Goal: Task Accomplishment & Management: Complete application form

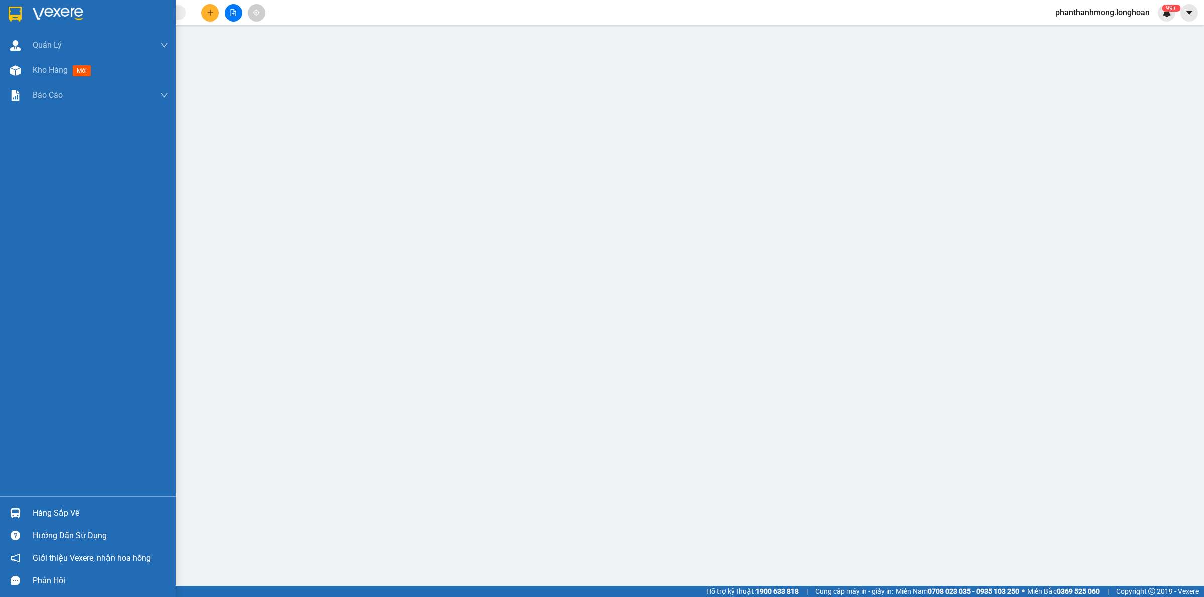
click at [14, 11] on img at bounding box center [15, 14] width 13 height 15
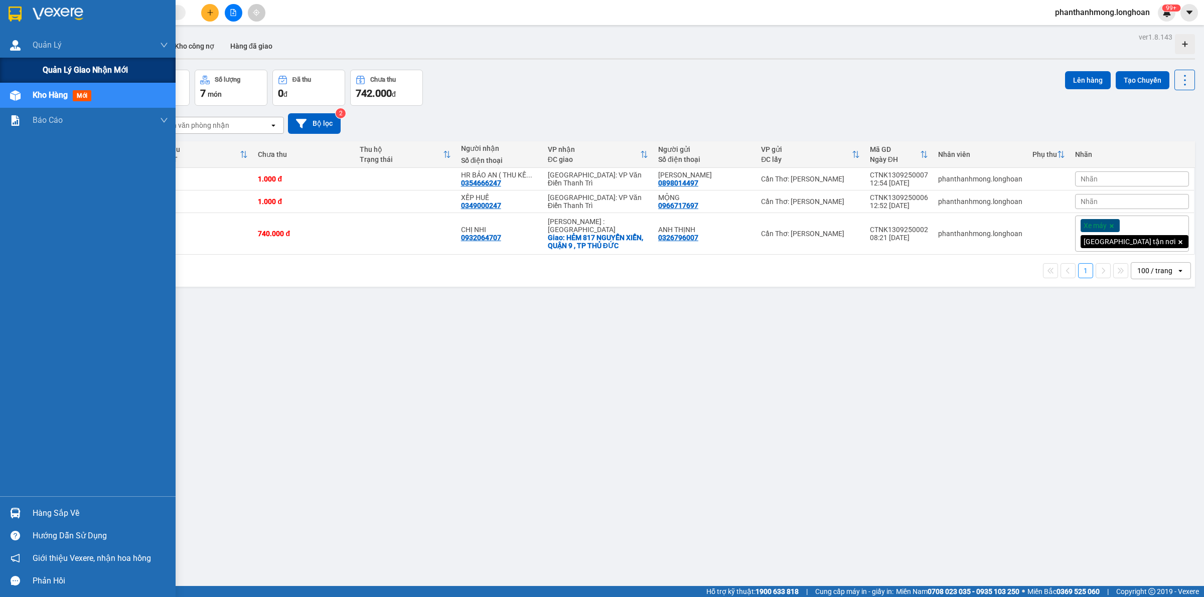
click at [83, 68] on span "Quản lý giao nhận mới" at bounding box center [85, 70] width 85 height 13
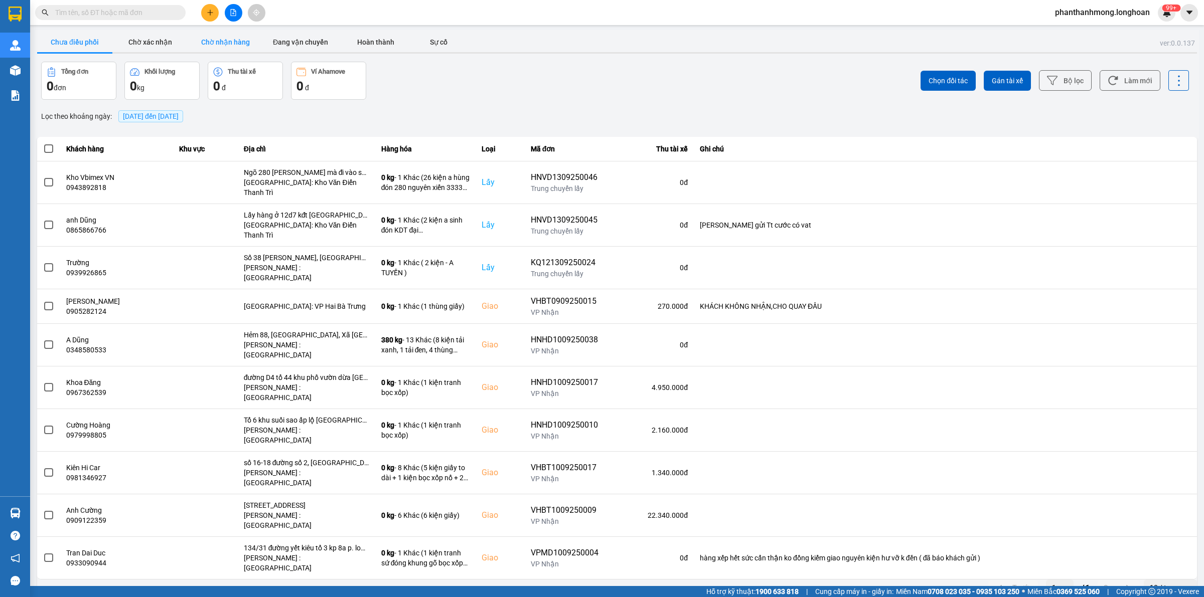
click at [229, 43] on button "Chờ nhận hàng" at bounding box center [225, 42] width 75 height 20
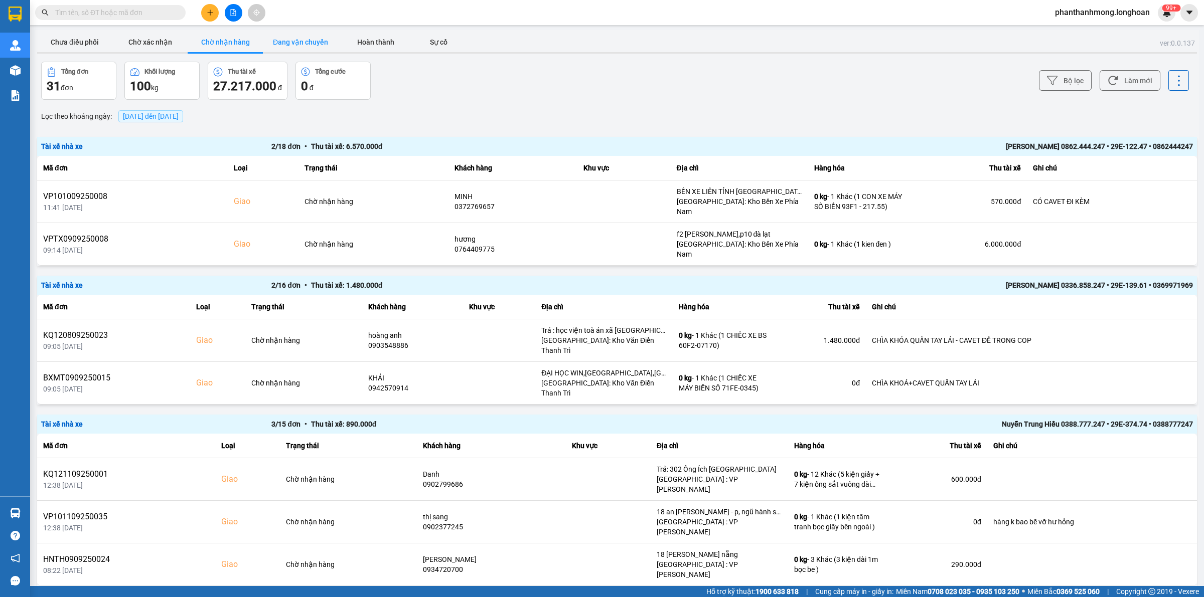
click at [311, 42] on button "Đang vận chuyển" at bounding box center [300, 42] width 75 height 20
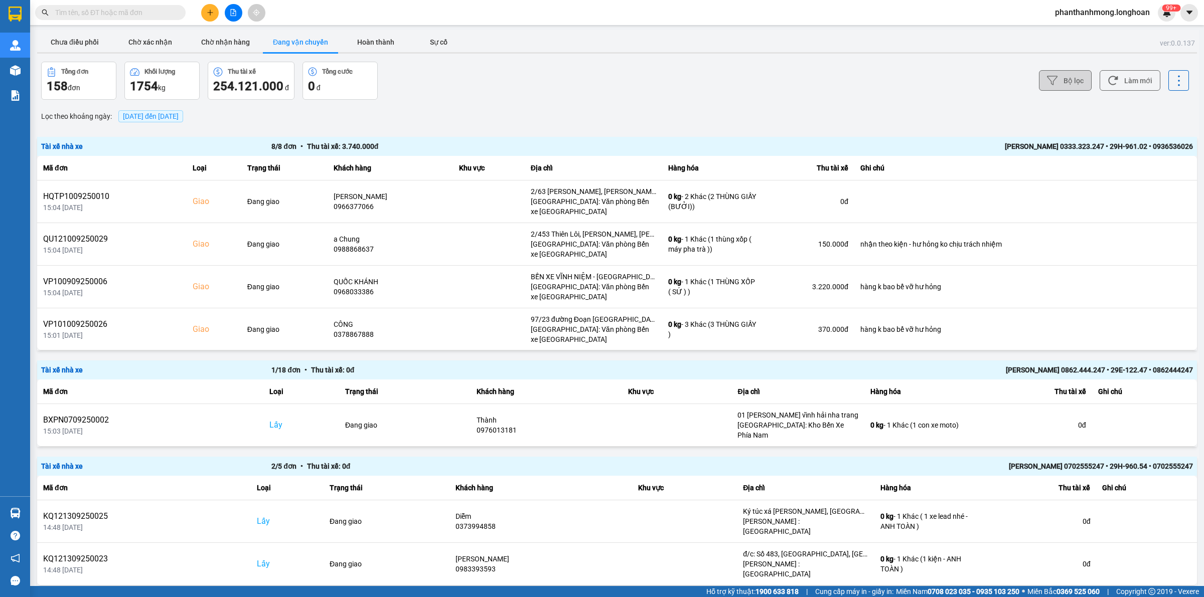
click at [1071, 76] on button "Bộ lọc" at bounding box center [1065, 80] width 53 height 21
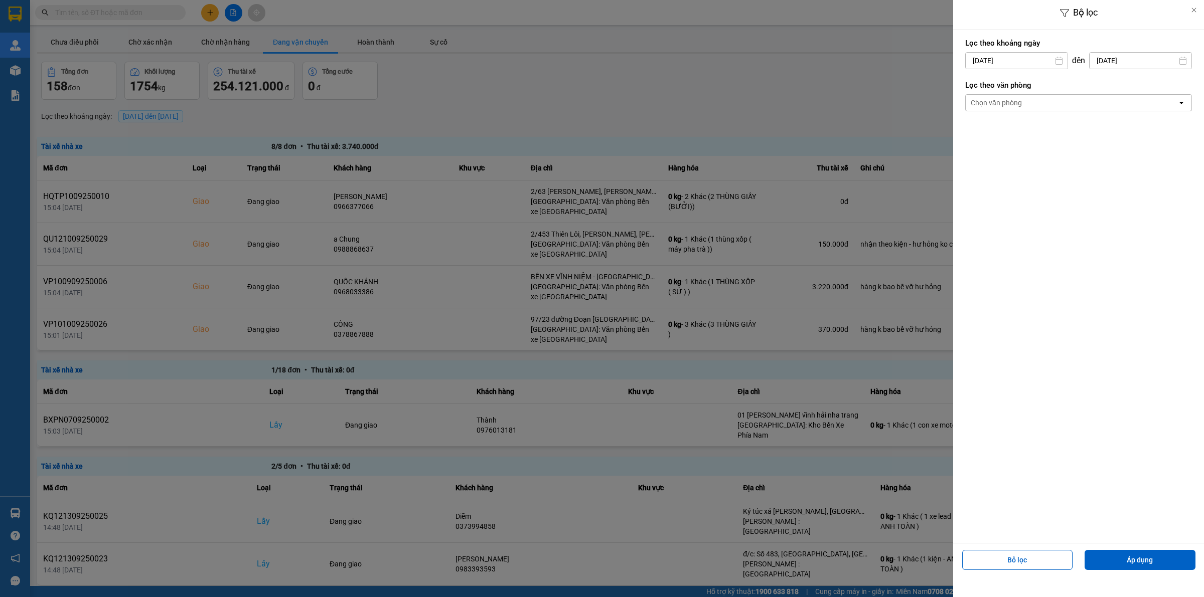
click at [1033, 146] on div "11" at bounding box center [1031, 156] width 20 height 20
type input "11/09/2025"
click at [1049, 112] on div "Lọc theo văn phòng Chọn văn phòng open" at bounding box center [1078, 95] width 227 height 37
click at [1042, 108] on div "Chọn văn phòng" at bounding box center [1072, 103] width 212 height 16
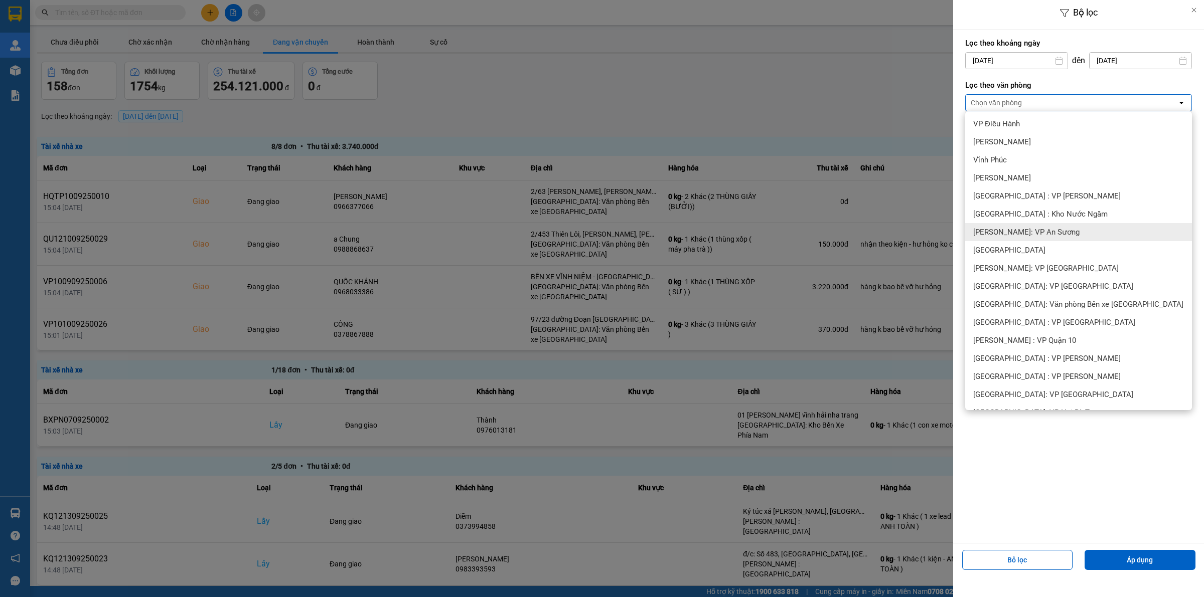
scroll to position [188, 0]
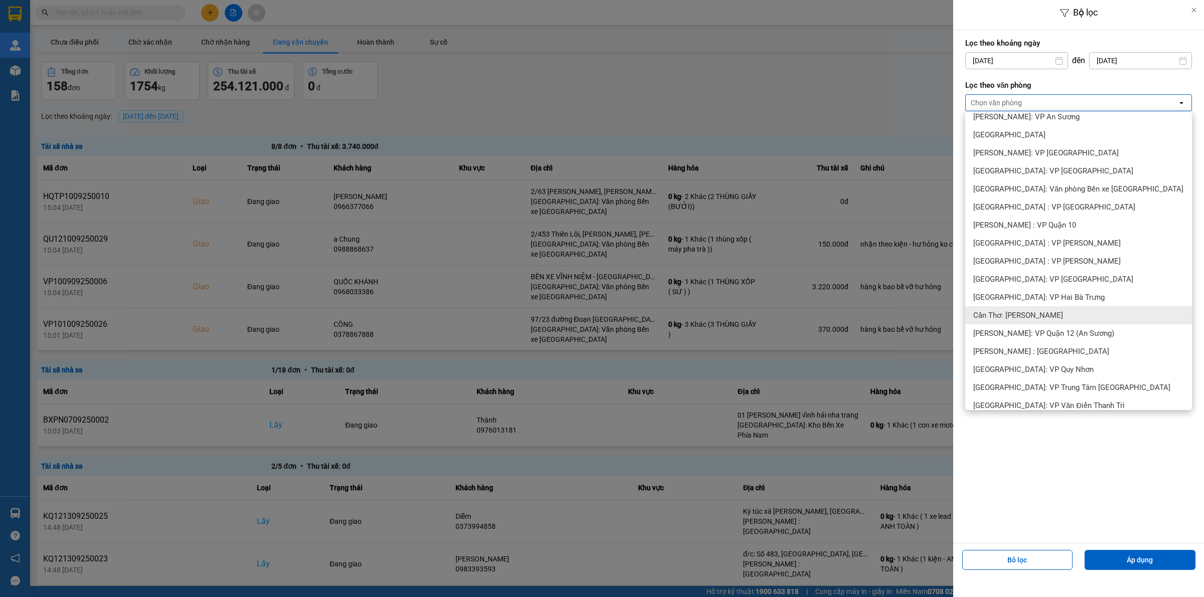
click at [1035, 322] on div "Cần Thơ: [PERSON_NAME]" at bounding box center [1078, 315] width 227 height 18
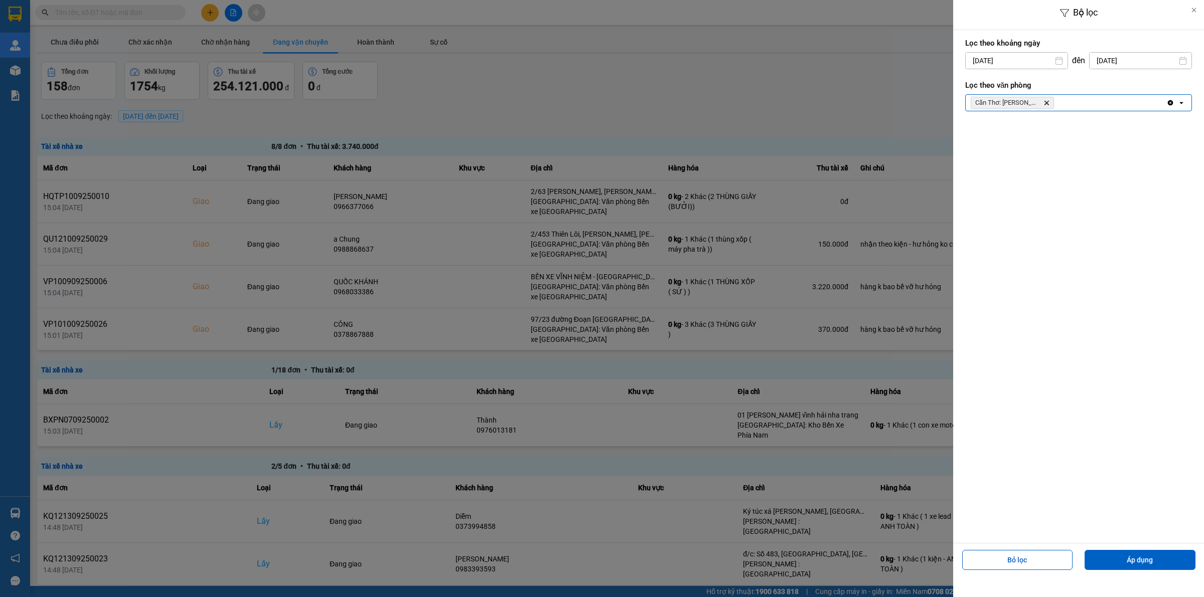
click at [1100, 575] on div "Bộ lọc Lọc theo khoảng ngày 11/09/2025 Press the down arrow key to interact wit…" at bounding box center [1078, 298] width 251 height 597
click at [1106, 560] on button "Áp dụng" at bounding box center [1139, 560] width 111 height 20
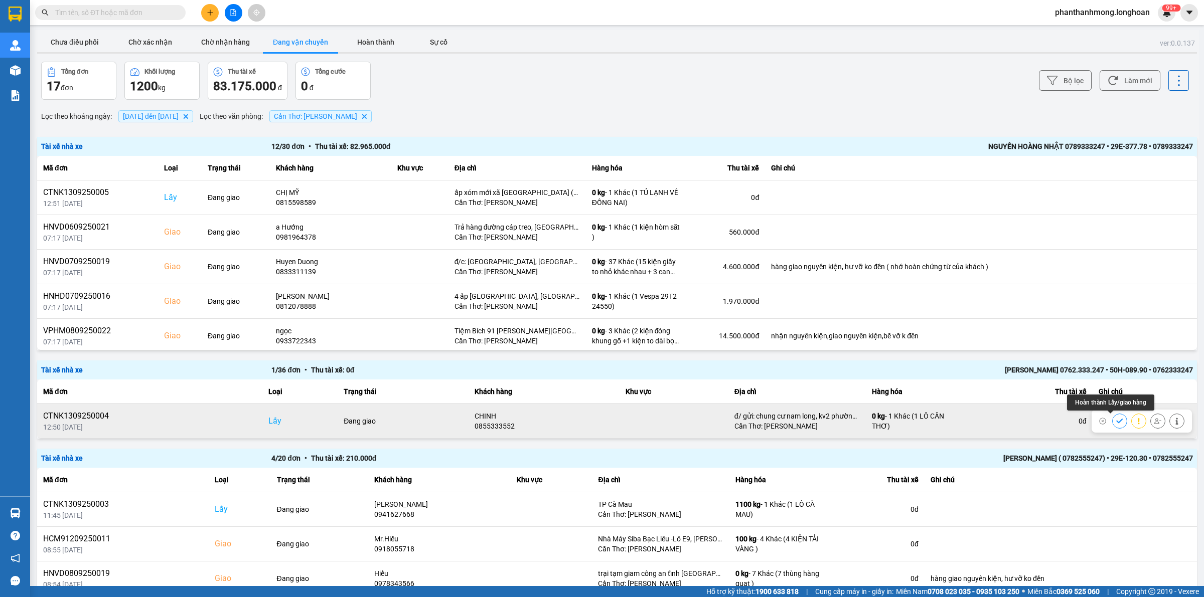
click at [1116, 421] on icon at bounding box center [1119, 421] width 7 height 5
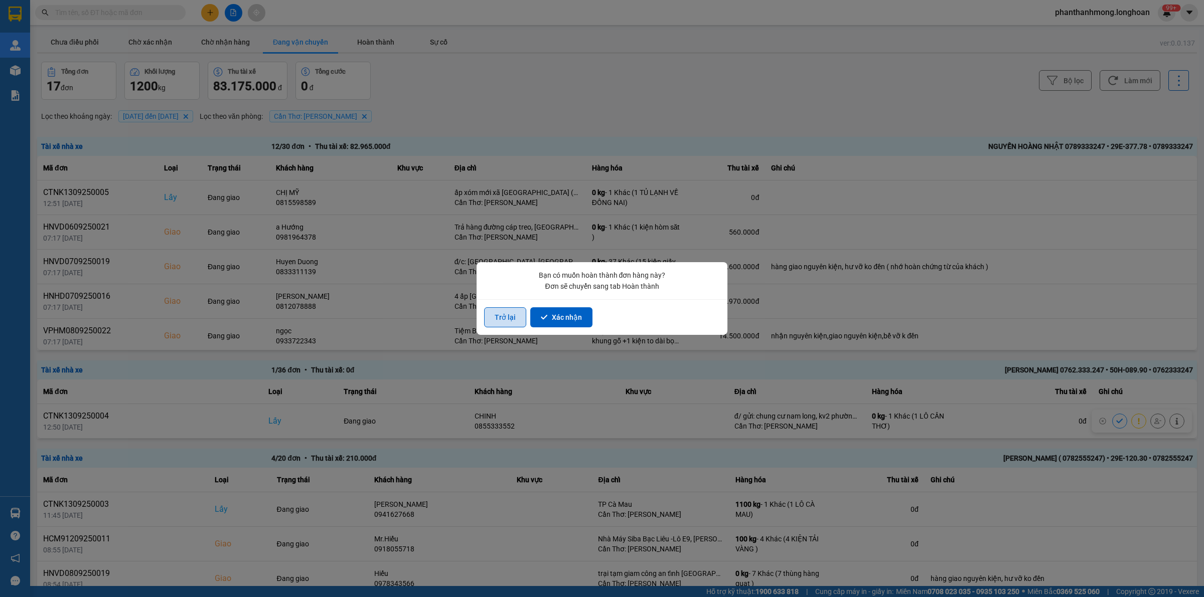
click at [510, 315] on button "Trở lại" at bounding box center [505, 317] width 42 height 20
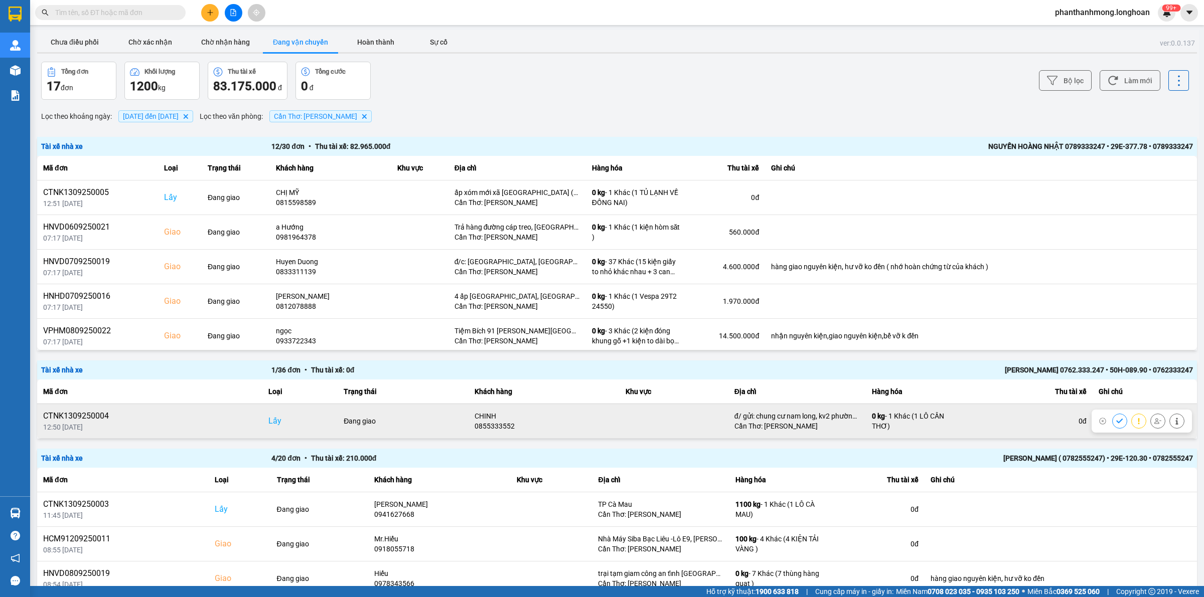
click at [1116, 419] on icon at bounding box center [1119, 421] width 7 height 7
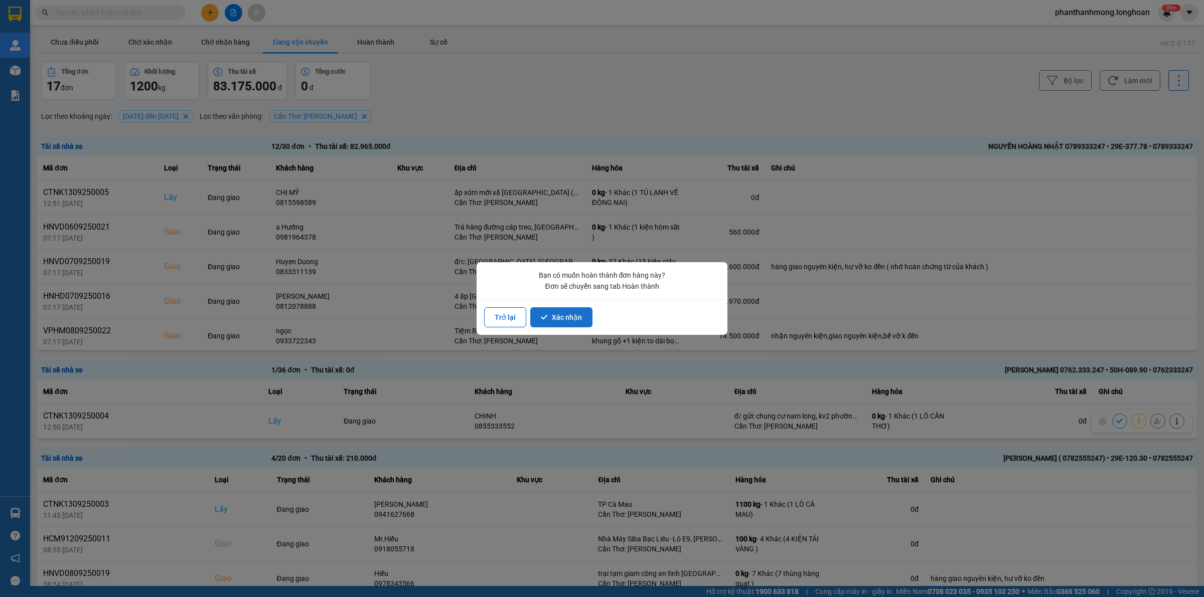
click at [561, 320] on button "Xác nhận" at bounding box center [561, 317] width 62 height 20
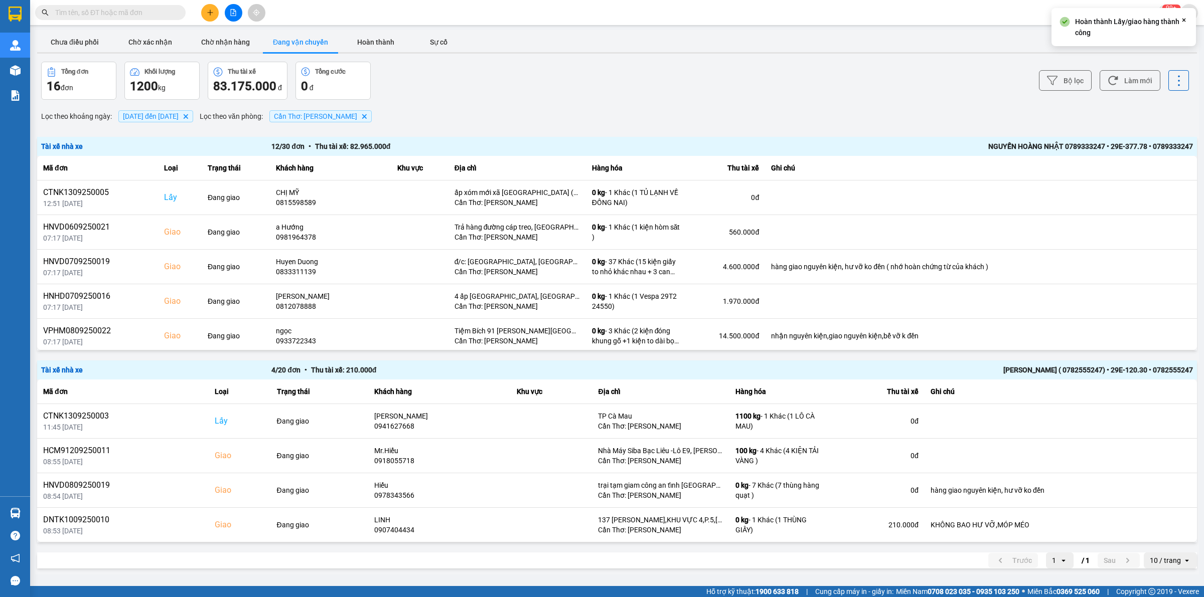
click at [59, 29] on main "ver: 0.0.137 Chưa điều phối Chờ xác nhận Chờ nhận hàng Đang vận chuyển Hoàn thà…" at bounding box center [602, 293] width 1204 height 586
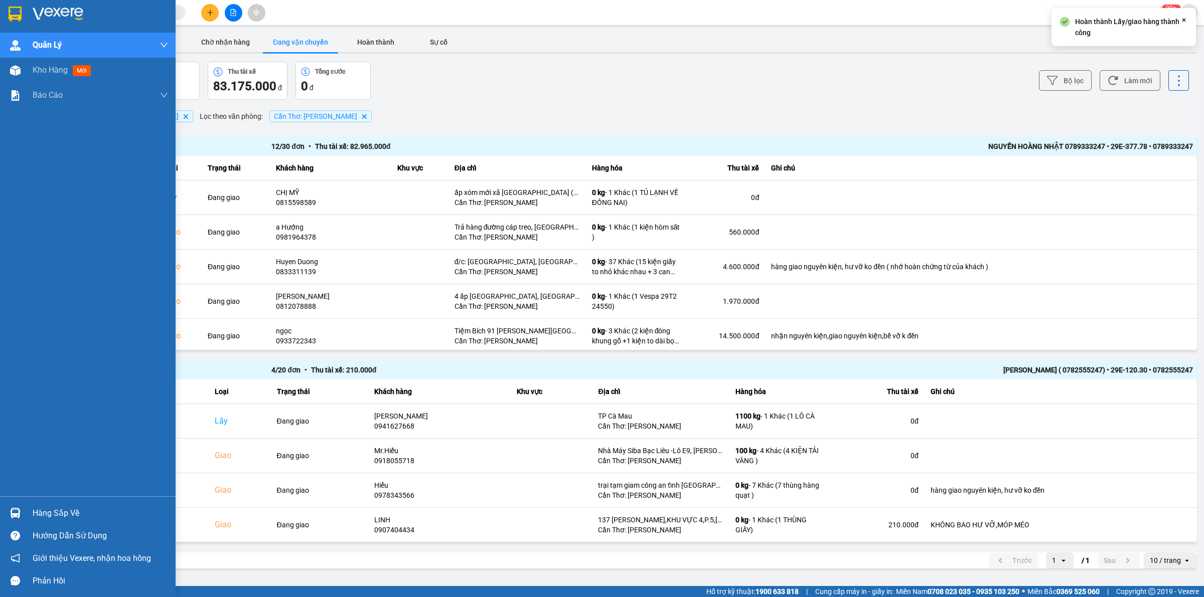
click at [23, 15] on div at bounding box center [16, 14] width 18 height 18
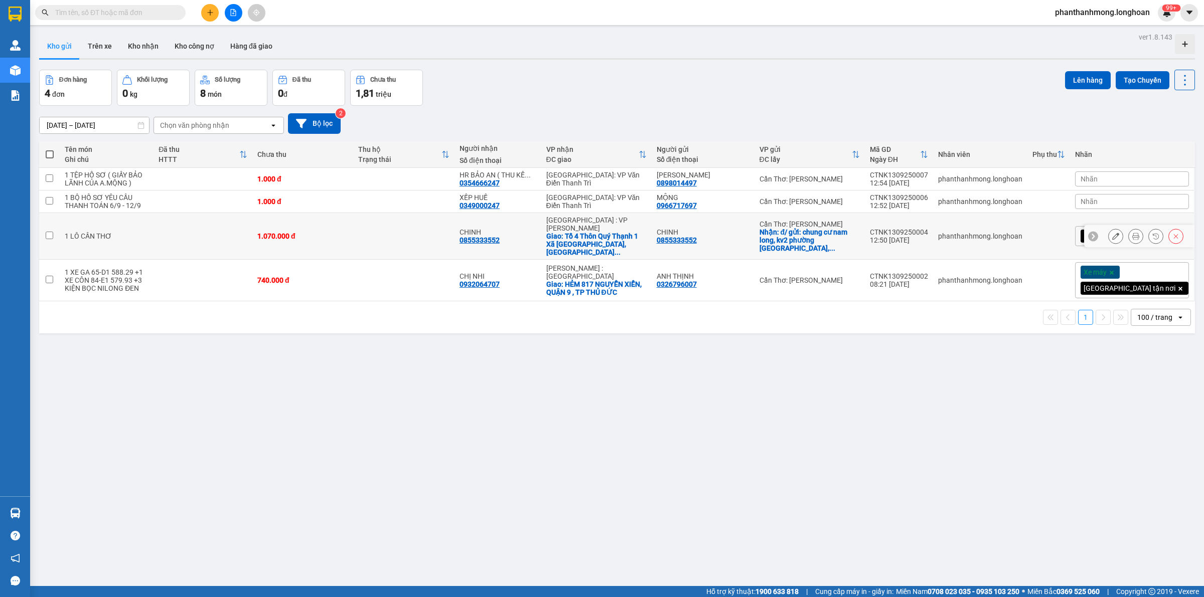
click at [1115, 230] on div at bounding box center [1145, 236] width 75 height 15
click at [1112, 233] on icon at bounding box center [1115, 236] width 7 height 7
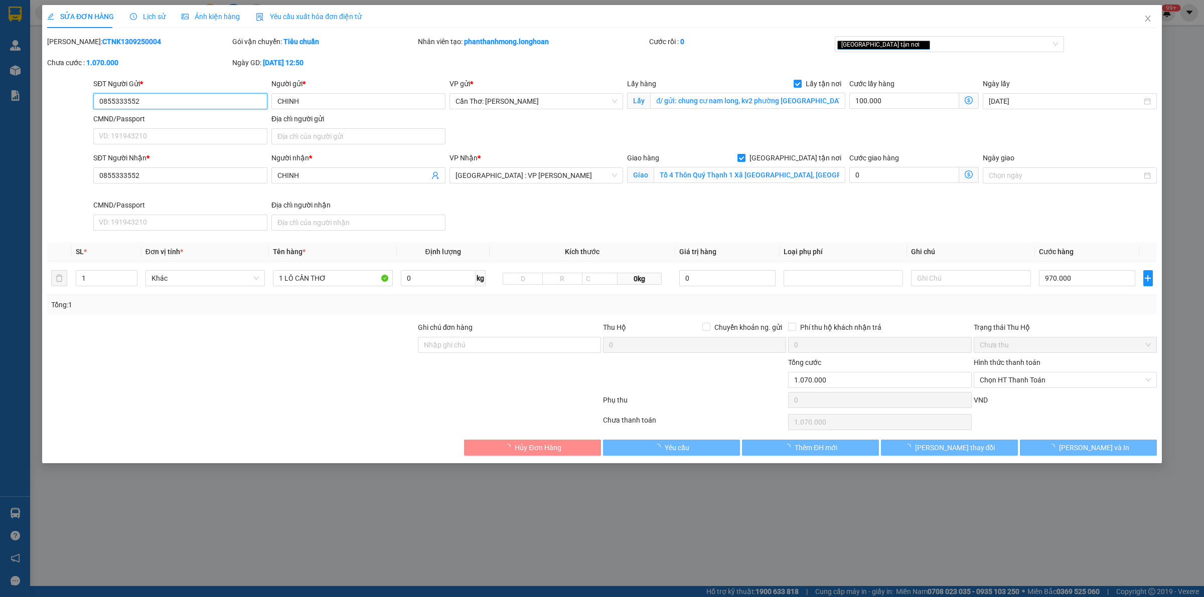
type input "0855333552"
type input "CHINH"
checkbox input "true"
type input "đ/ gửi: chung cư nam long, kv2 phường cái răng, quận cái răng, cần thơ"
type input "0855333552"
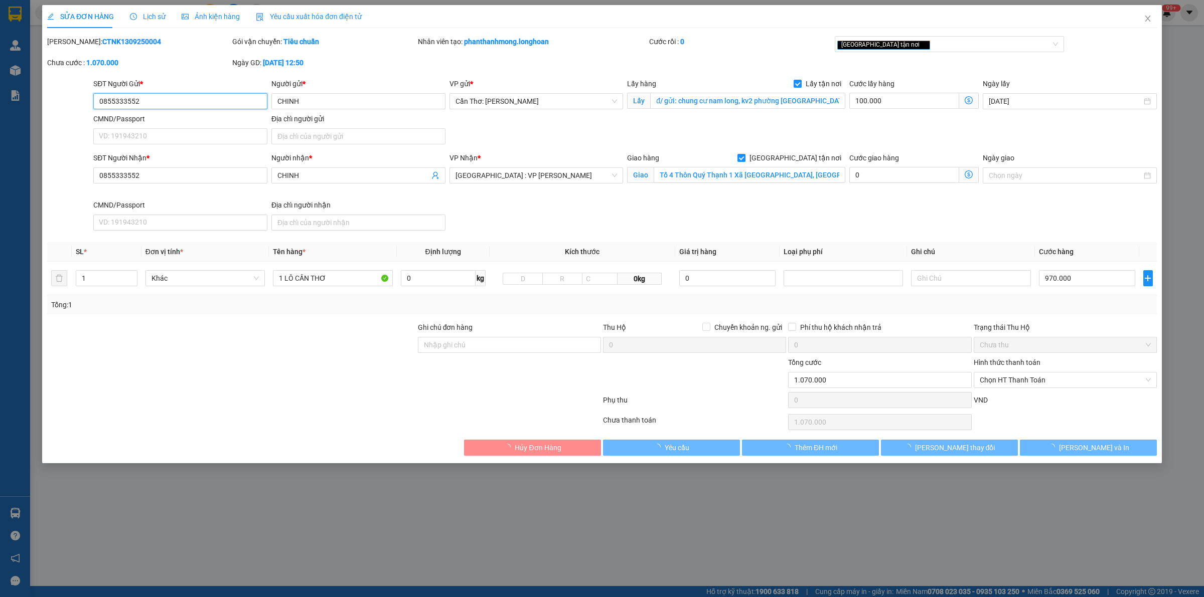
type input "CHINH"
checkbox input "true"
type input "Tổ 4 Thôn Quý Thạnh 1 Xã Thăng Bình, TP Đà Nẵng (Thăng Bình, Quảng Nam) Tổ 4 Th…"
type input "1.070.000"
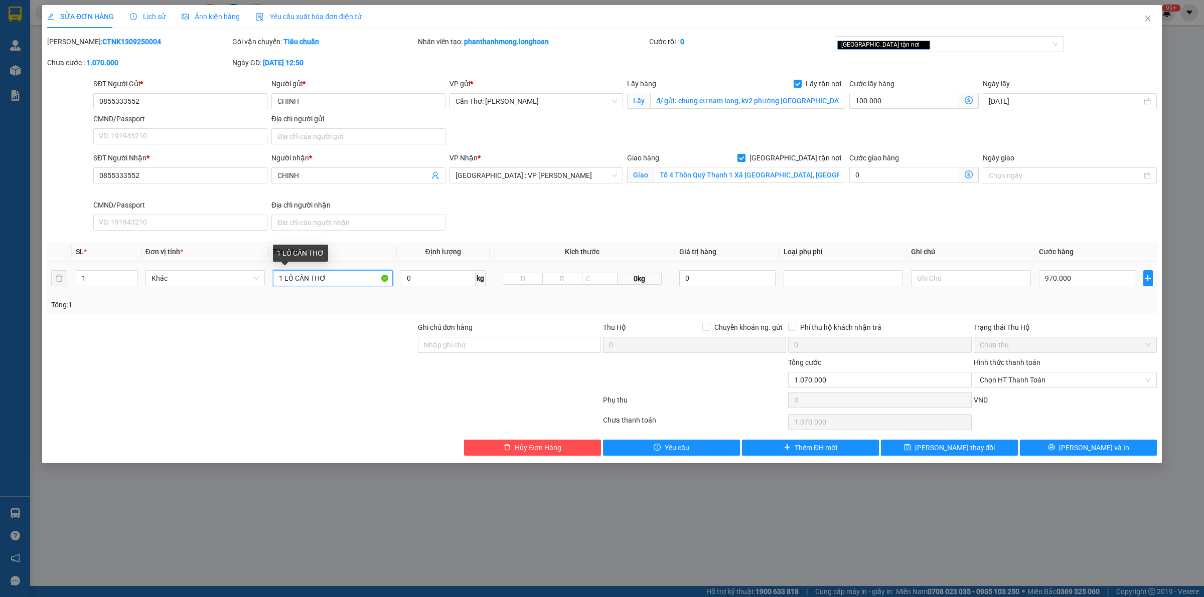
click at [355, 276] on input "1 LÔ CẦN THƠ" at bounding box center [332, 278] width 119 height 16
type input "1 XE MÁY 83-C1 796.27 +1 BAO TẢI VÀNG"
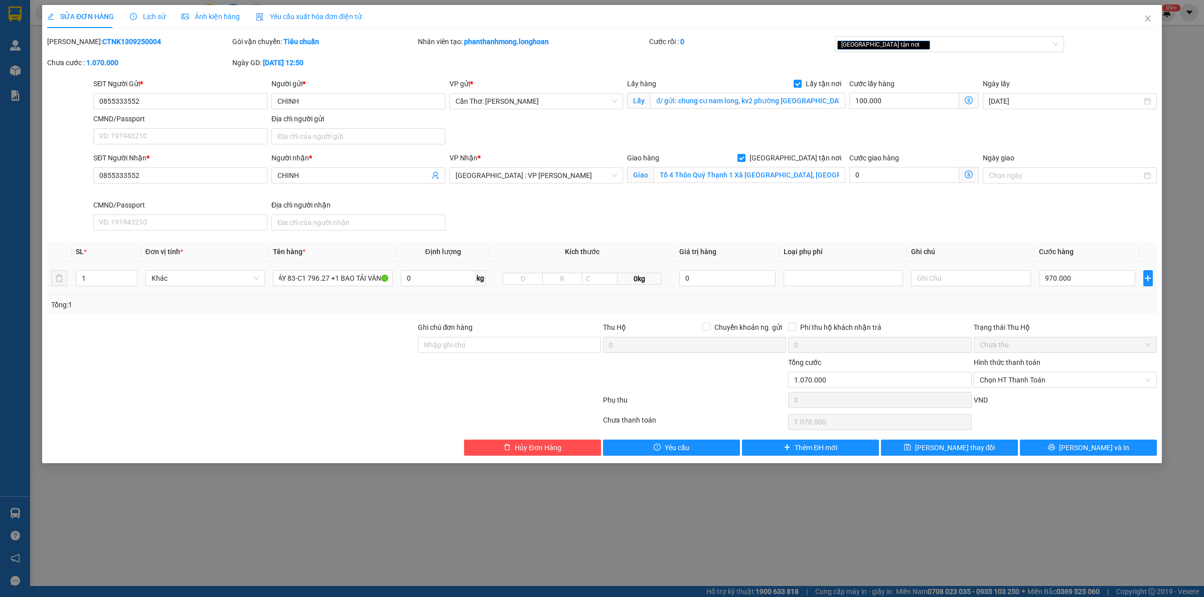
click at [86, 288] on div "1" at bounding box center [107, 278] width 62 height 20
type input "2"
click at [1055, 450] on icon "printer" at bounding box center [1051, 447] width 7 height 7
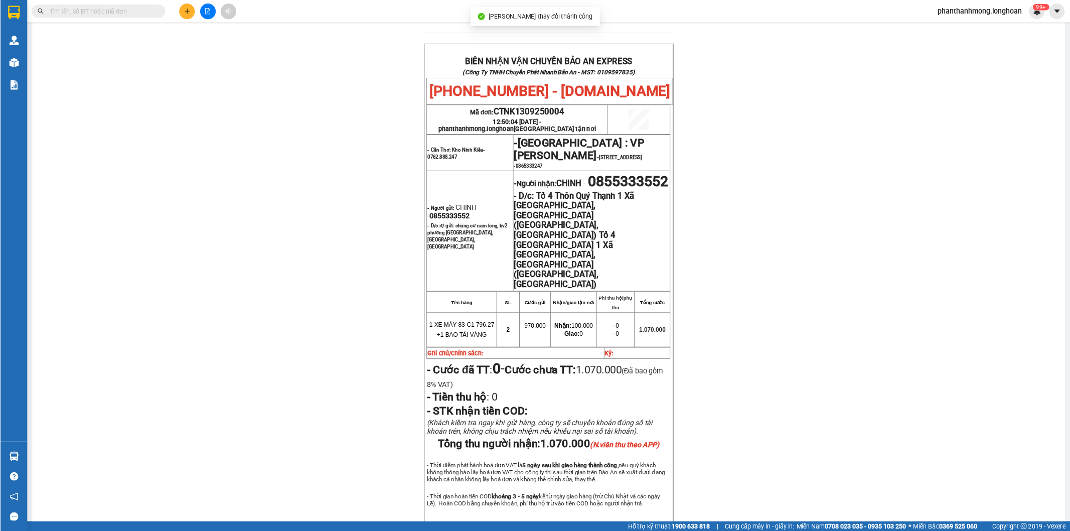
scroll to position [523, 0]
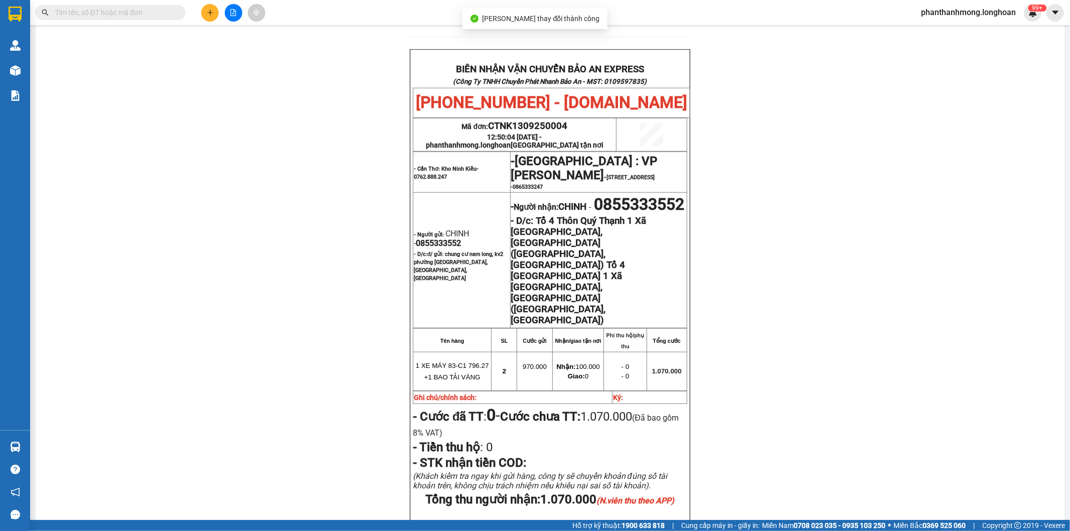
click at [432, 238] on span "0855333552" at bounding box center [438, 243] width 45 height 10
copy span "0855333552"
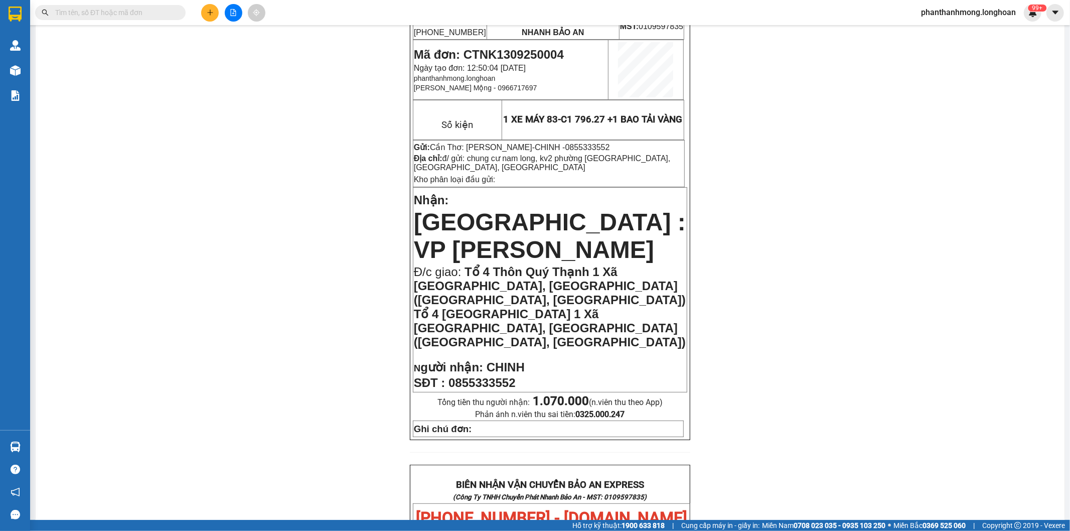
scroll to position [21, 0]
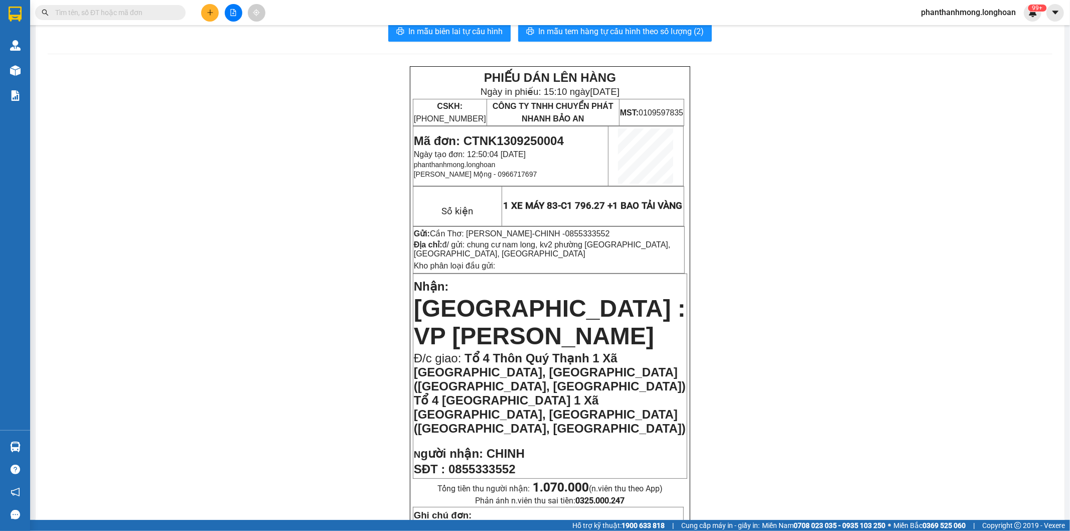
click at [631, 24] on div "Kết quả tìm kiếm ( 0 ) Bộ lọc No Data phanthanhmong.longhoan 99+" at bounding box center [535, 12] width 1070 height 25
click at [630, 29] on span "In mẫu tem hàng tự cấu hình theo số lượng (2)" at bounding box center [621, 31] width 166 height 13
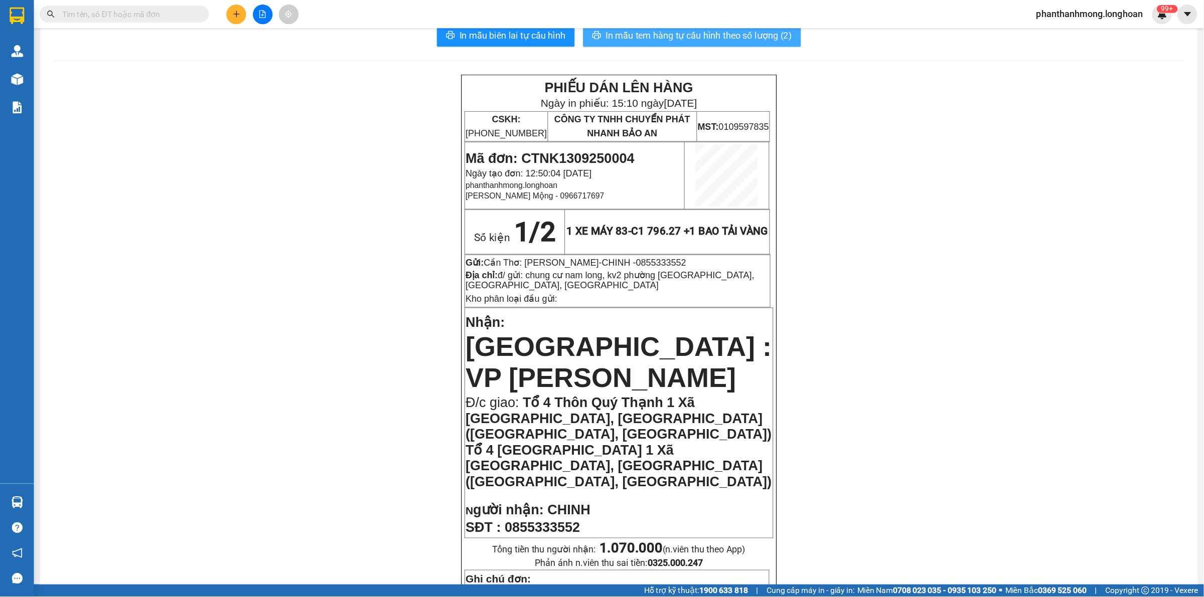
scroll to position [0, 0]
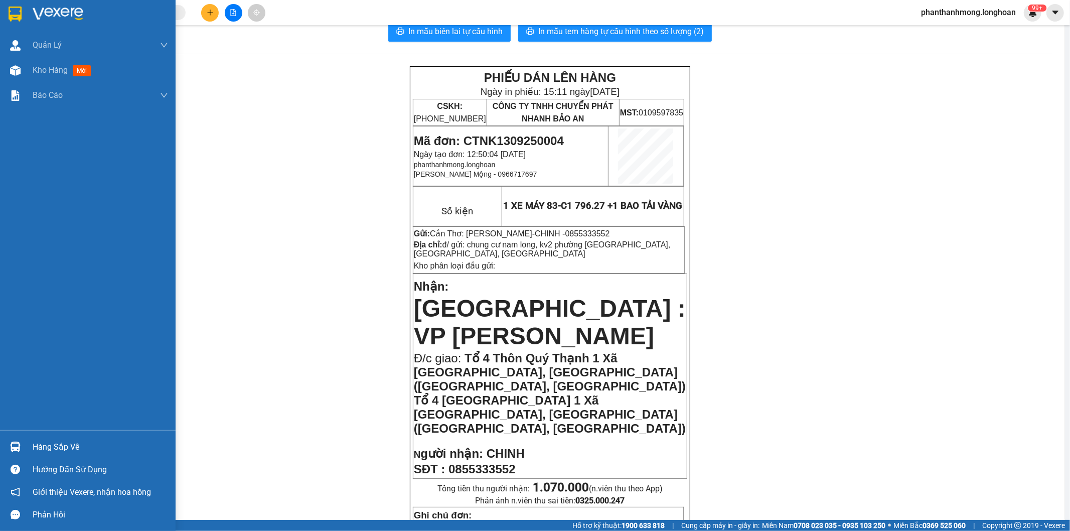
click at [12, 7] on img at bounding box center [15, 14] width 13 height 15
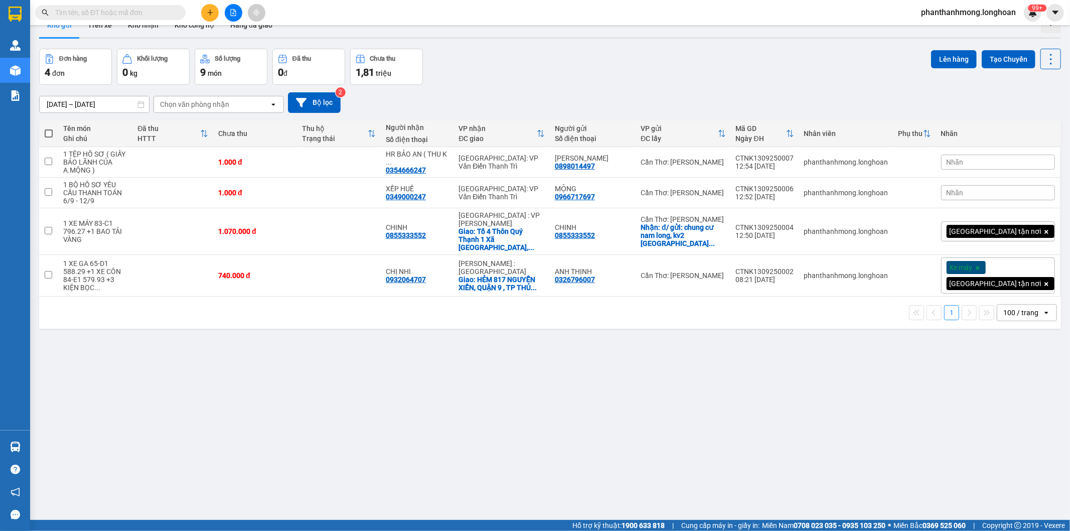
click at [93, 16] on input "text" at bounding box center [114, 12] width 118 height 11
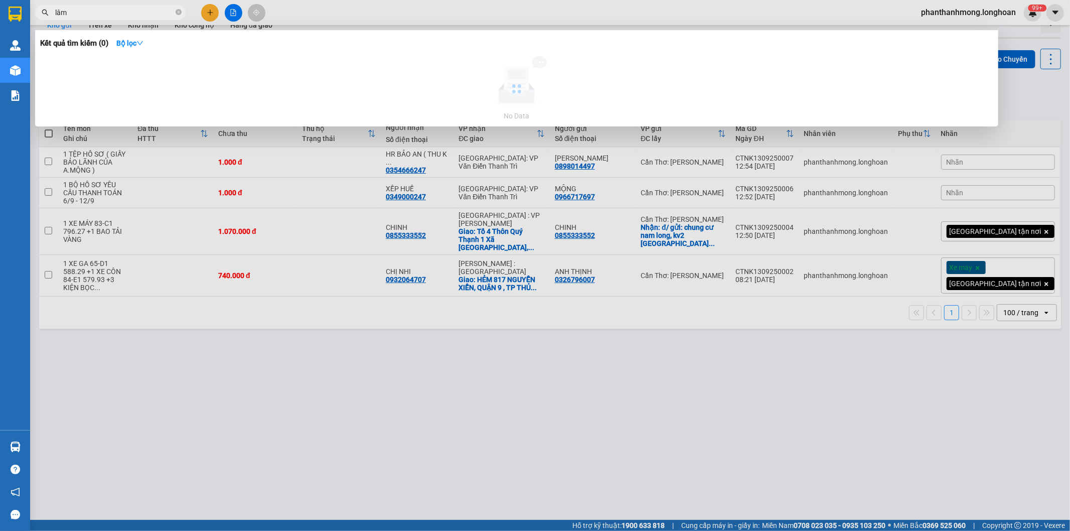
drag, startPoint x: 93, startPoint y: 15, endPoint x: 110, endPoint y: 21, distance: 17.9
click at [93, 14] on input "lâm" at bounding box center [114, 12] width 118 height 11
type input "lâm"
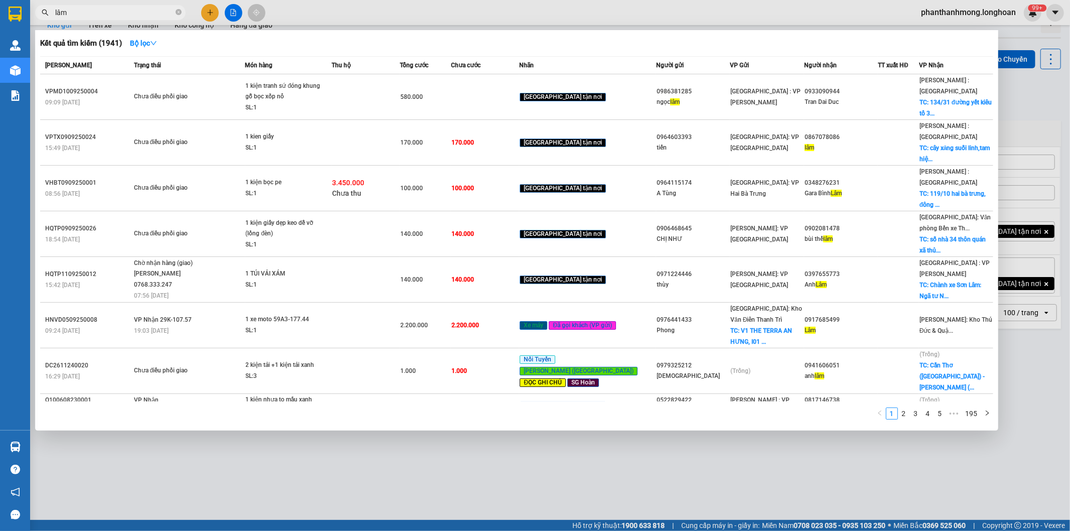
click at [110, 21] on div at bounding box center [535, 265] width 1070 height 531
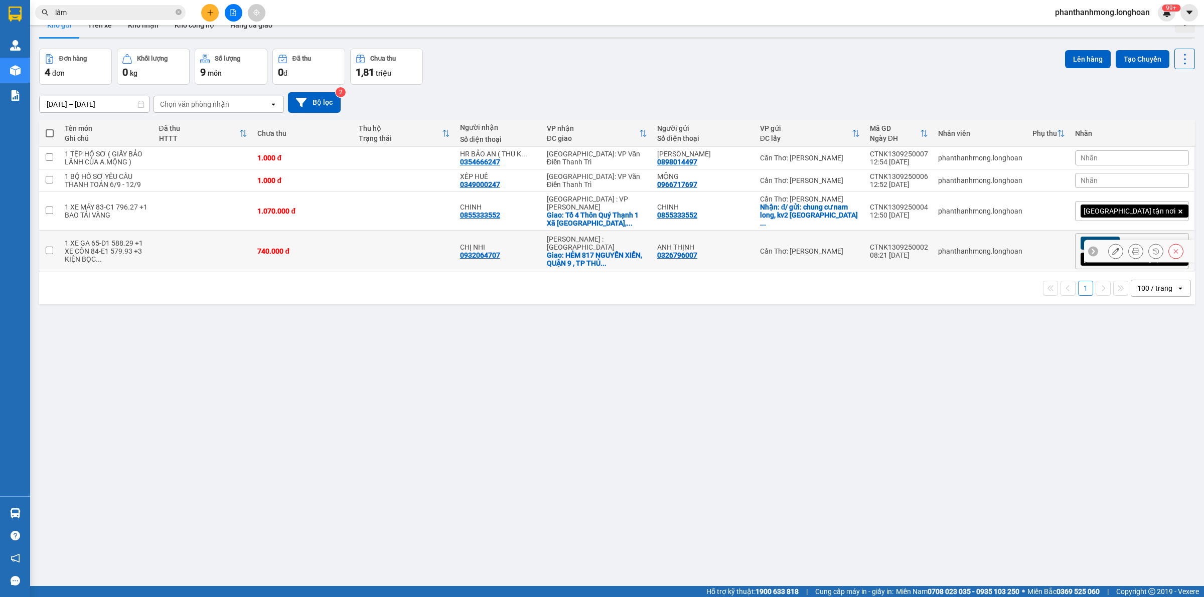
scroll to position [21, 0]
click at [1148, 49] on div "Lên hàng Tạo Chuyến" at bounding box center [1130, 59] width 130 height 21
click at [1132, 61] on button "Tạo Chuyến" at bounding box center [1143, 59] width 54 height 18
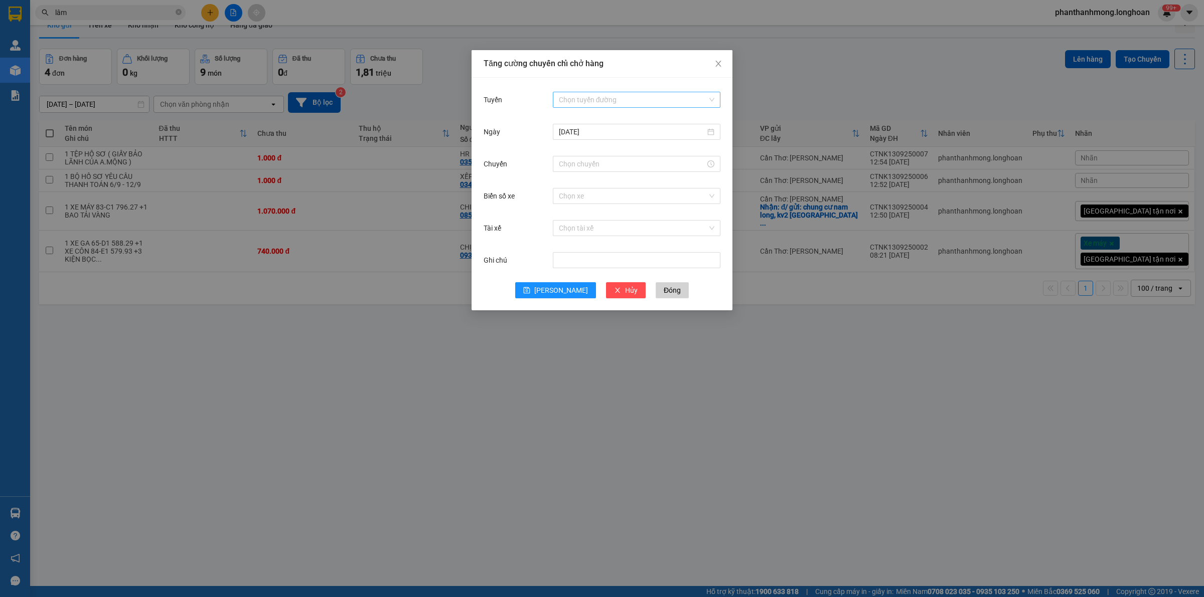
click at [583, 100] on input "Tuyến" at bounding box center [633, 99] width 148 height 15
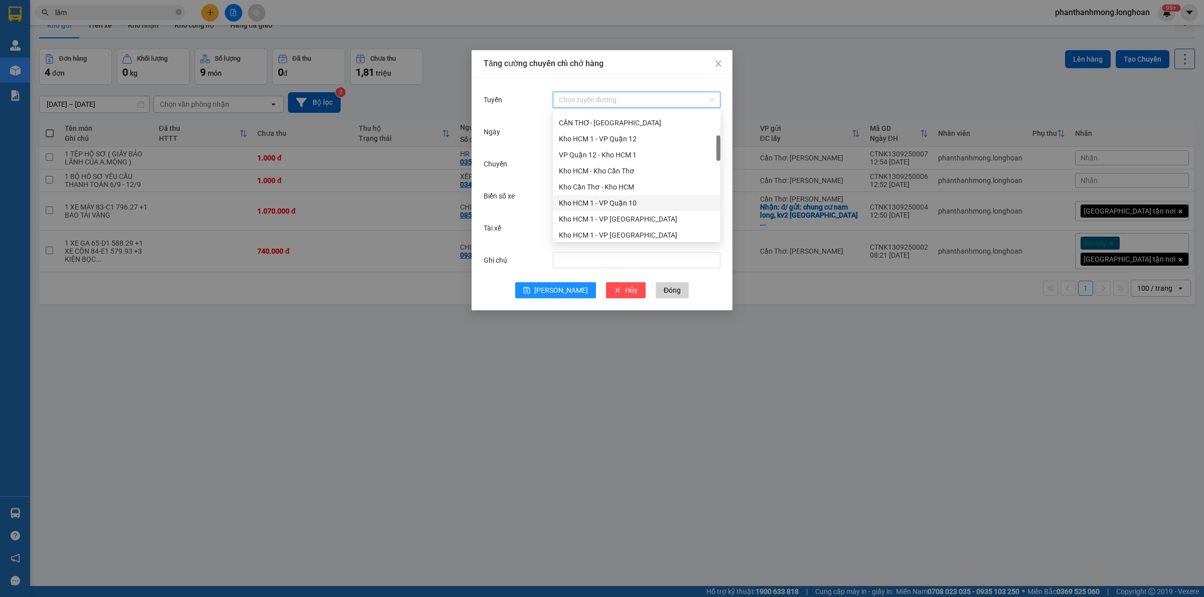
click at [603, 191] on div "Kho Cần Thơ - Kho HCM" at bounding box center [637, 187] width 156 height 11
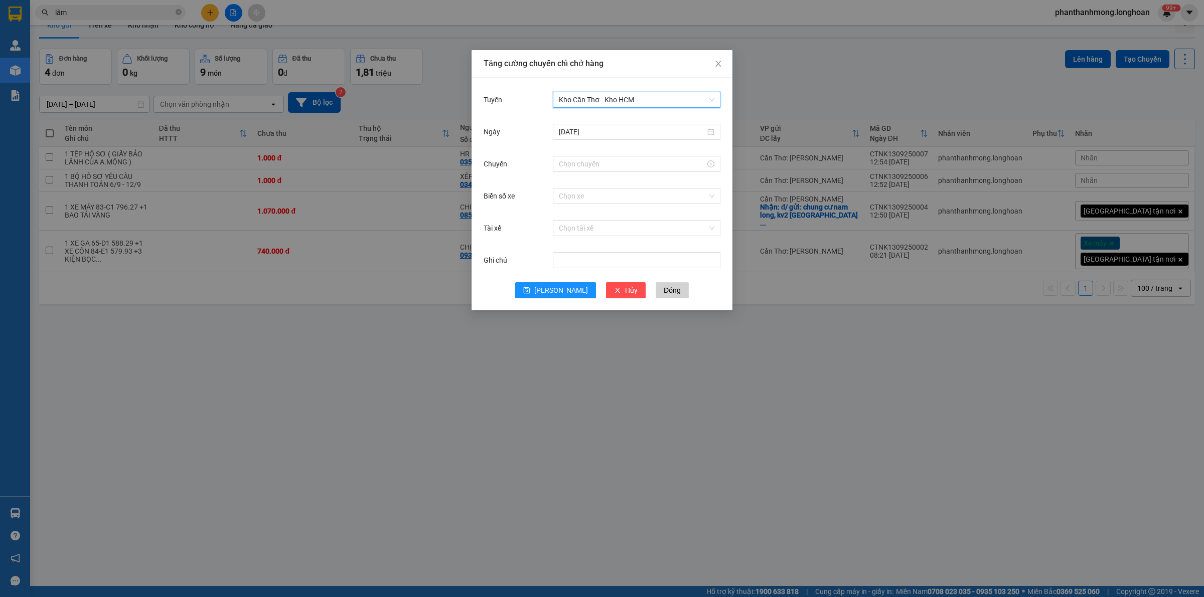
click at [613, 173] on div at bounding box center [637, 164] width 168 height 20
click at [621, 167] on input "Chuyến" at bounding box center [632, 164] width 146 height 11
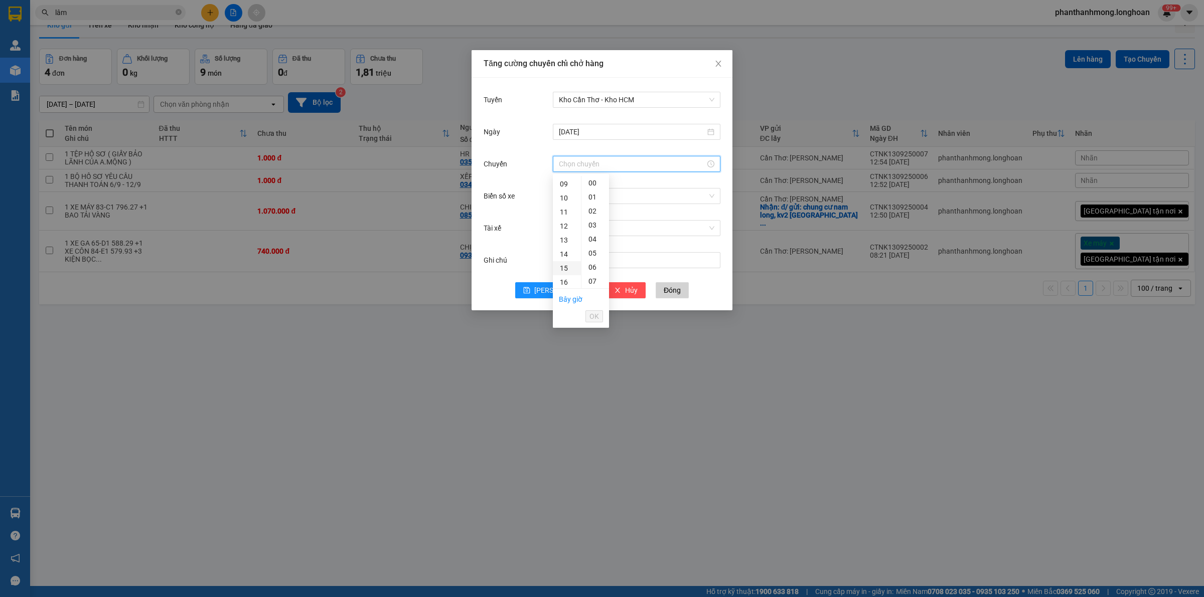
click at [565, 269] on div "15" at bounding box center [567, 268] width 28 height 14
type input "15:00"
click at [590, 321] on span "OK" at bounding box center [594, 316] width 10 height 11
click at [614, 196] on input "Biển số xe" at bounding box center [633, 196] width 148 height 15
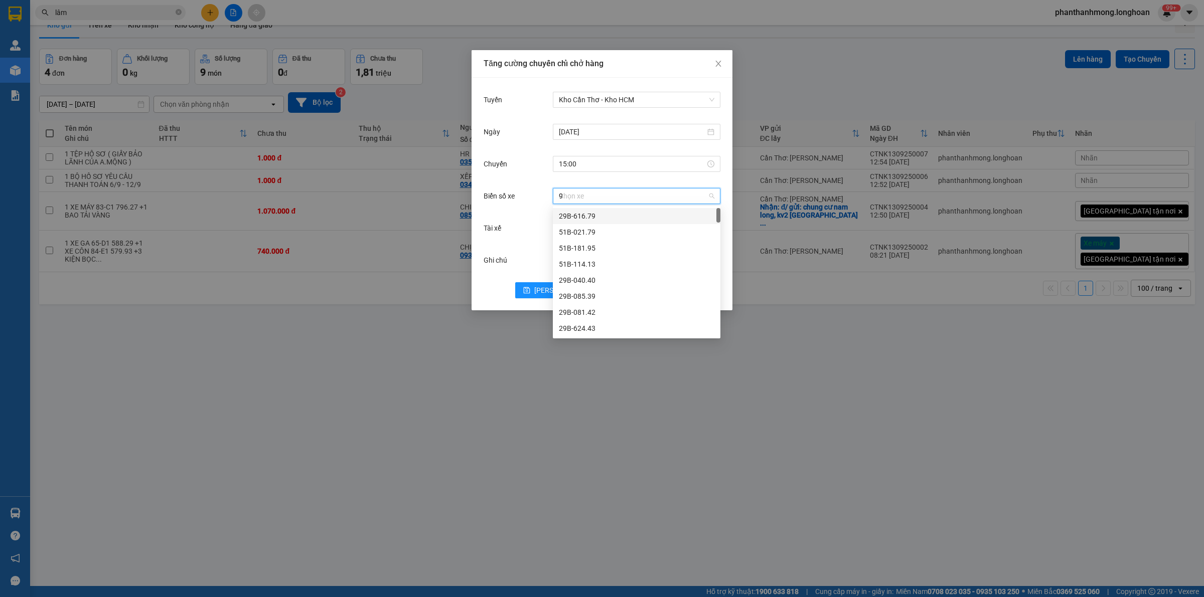
type input "90"
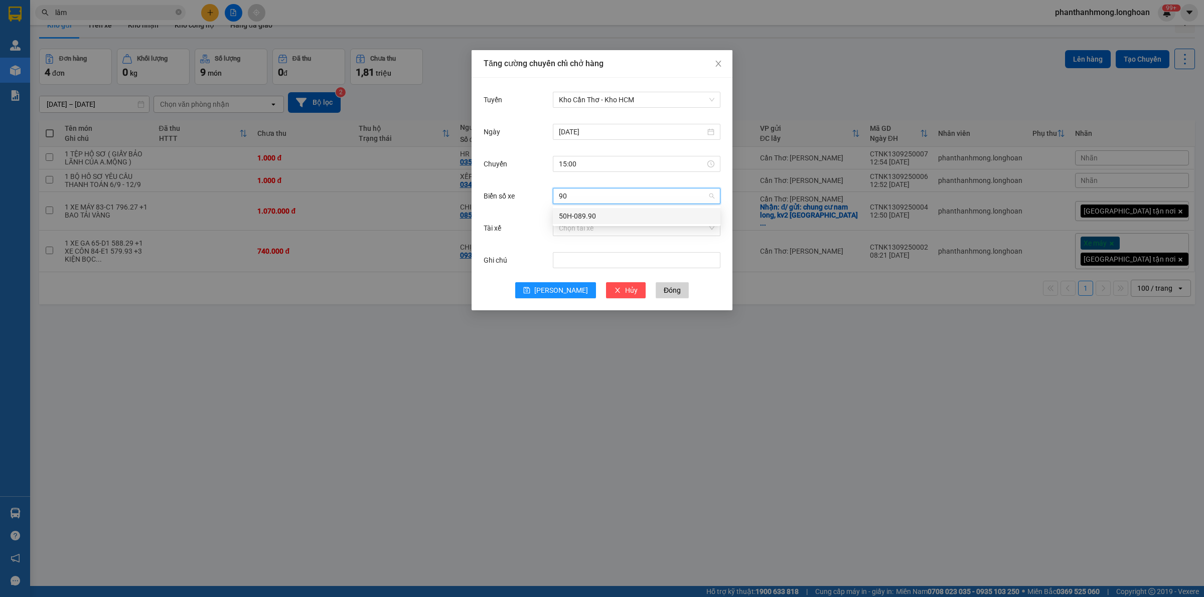
click at [631, 213] on div "50H-089.90" at bounding box center [637, 216] width 156 height 11
click at [622, 231] on input "Tài xế" at bounding box center [633, 228] width 148 height 15
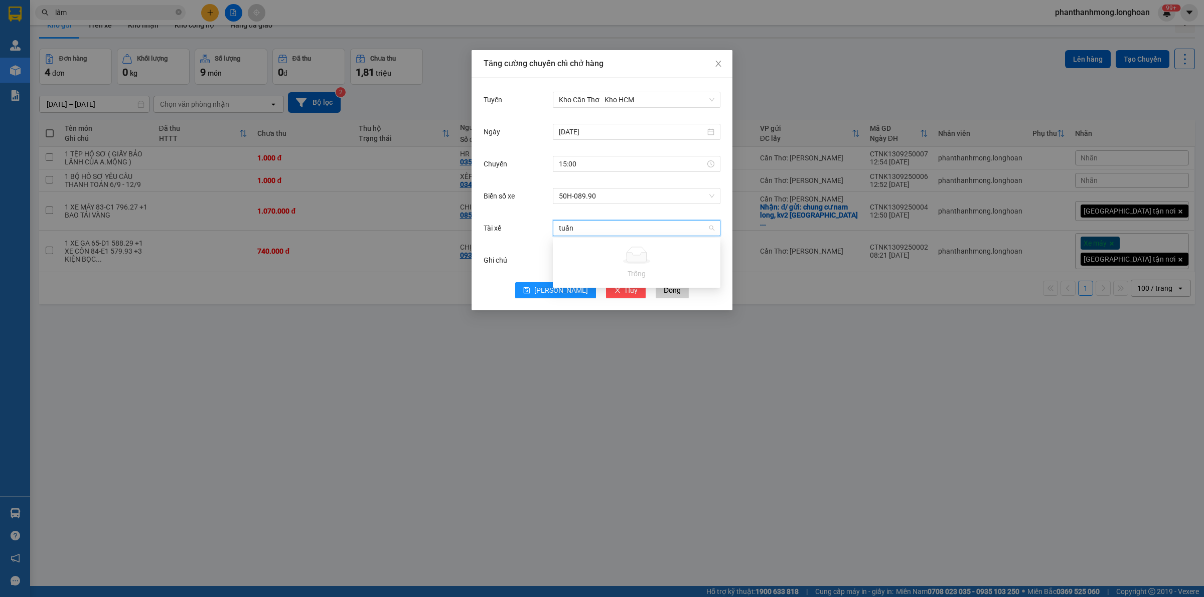
click at [622, 231] on input "tuấn" at bounding box center [633, 228] width 148 height 15
type input "dăng"
click at [619, 273] on body "Kết quả tìm kiếm ( 1941 ) Bộ lọc Mã ĐH Trạng thái Món hàng Thu hộ Tổng cước Chư…" at bounding box center [602, 298] width 1204 height 597
click at [613, 229] on input "Tài xế" at bounding box center [633, 228] width 148 height 15
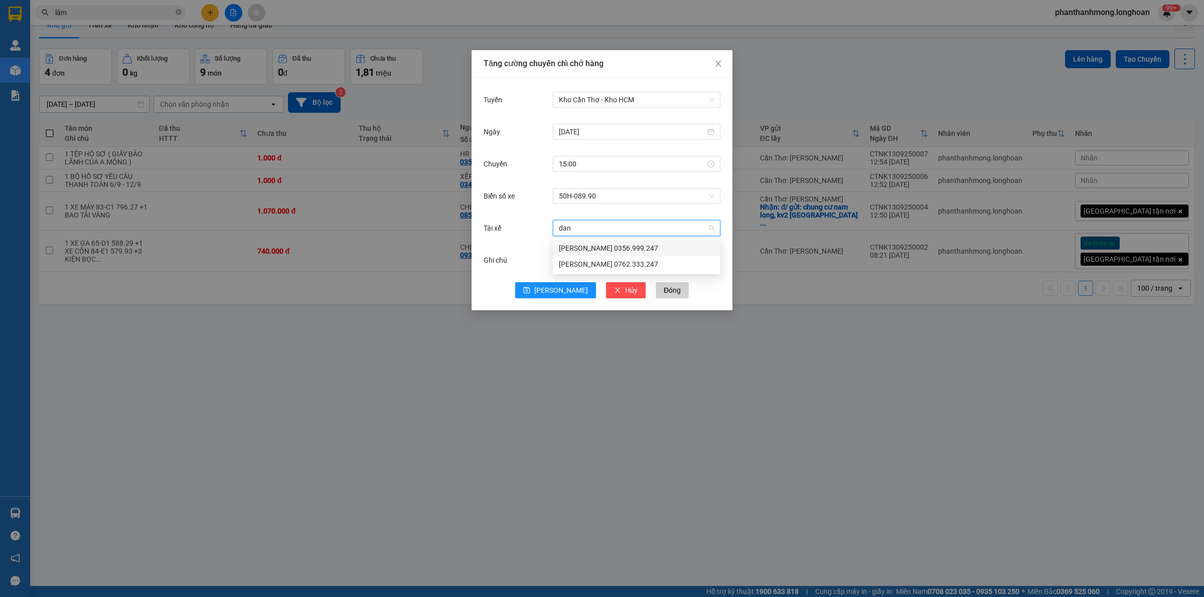
type input "dang"
click at [605, 259] on div "Đặng Văn Tuấn 0762.333.247" at bounding box center [637, 264] width 156 height 11
click at [530, 287] on icon "save" at bounding box center [526, 290] width 7 height 7
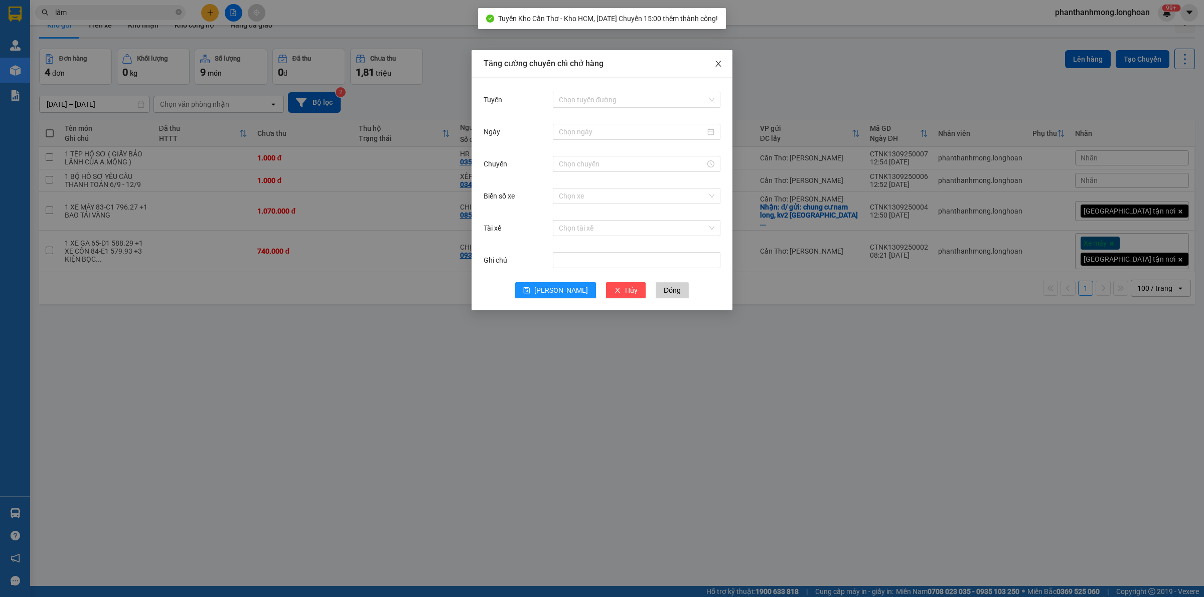
click at [723, 65] on span "Close" at bounding box center [718, 64] width 28 height 28
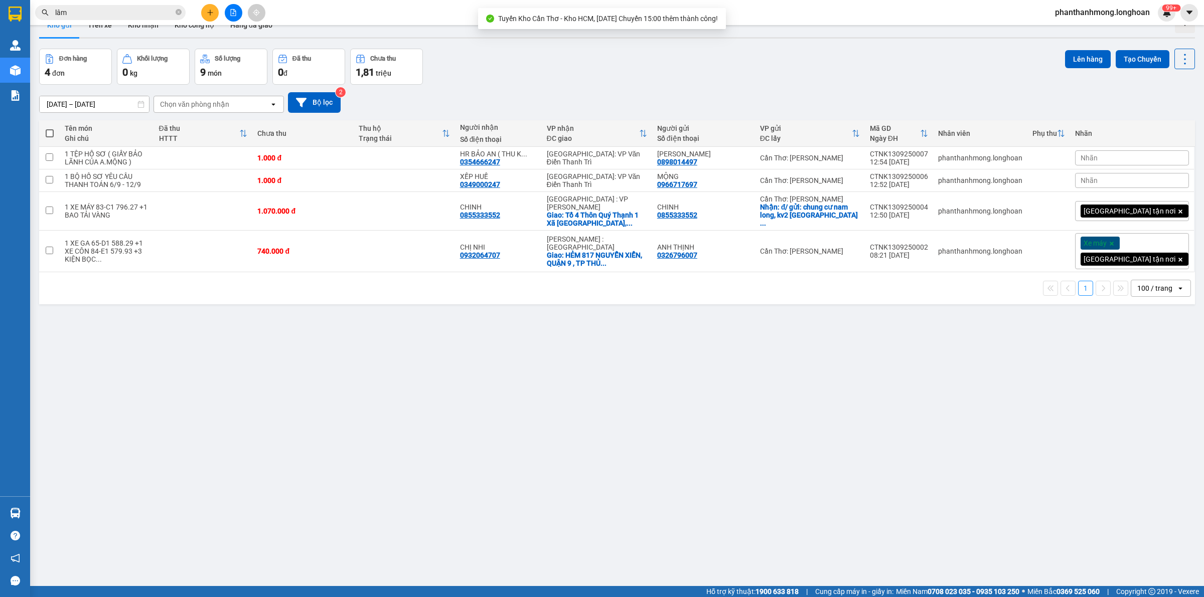
click at [51, 134] on span at bounding box center [50, 133] width 8 height 8
click at [50, 128] on input "checkbox" at bounding box center [50, 128] width 0 height 0
checkbox input "true"
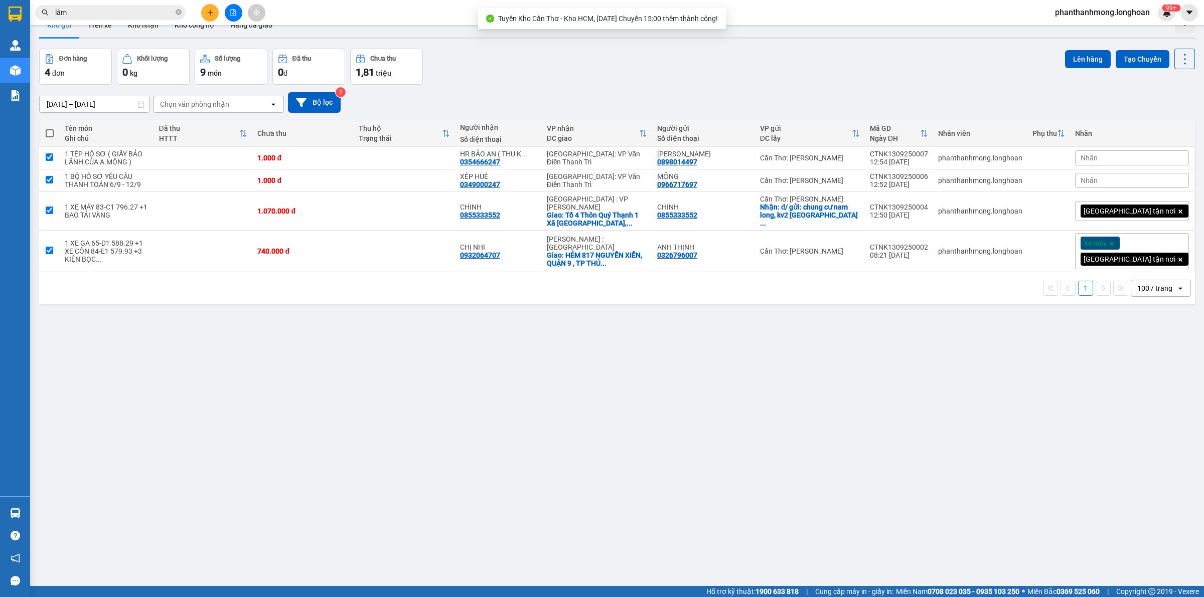
checkbox input "true"
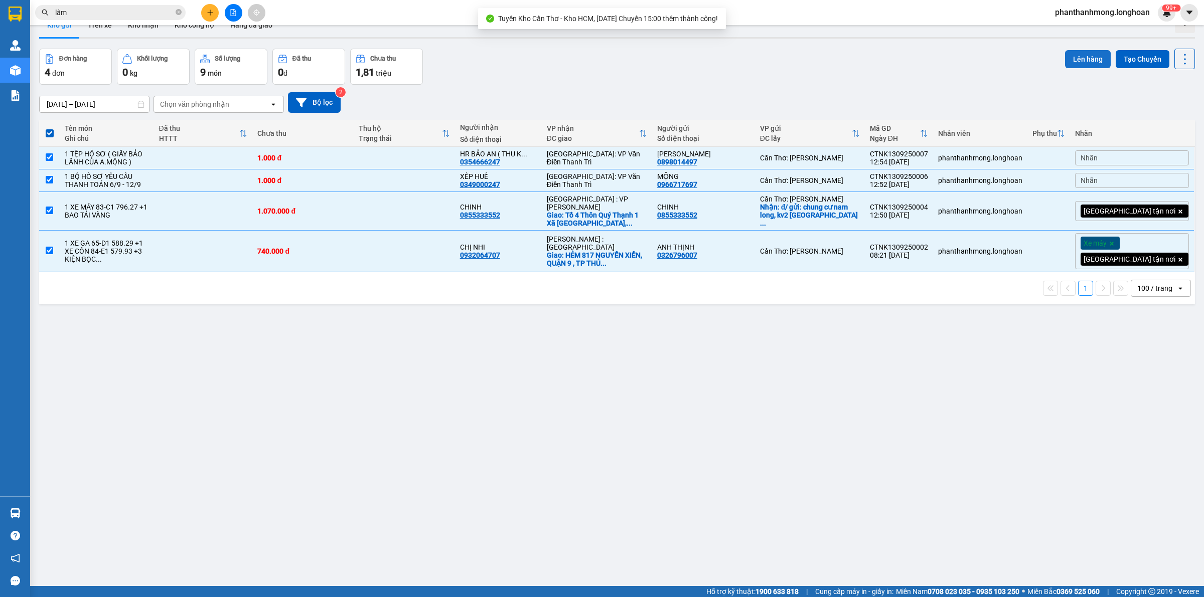
click at [1081, 56] on button "Lên hàng" at bounding box center [1088, 59] width 46 height 18
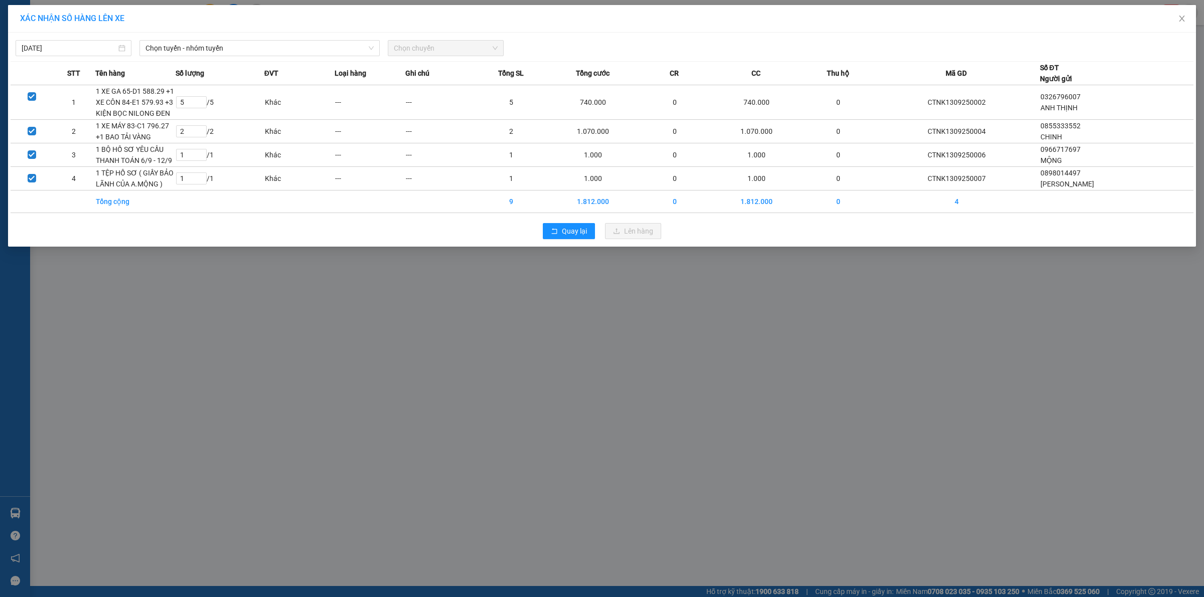
click at [601, 346] on div "XÁC NHẬN SỐ HÀNG LÊN XE 13/09/2025 Chọn tuyến - nhóm tuyến Chọn chuyến STT Tên …" at bounding box center [602, 298] width 1204 height 597
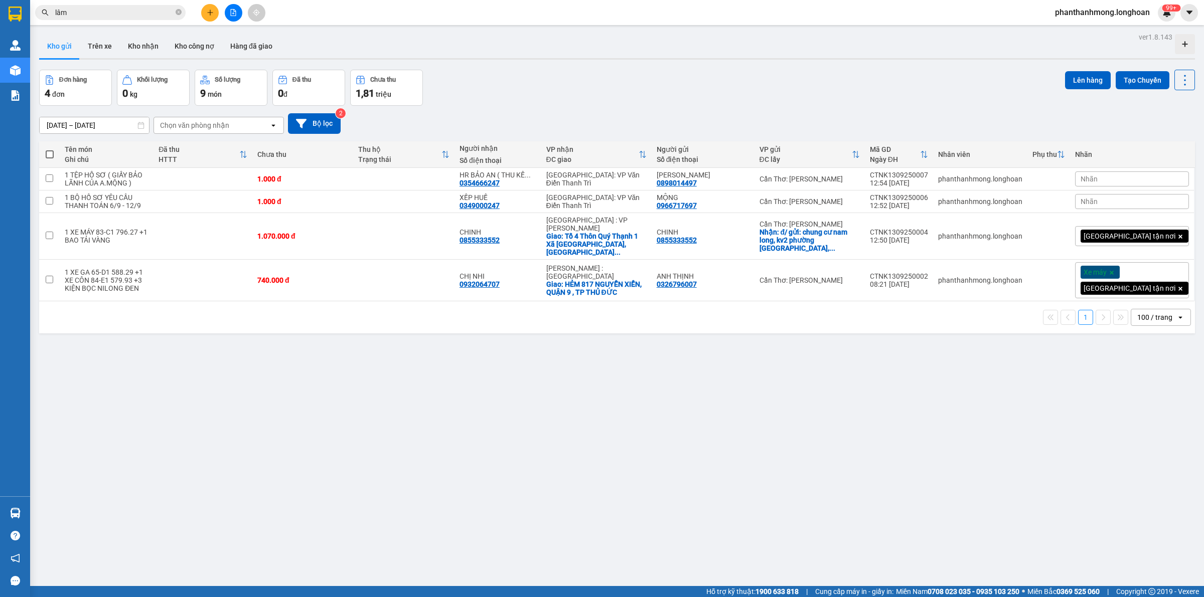
click at [117, 18] on span "lâm" at bounding box center [110, 12] width 150 height 15
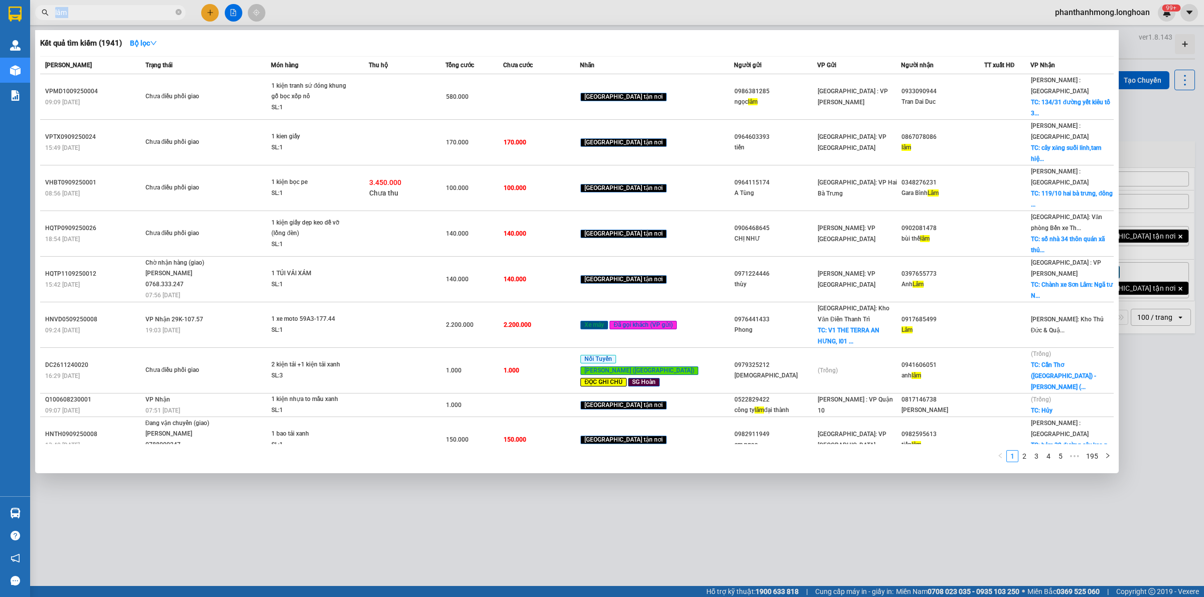
click at [119, 19] on span "lâm" at bounding box center [110, 12] width 150 height 15
click at [175, 12] on span "lâm" at bounding box center [110, 12] width 150 height 15
click at [179, 15] on icon "close-circle" at bounding box center [179, 12] width 6 height 6
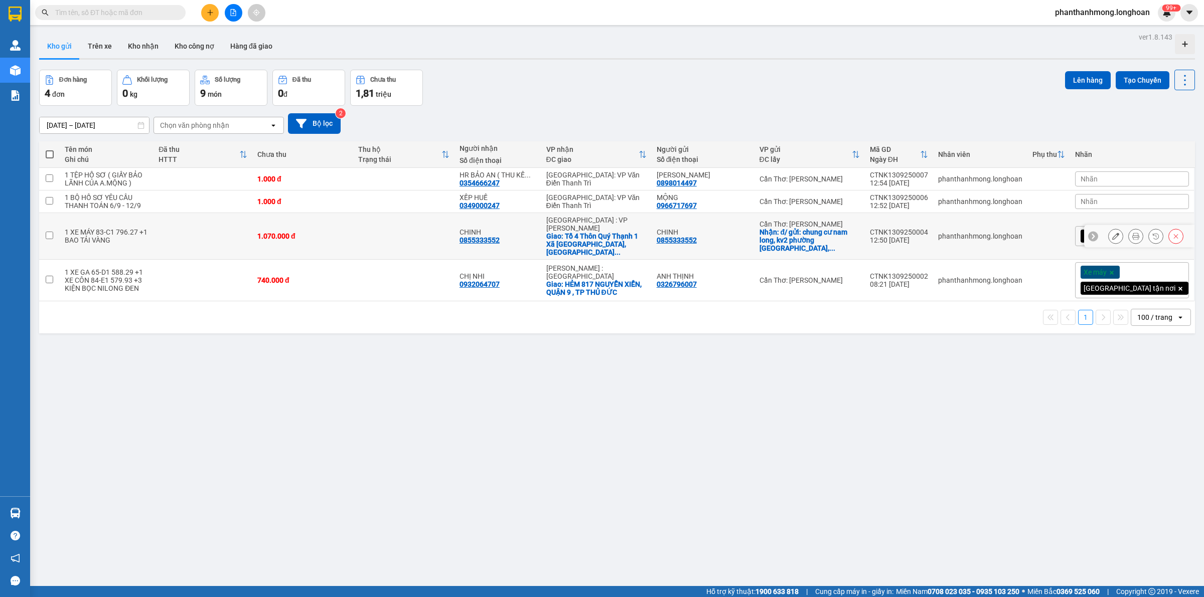
click at [928, 228] on div "CTNK1309250004" at bounding box center [899, 232] width 58 height 8
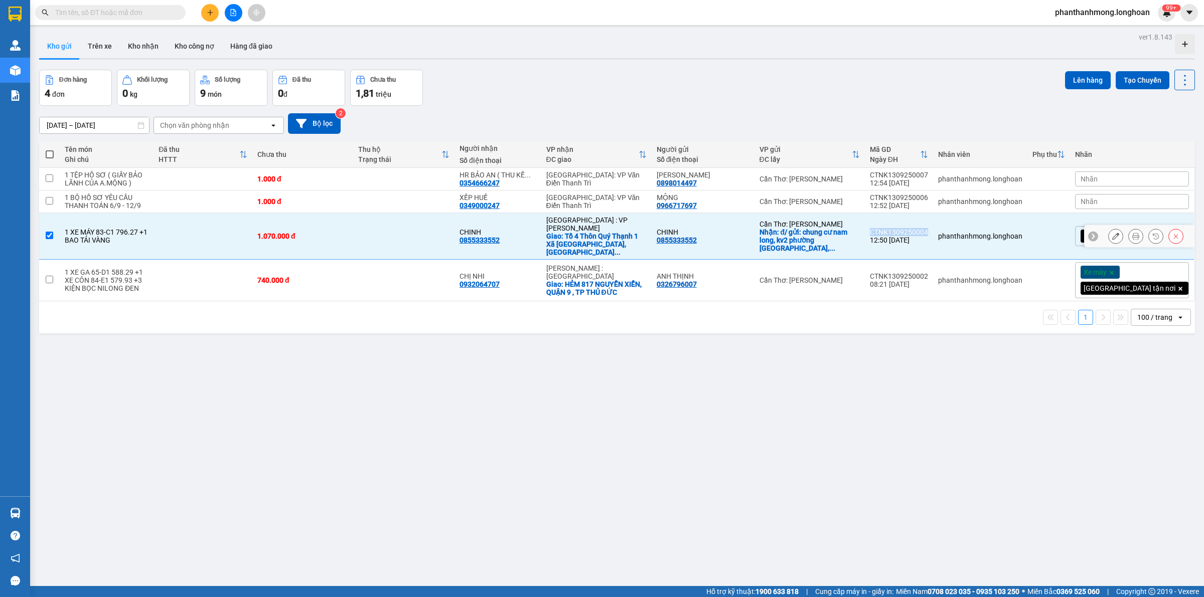
click at [928, 228] on div "CTNK1309250004" at bounding box center [899, 232] width 58 height 8
checkbox input "false"
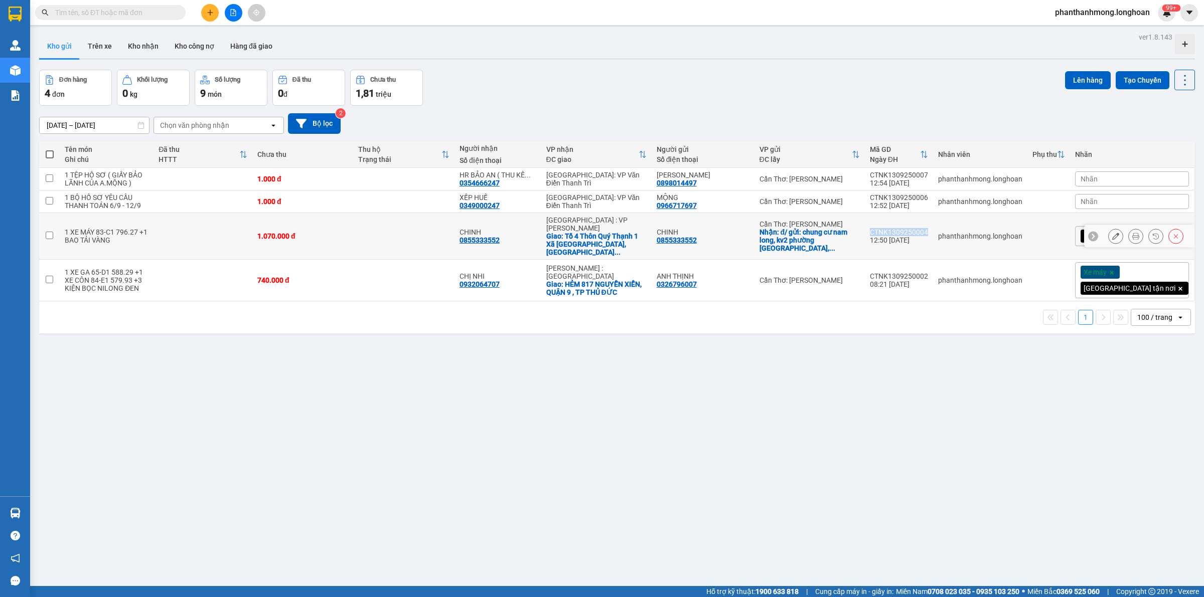
copy div "CTNK1309250004"
click at [928, 272] on div "CTNK1309250002" at bounding box center [899, 276] width 58 height 8
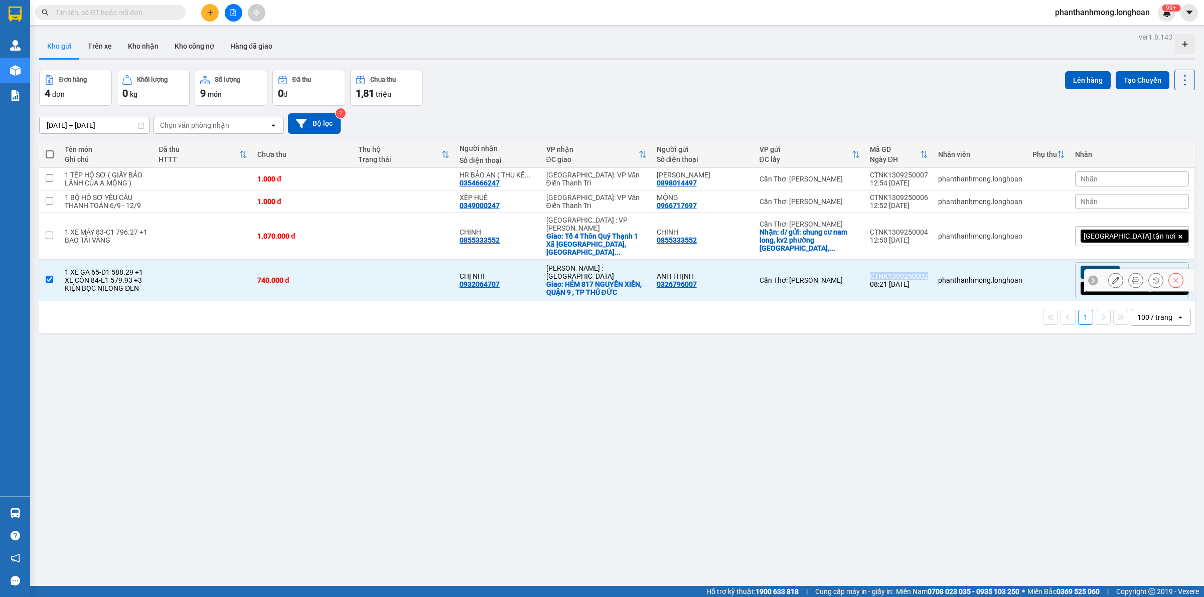
click at [928, 272] on div "CTNK1309250002" at bounding box center [899, 276] width 58 height 8
checkbox input "false"
copy div "CTNK1309250002"
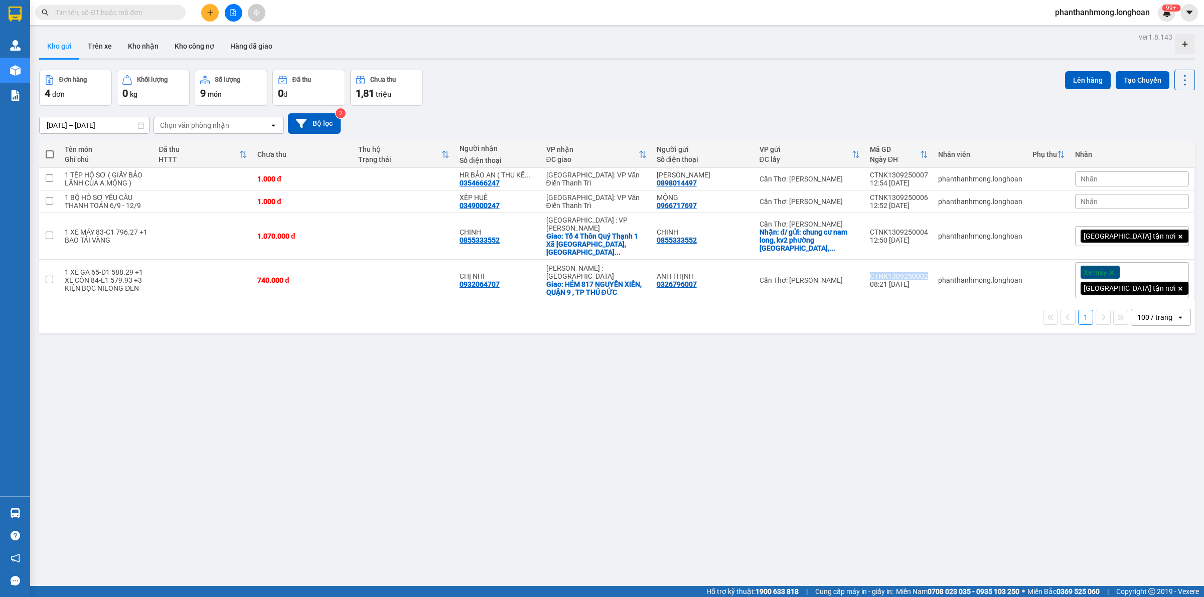
click at [52, 156] on span at bounding box center [50, 154] width 8 height 8
click at [50, 149] on input "checkbox" at bounding box center [50, 149] width 0 height 0
checkbox input "true"
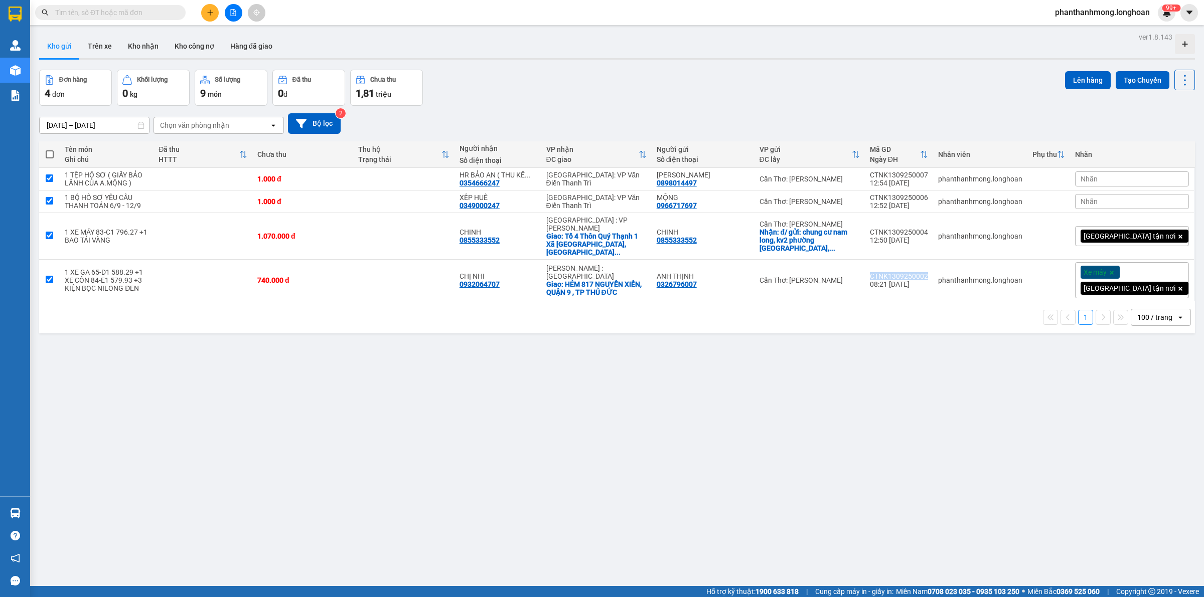
checkbox input "true"
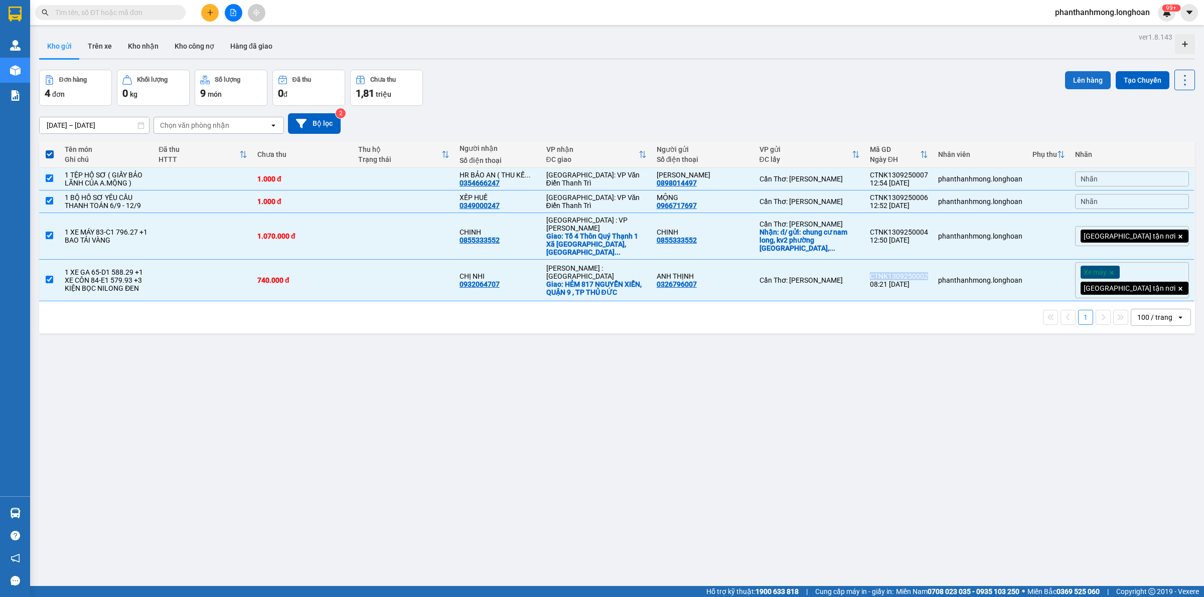
click at [1066, 71] on button "Lên hàng" at bounding box center [1088, 80] width 46 height 18
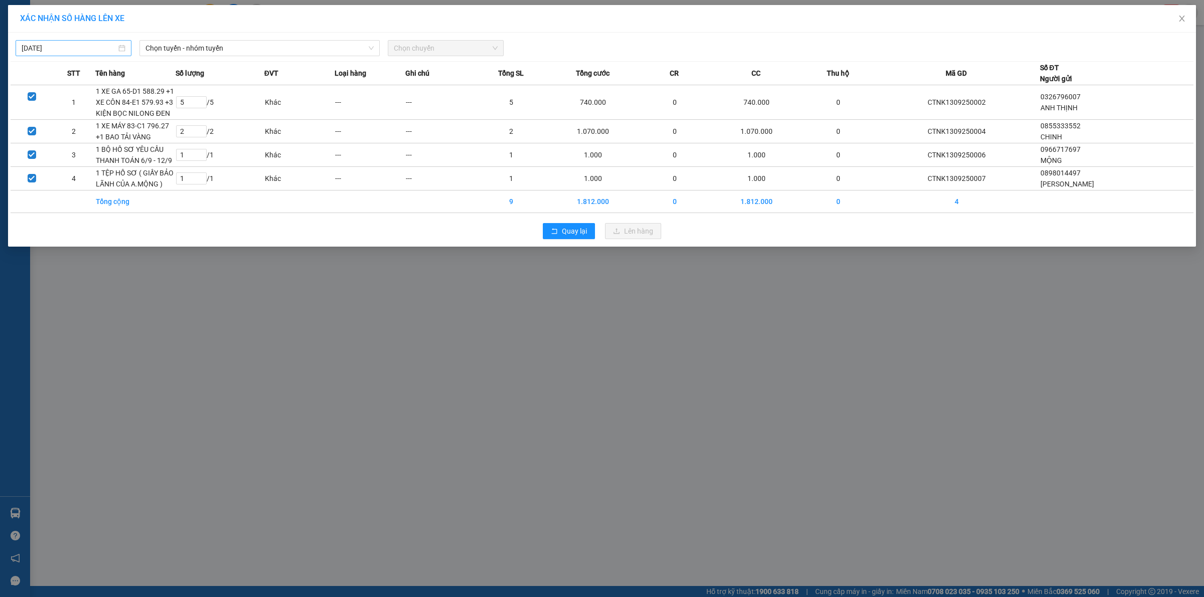
click at [83, 49] on input "04/09/2025" at bounding box center [69, 48] width 95 height 11
type input "[DATE]"
drag, startPoint x: 206, startPoint y: 64, endPoint x: 212, endPoint y: 57, distance: 9.2
click at [207, 63] on th "Số lượng" at bounding box center [220, 74] width 89 height 24
click at [212, 56] on div "Chọn tuyến - nhóm tuyến" at bounding box center [259, 48] width 248 height 16
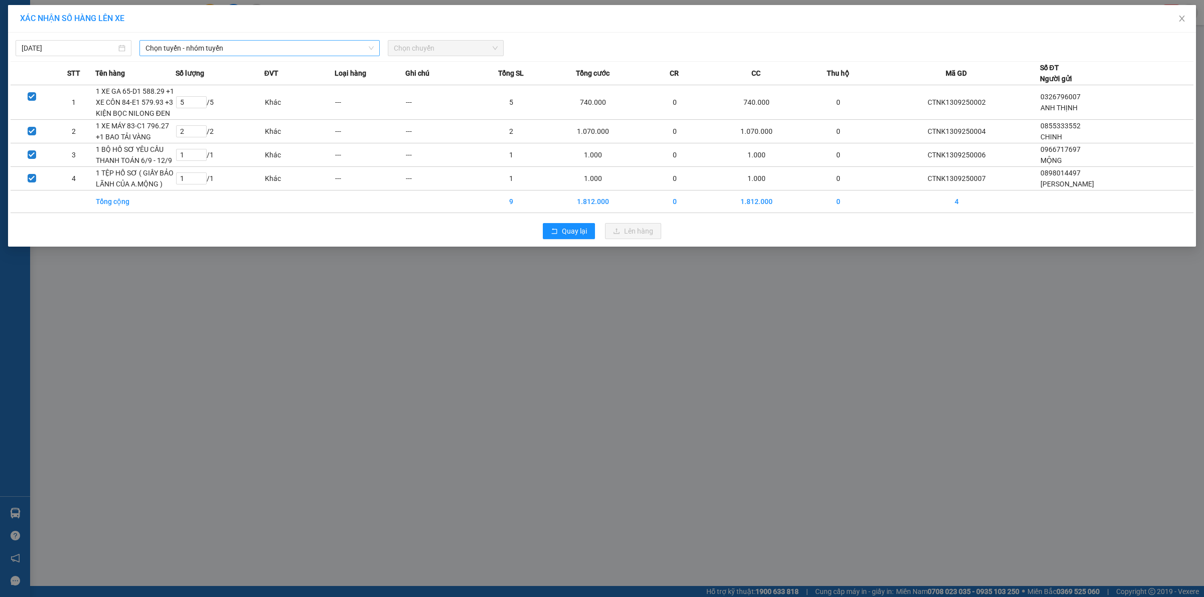
click at [220, 49] on span "Chọn tuyến - nhóm tuyến" at bounding box center [259, 48] width 228 height 15
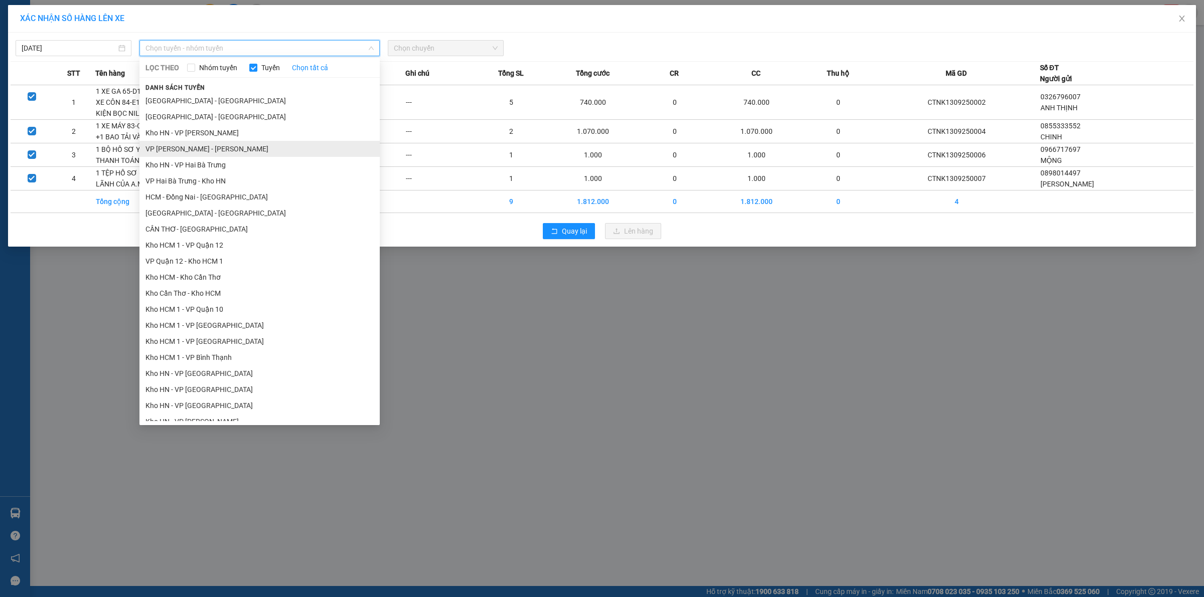
scroll to position [1, 0]
click at [209, 294] on li "Kho Cần Thơ - Kho HCM" at bounding box center [259, 293] width 240 height 16
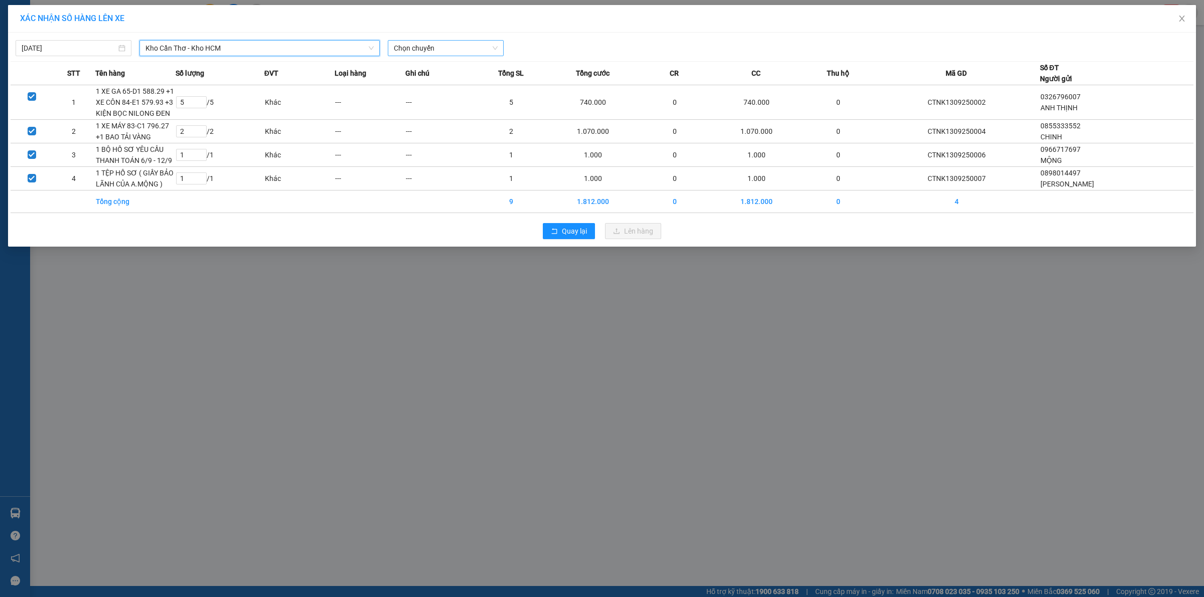
click at [410, 49] on span "Chọn chuyến" at bounding box center [446, 48] width 104 height 15
click at [423, 100] on div "15:00 (TC) - 50H-089.90" at bounding box center [433, 100] width 78 height 11
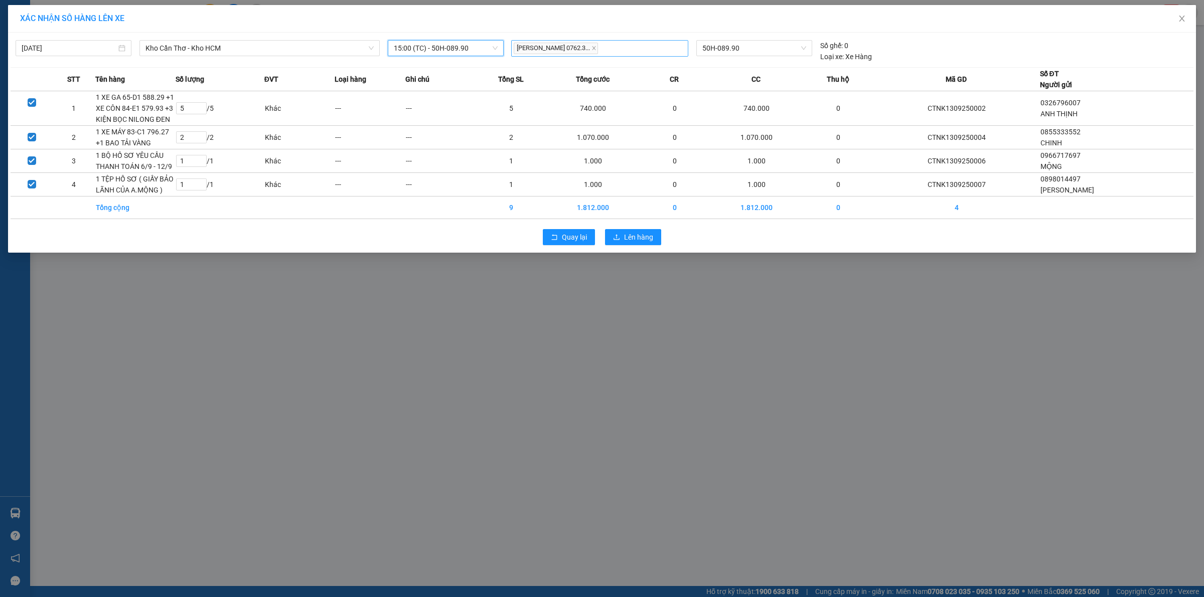
click at [574, 44] on span "Đặng Văn Tuấn 0762.3..." at bounding box center [556, 49] width 84 height 12
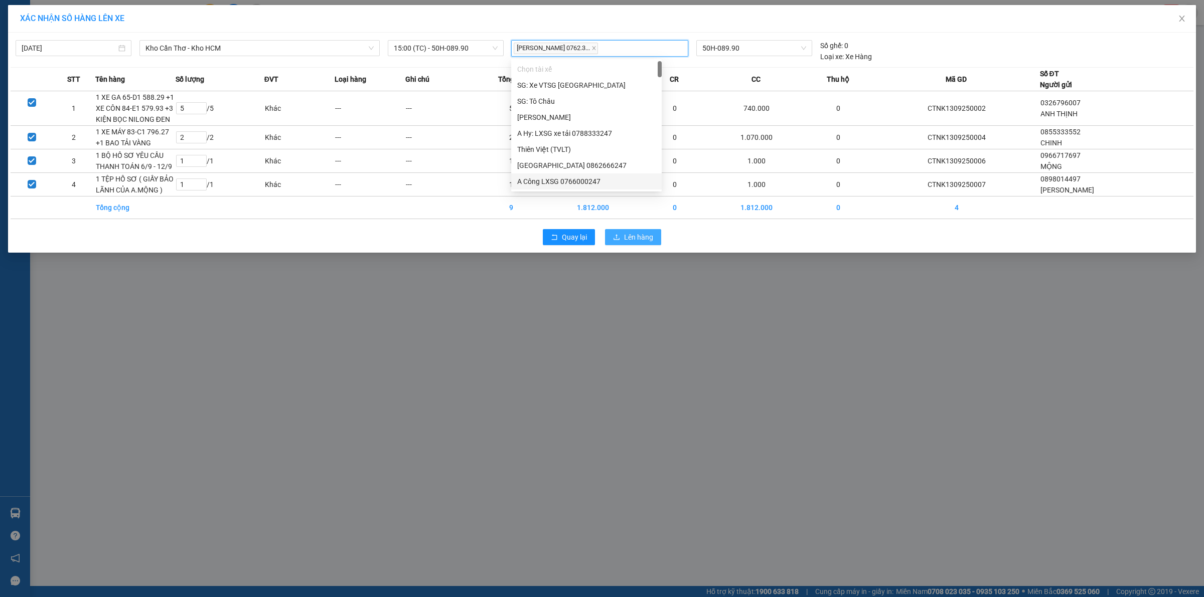
click at [630, 239] on span "Lên hàng" at bounding box center [638, 237] width 29 height 11
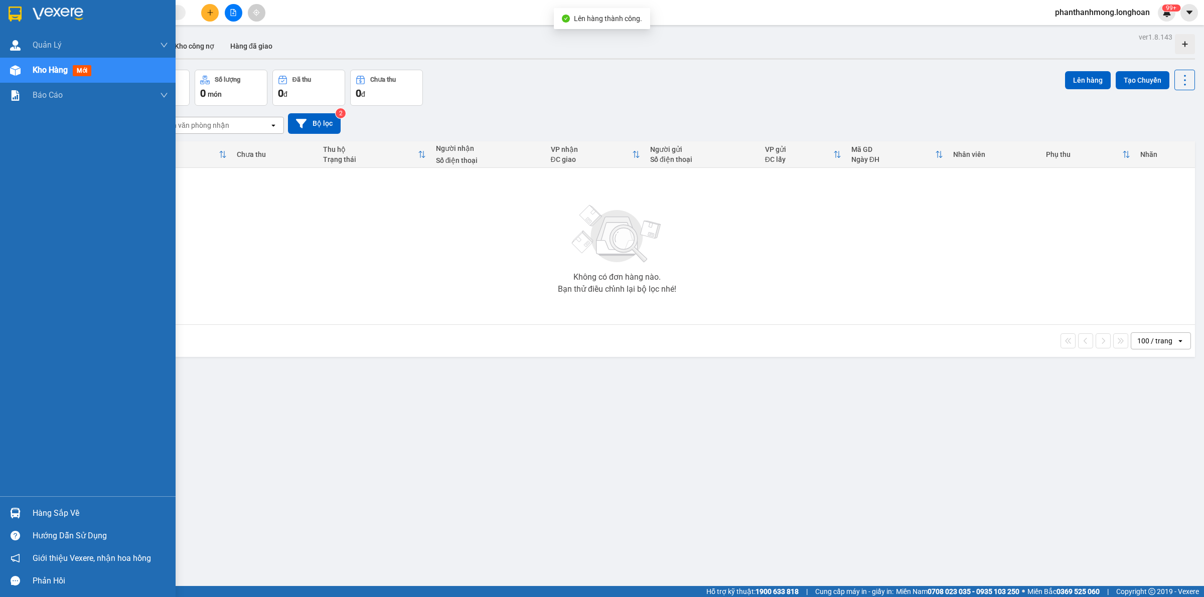
click at [19, 18] on img at bounding box center [15, 14] width 13 height 15
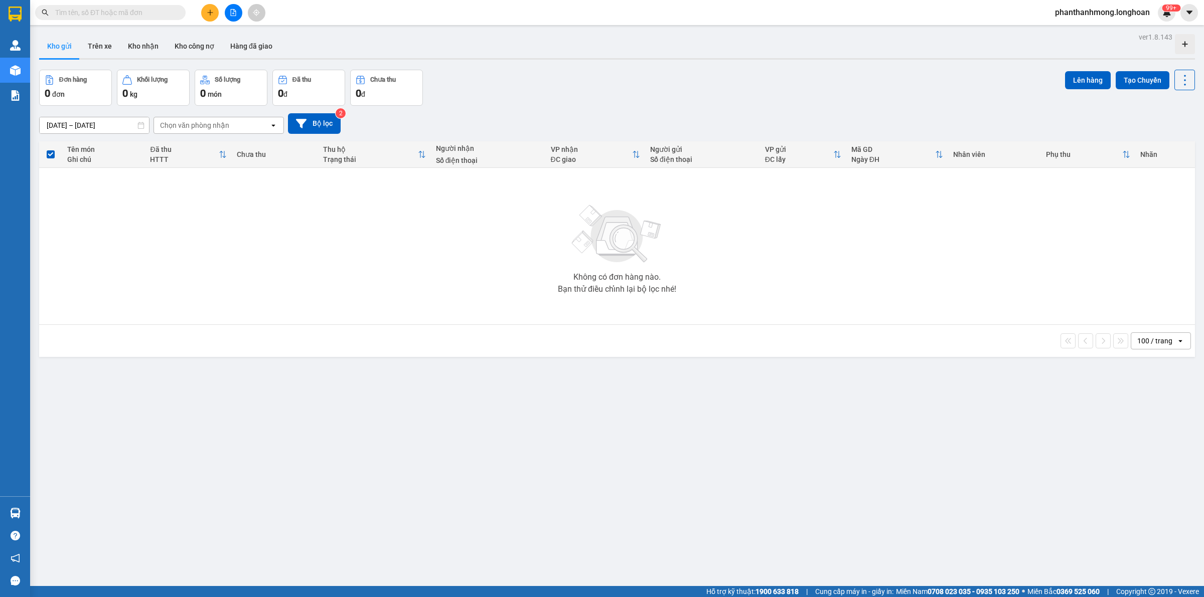
click at [16, 14] on img at bounding box center [15, 14] width 13 height 15
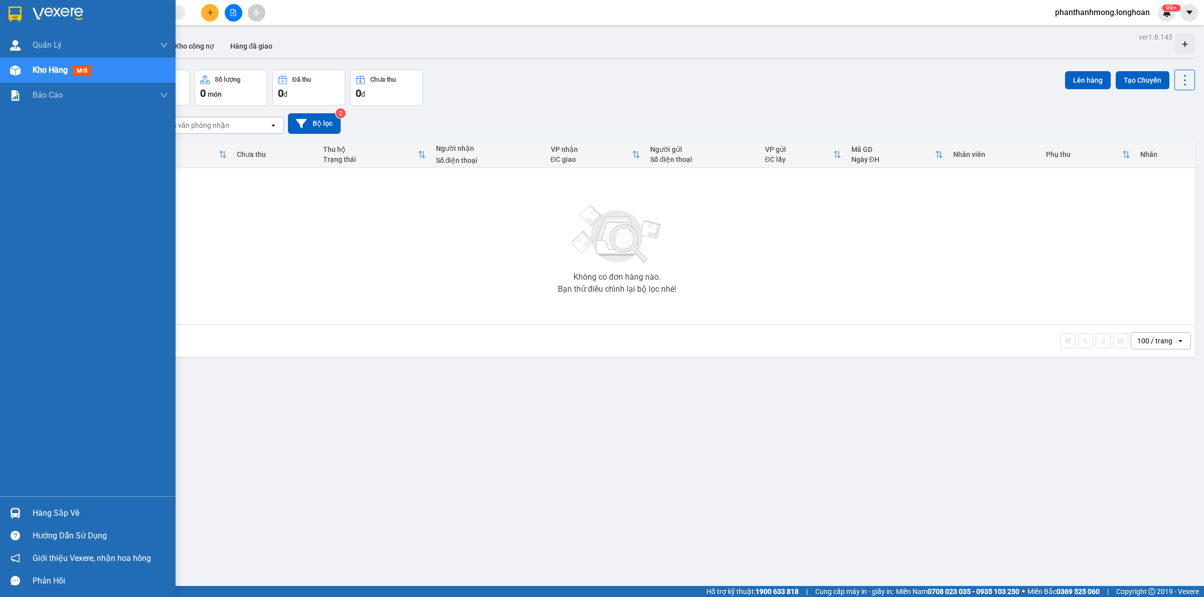
drag, startPoint x: 9, startPoint y: 11, endPoint x: 29, endPoint y: 3, distance: 21.9
click at [9, 11] on img at bounding box center [15, 14] width 13 height 15
click at [21, 8] on img at bounding box center [15, 14] width 13 height 15
click at [19, 509] on img at bounding box center [15, 513] width 11 height 11
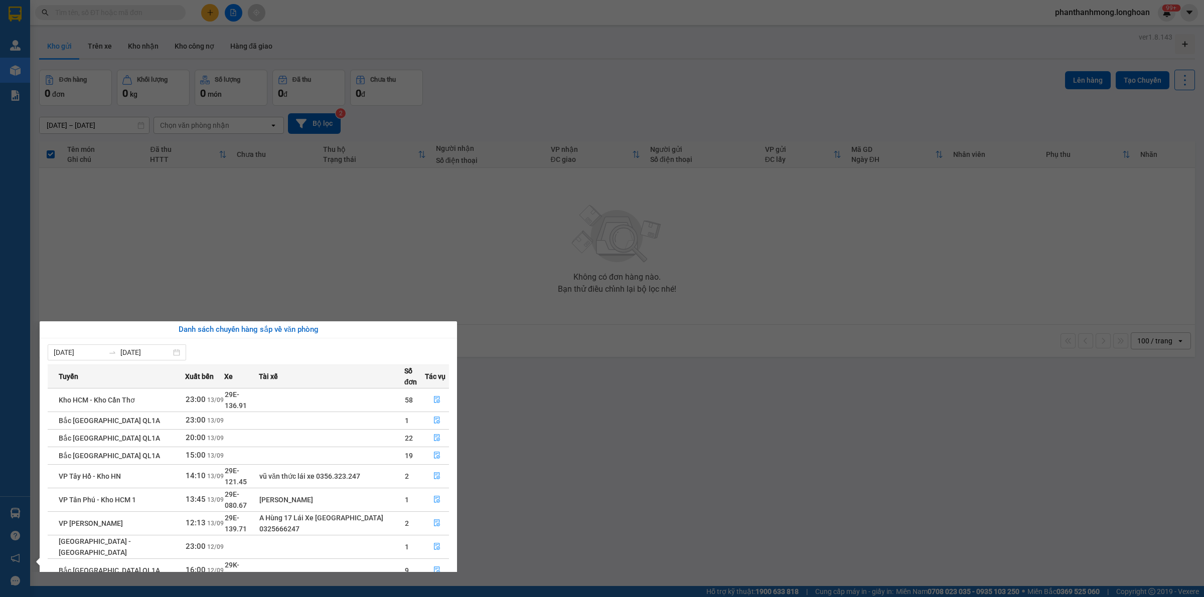
click at [256, 250] on section "Kết quả tìm kiếm ( 1941 ) Bộ lọc Mã ĐH Trạng thái Món hàng Thu hộ Tổng cước Chư…" at bounding box center [602, 298] width 1204 height 597
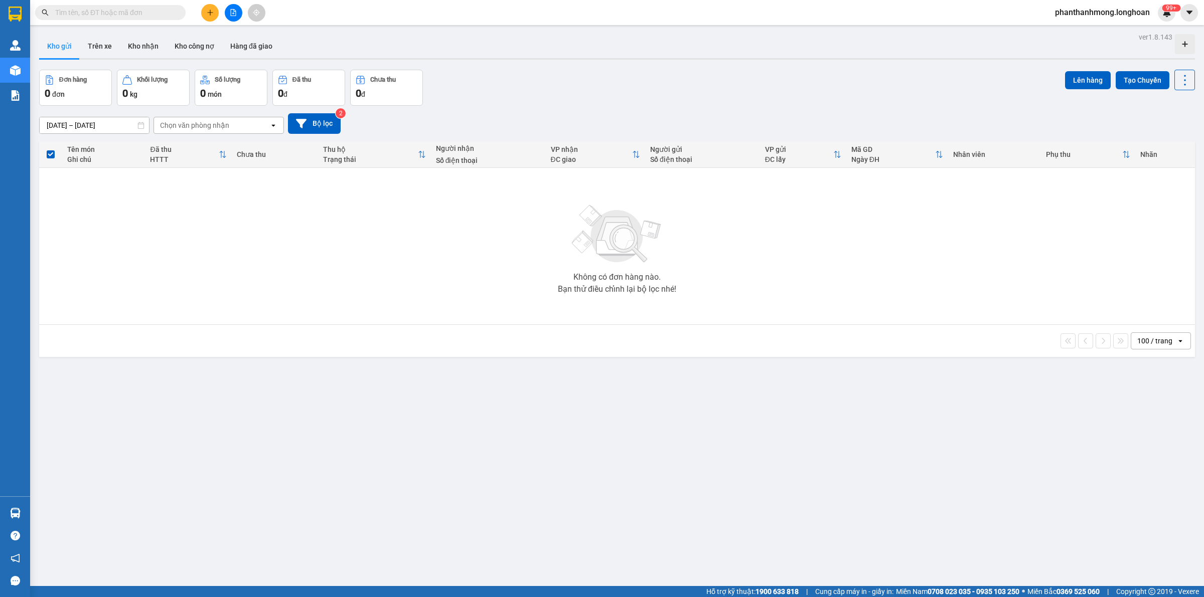
click at [161, 18] on input "text" at bounding box center [114, 12] width 118 height 11
click at [104, 12] on input "text" at bounding box center [114, 12] width 118 height 11
paste input "0855333552"
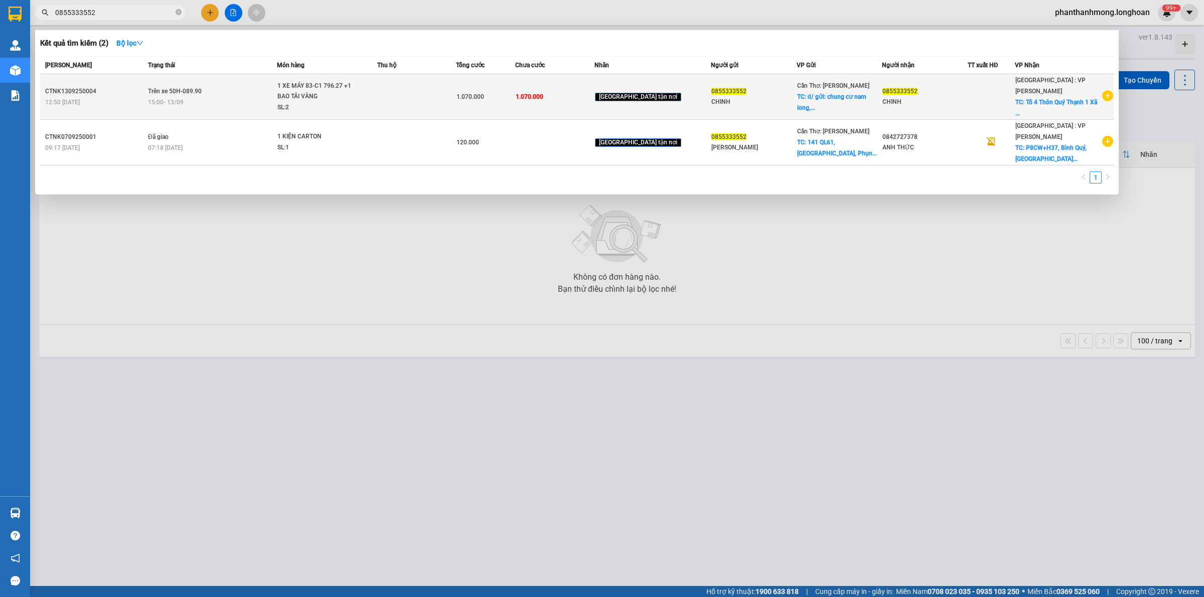
type input "0855333552"
click at [420, 90] on td at bounding box center [416, 97] width 79 height 46
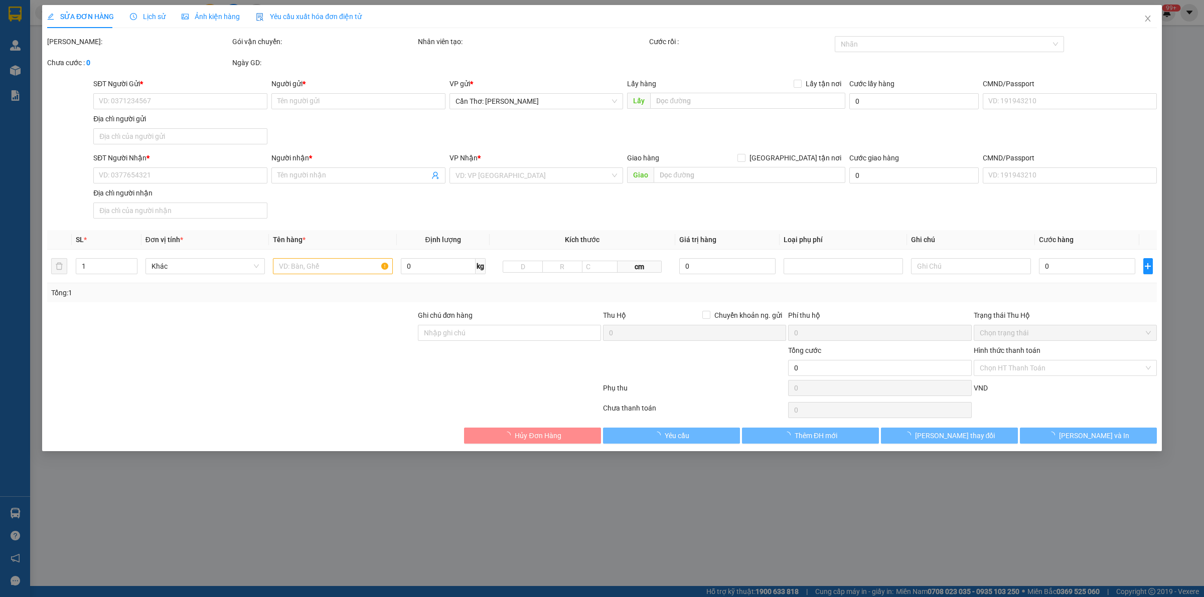
type input "0855333552"
type input "CHINH"
checkbox input "true"
type input "đ/ gửi: chung cư nam long, kv2 phường cái răng, quận cái răng, cần thơ"
type input "0855333552"
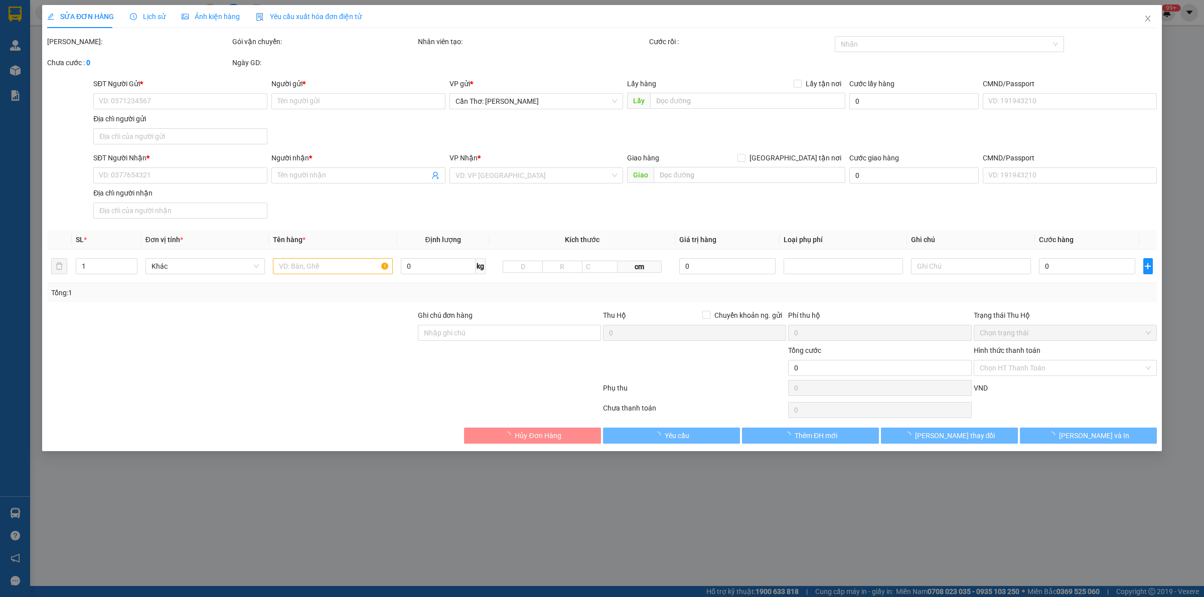
type input "CHINH"
checkbox input "true"
type input "Tổ 4 Thôn Quý Thạnh 1 Xã Thăng Bình, TP Đà Nẵng (Thăng Bình, Quảng Nam) Tổ 4 Th…"
type input "1.070.000"
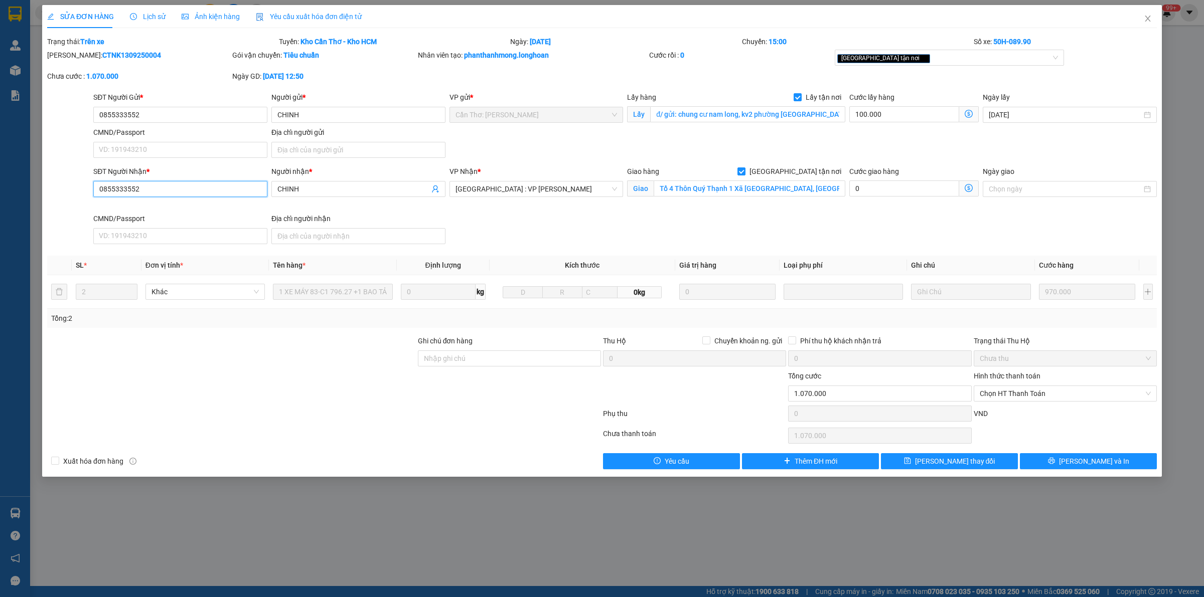
click at [244, 189] on input "0855333552" at bounding box center [180, 189] width 174 height 16
paste input "42727378"
type input "0842727378"
click at [305, 188] on input "CHINH" at bounding box center [353, 189] width 152 height 11
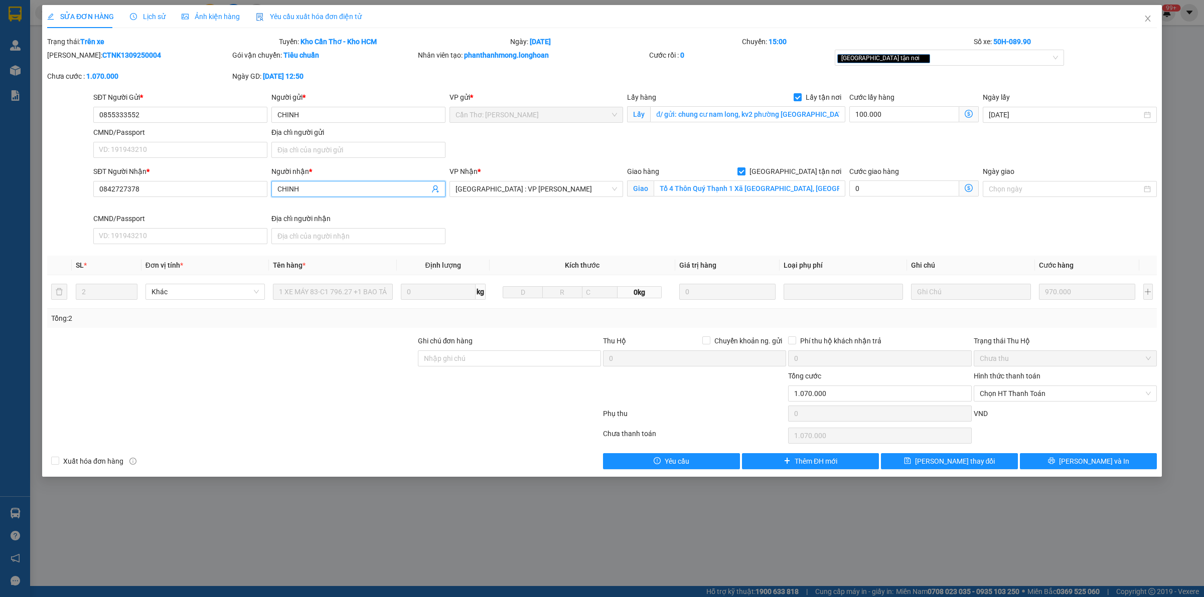
click at [305, 188] on input "CHINH" at bounding box center [353, 189] width 152 height 11
type input "a"
type input "ANH THỨC"
click at [468, 361] on input "Ghi chú đơn hàng" at bounding box center [509, 359] width 183 height 16
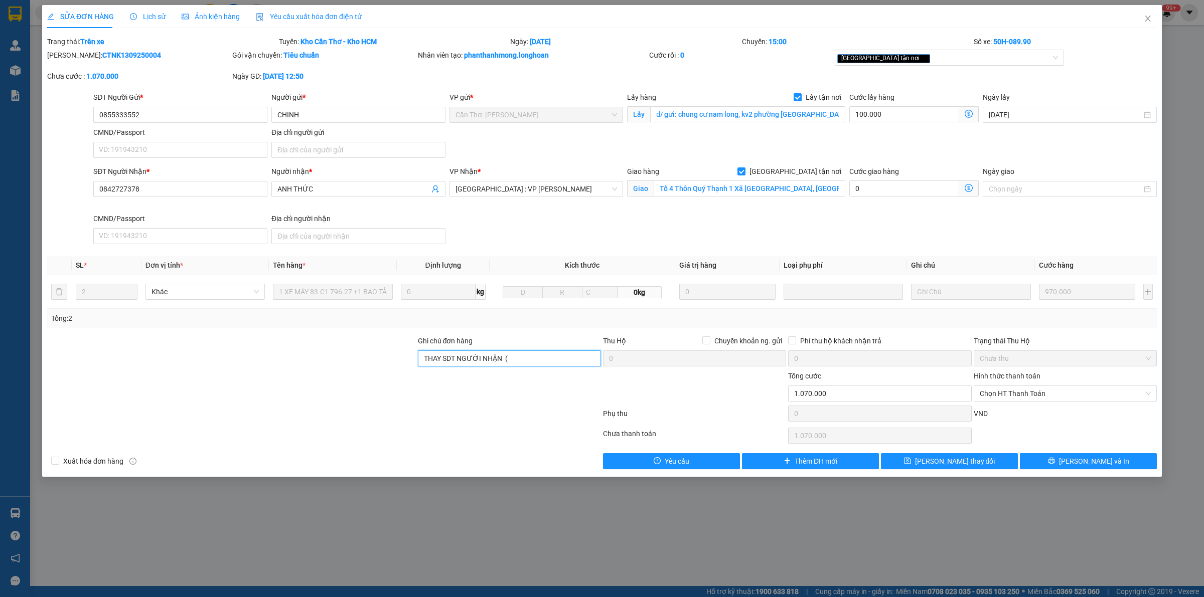
paste input "0842727378"
type input "THAY SDT NGƯỜI NHẬN ( 0842727378 A THỨC )"
click at [1089, 465] on span "Lưu và In" at bounding box center [1094, 461] width 70 height 11
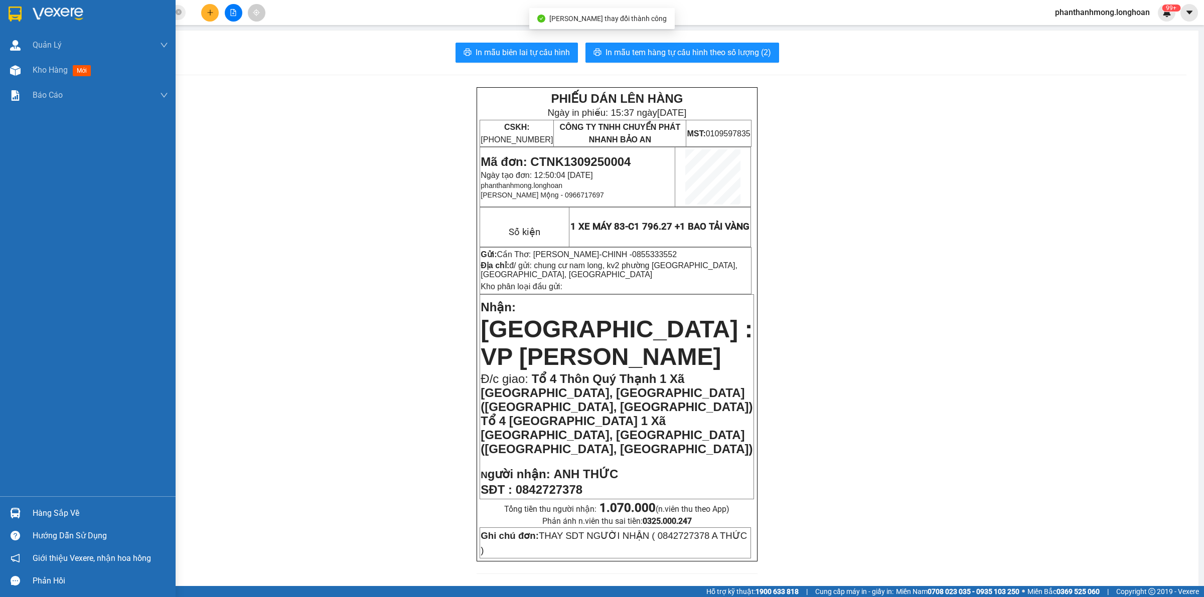
click at [20, 18] on img at bounding box center [15, 14] width 13 height 15
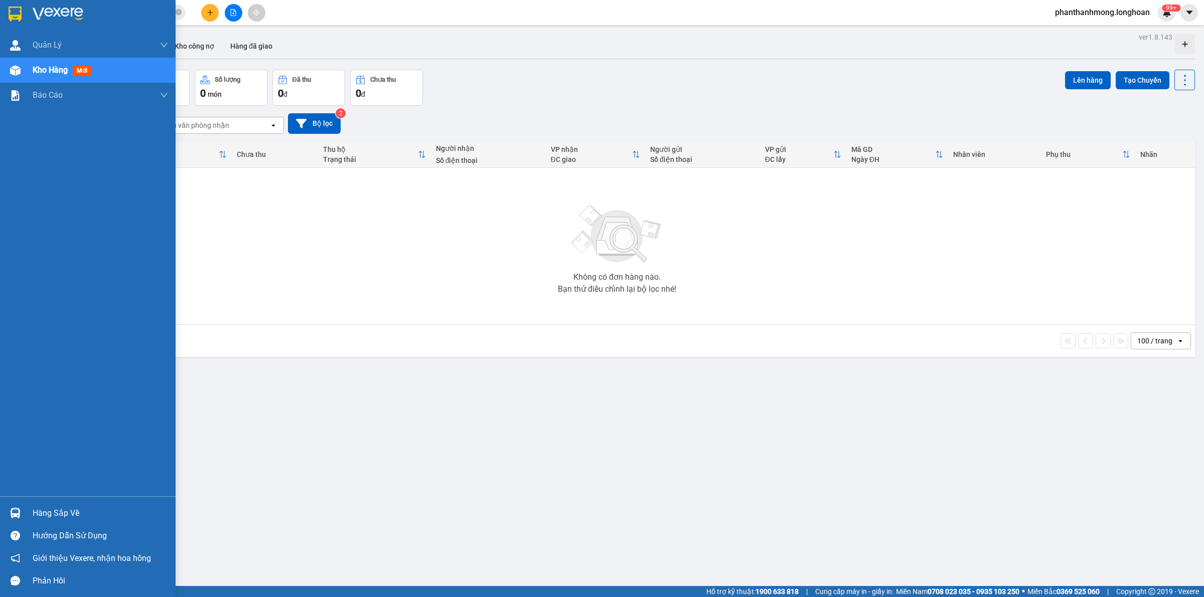
click at [23, 17] on div at bounding box center [88, 16] width 176 height 33
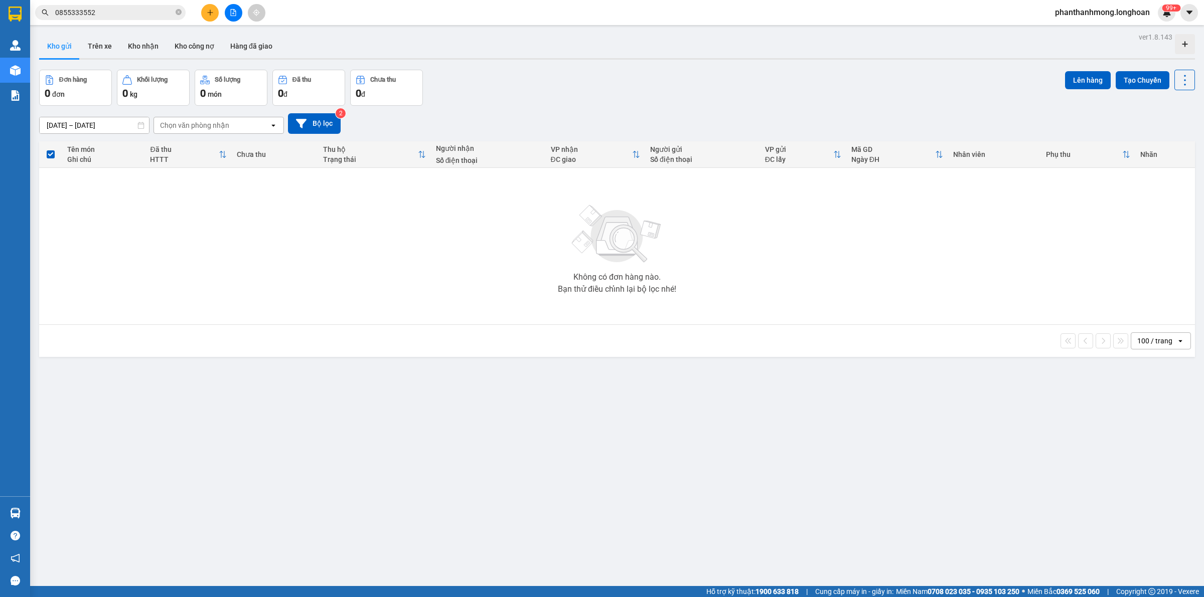
click at [107, 7] on input "0855333552" at bounding box center [114, 12] width 118 height 11
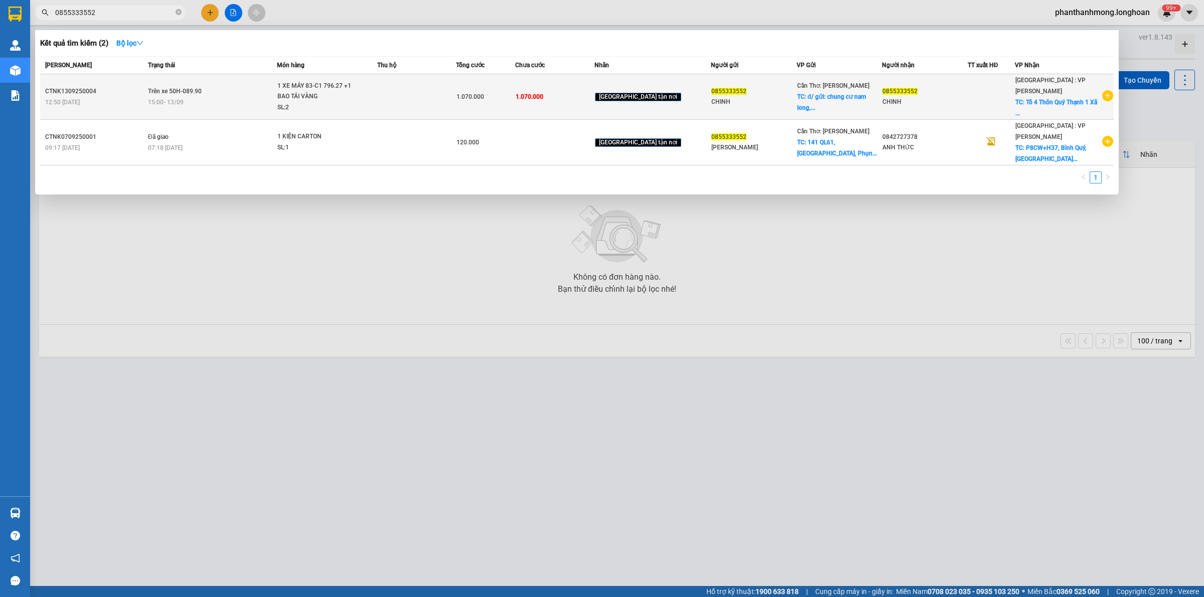
click at [543, 93] on span "1.070.000" at bounding box center [530, 96] width 28 height 7
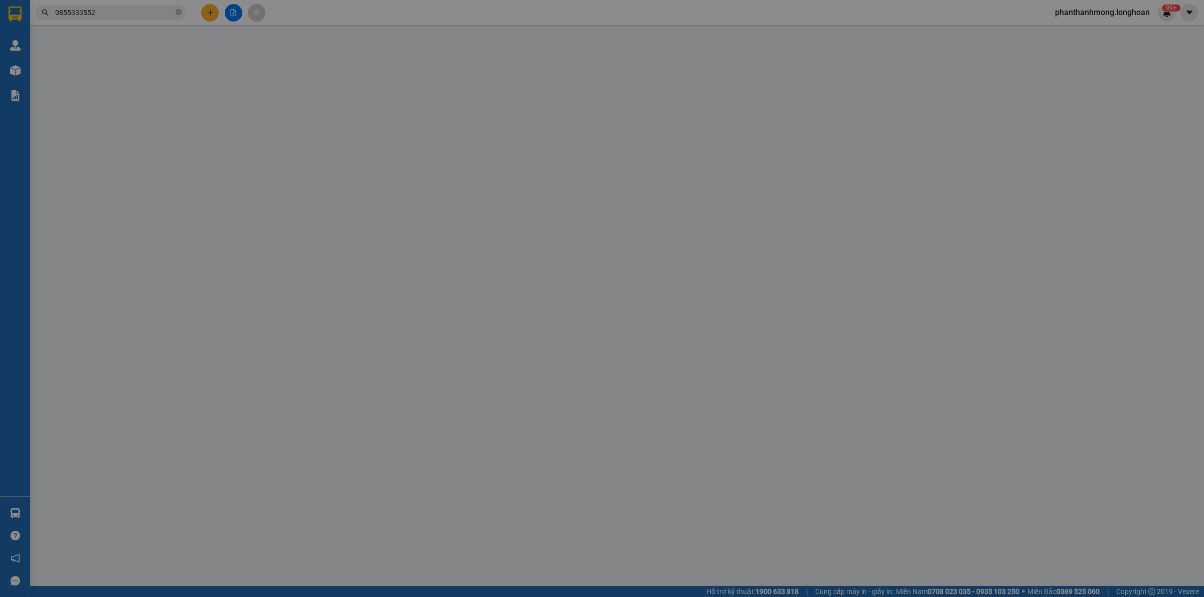
type input "0855333552"
type input "CHINH"
checkbox input "true"
type input "đ/ gửi: chung cư nam long, kv2 phường cái răng, quận cái răng, cần thơ"
type input "0842727378"
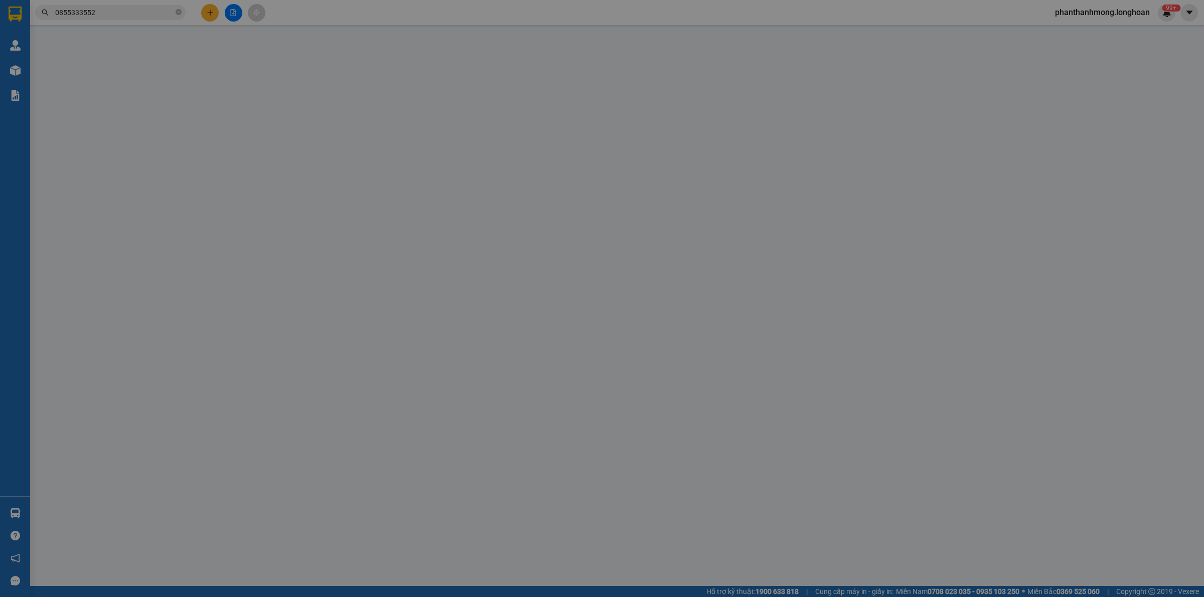
type input "ANH THỨC"
checkbox input "true"
type input "Tổ 4 Thôn Quý Thạnh 1 Xã Thăng Bình, TP Đà Nẵng (Thăng Bình, Quảng Nam) Tổ 4 Th…"
type input "THAY SDT NGƯỜI NHẬN ( 0842727378 A THỨC )"
type input "1.070.000"
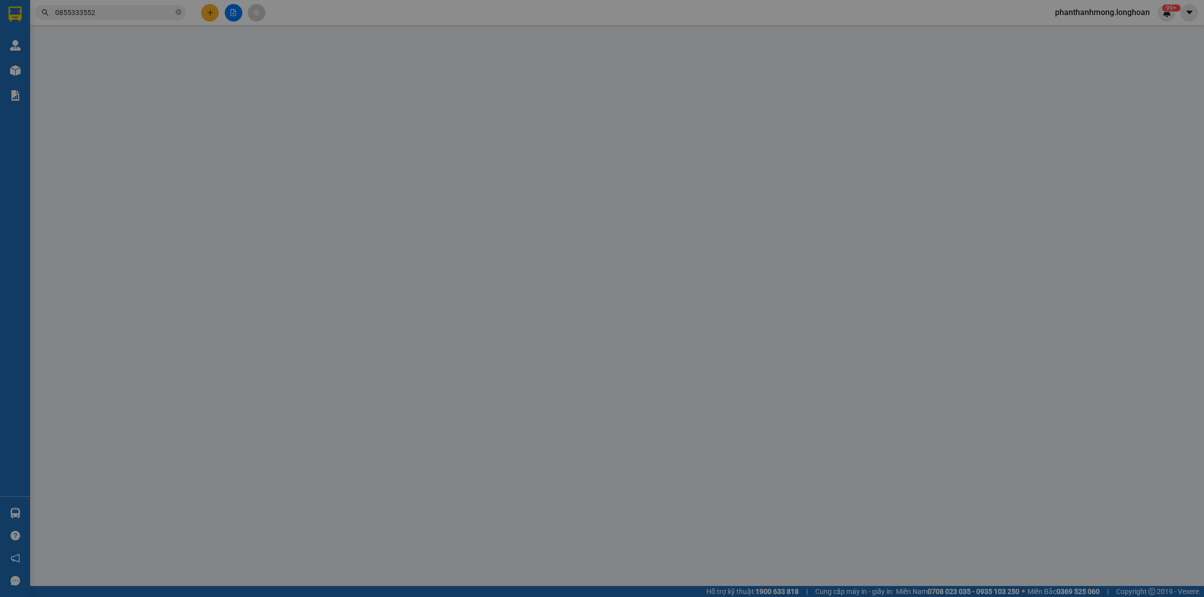
type input "1.070.000"
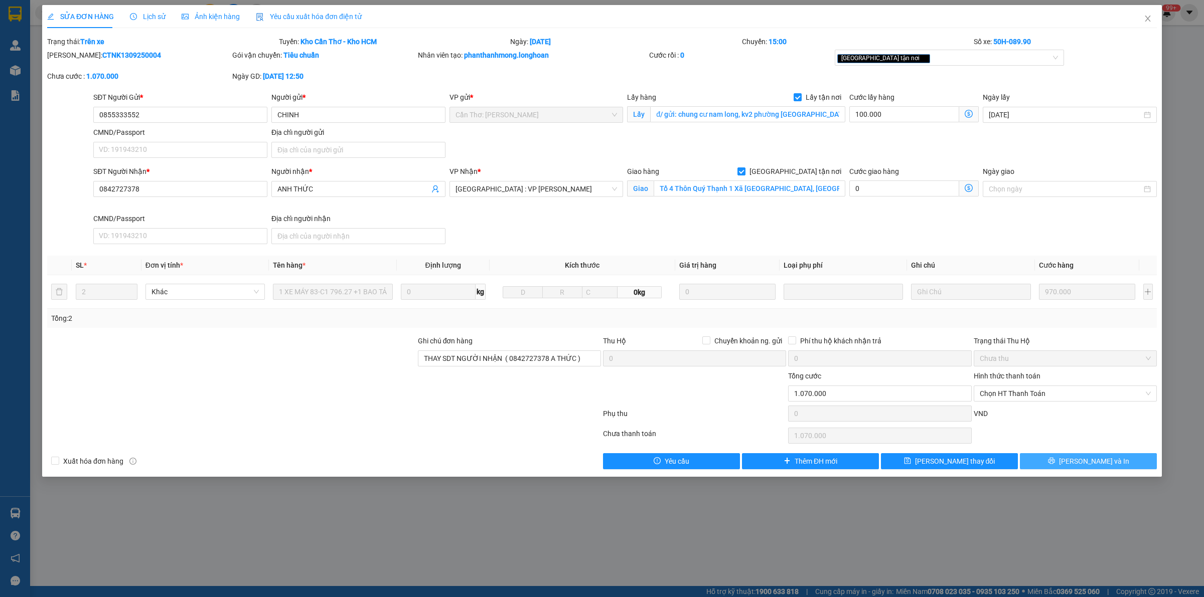
click at [1094, 462] on span "Lưu và In" at bounding box center [1094, 461] width 70 height 11
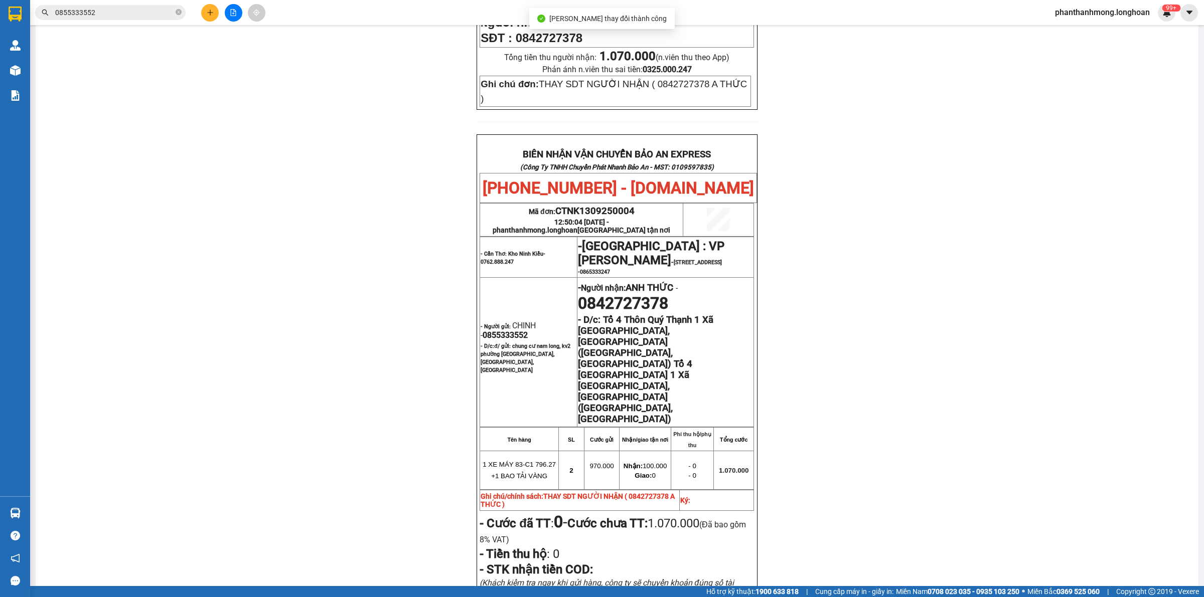
scroll to position [455, 0]
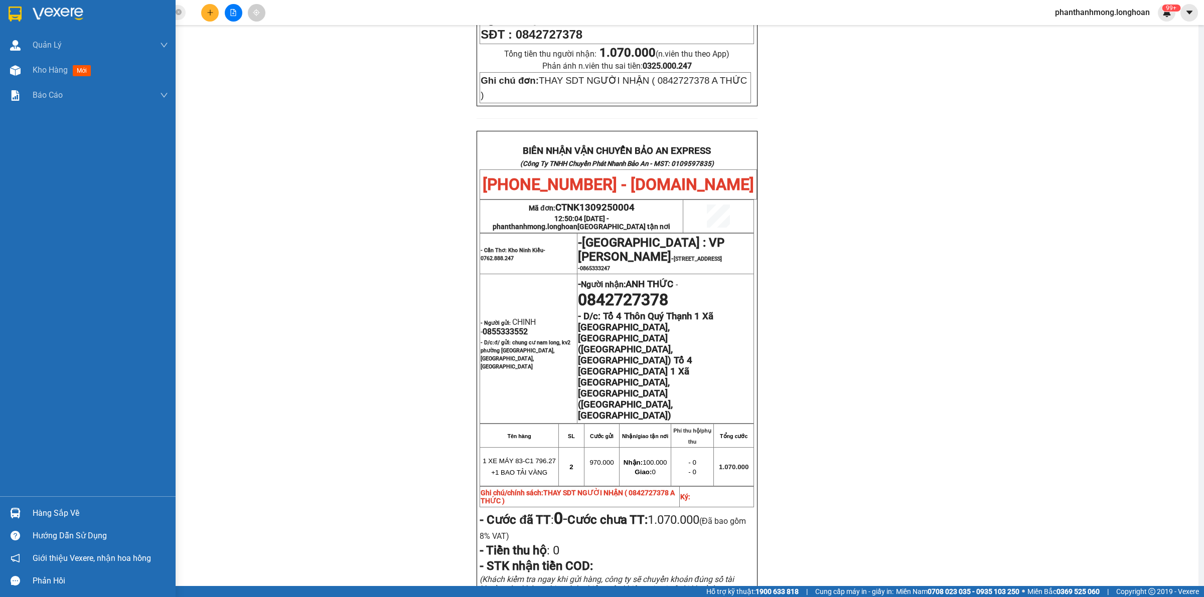
click at [0, 8] on div at bounding box center [88, 16] width 176 height 33
drag, startPoint x: 0, startPoint y: 8, endPoint x: 137, endPoint y: 123, distance: 179.4
click at [1, 8] on div at bounding box center [88, 16] width 176 height 33
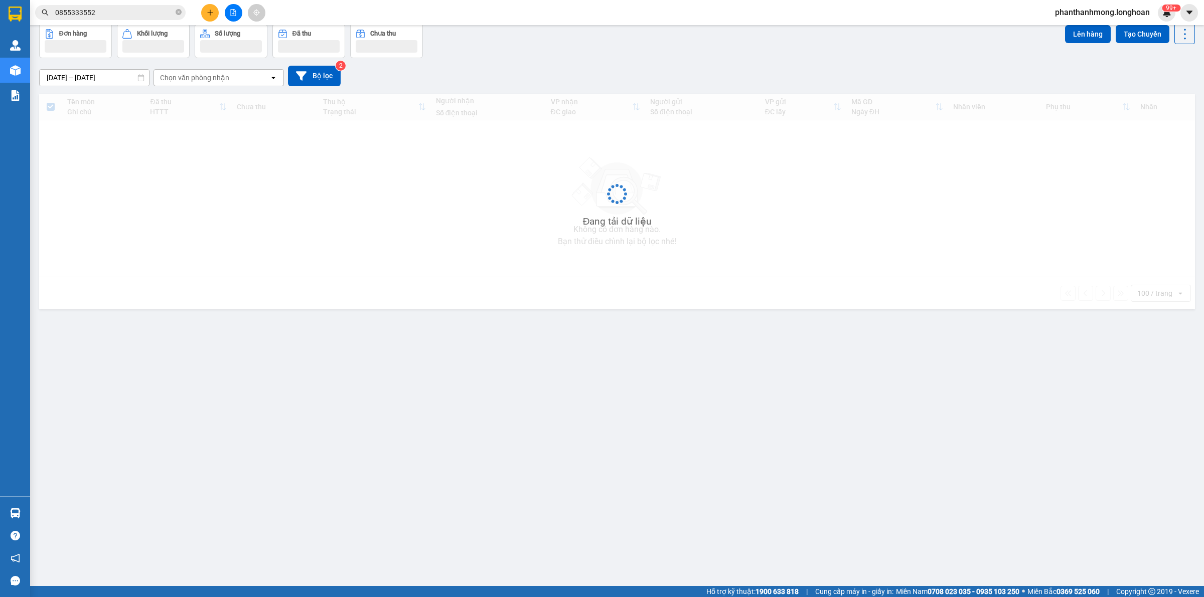
scroll to position [46, 0]
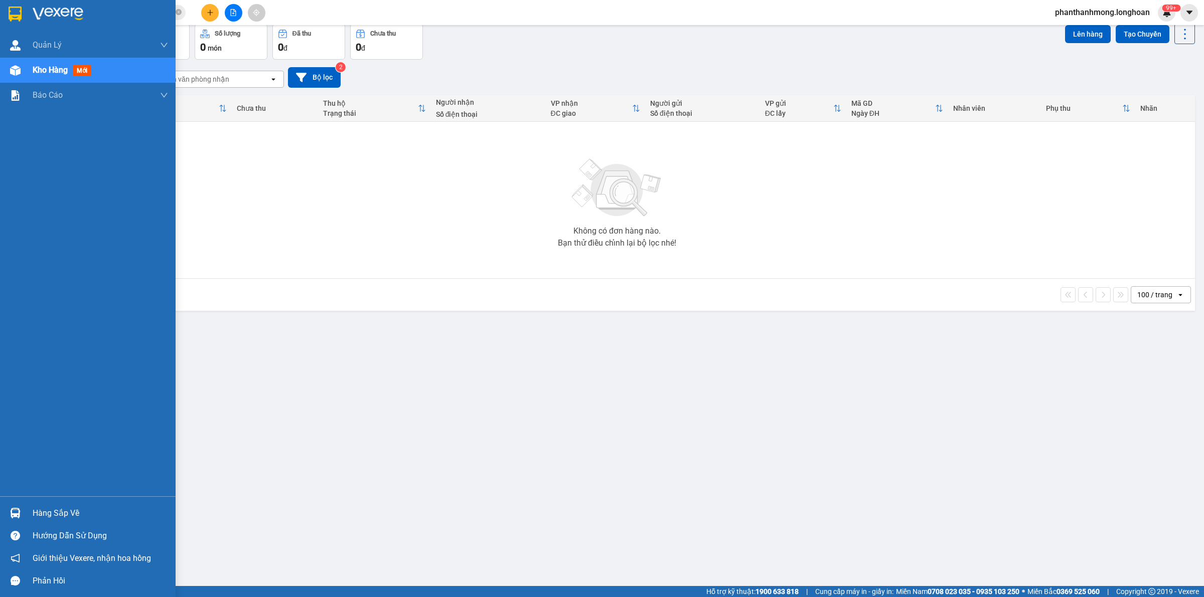
click at [22, 10] on div at bounding box center [16, 14] width 18 height 18
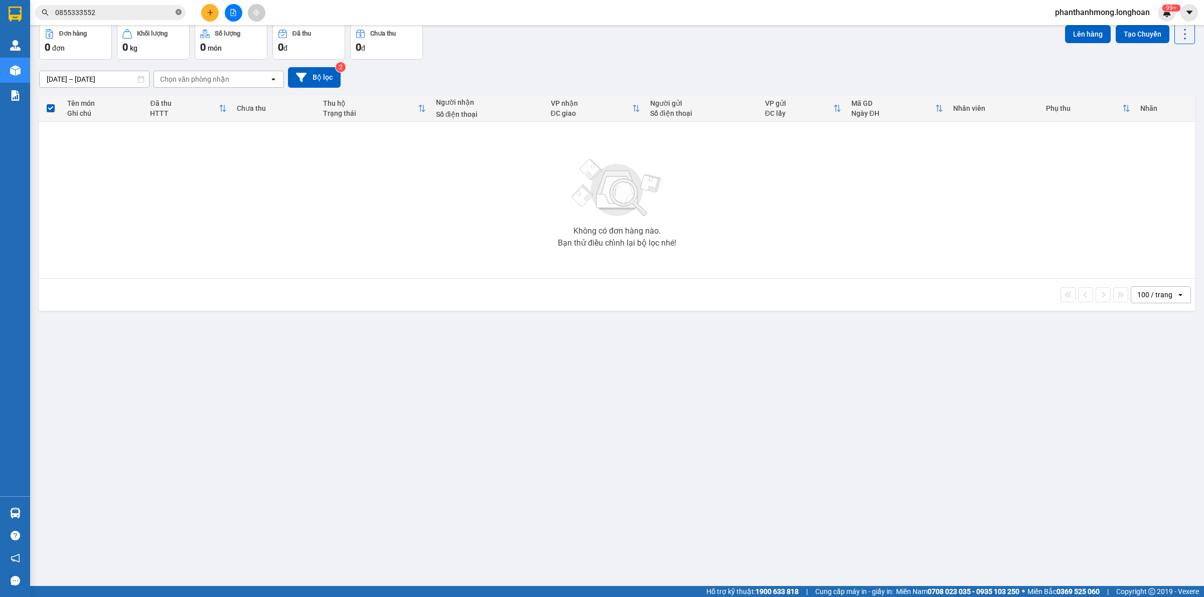
click at [180, 13] on icon "close-circle" at bounding box center [179, 12] width 6 height 6
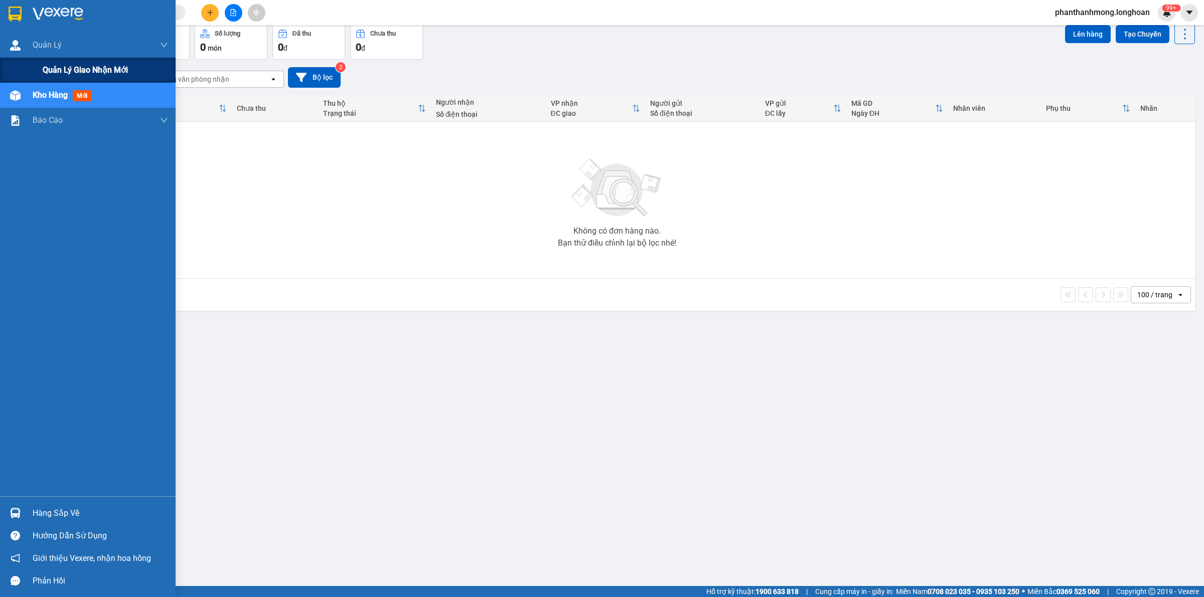
click at [81, 66] on span "Quản lý giao nhận mới" at bounding box center [85, 70] width 85 height 13
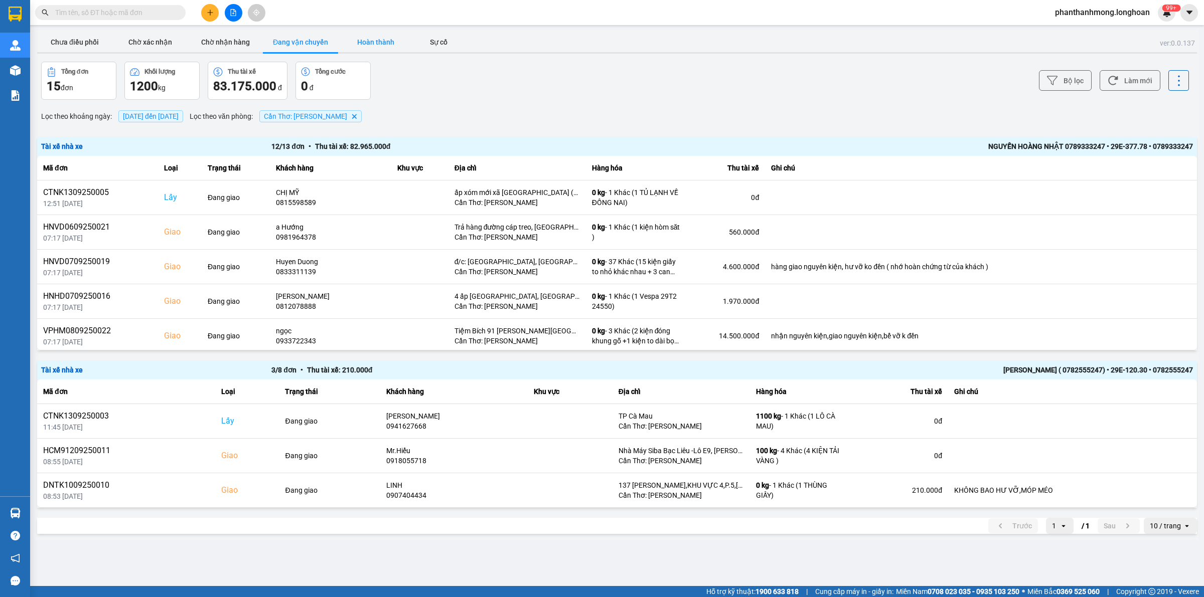
click at [378, 39] on button "Hoàn thành" at bounding box center [375, 42] width 75 height 20
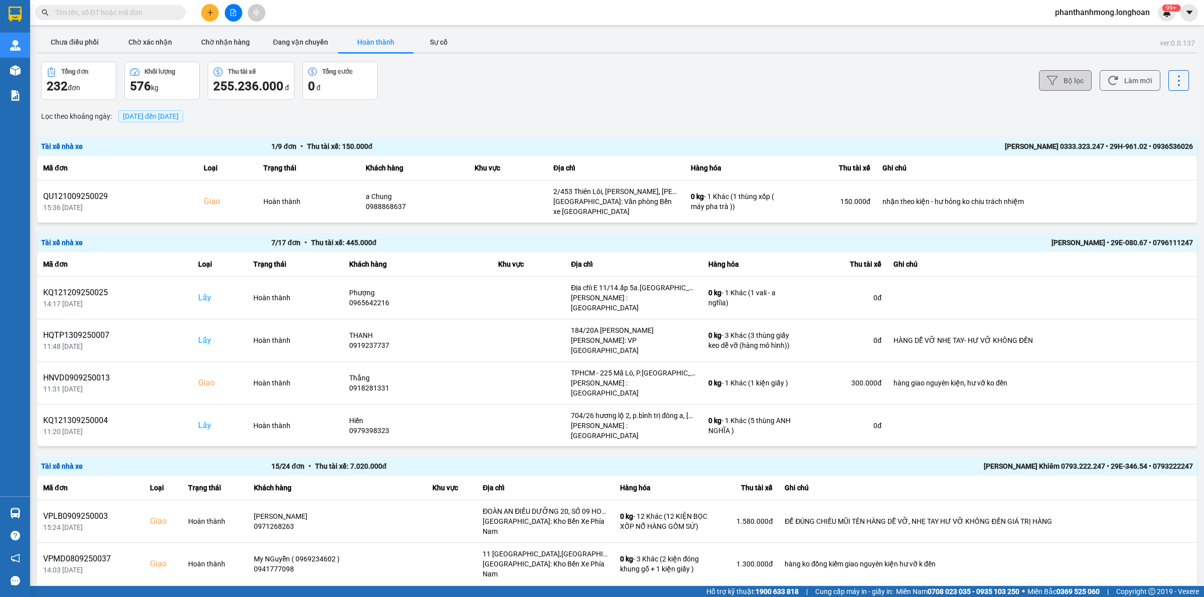
click at [1057, 83] on button "Bộ lọc" at bounding box center [1065, 80] width 53 height 21
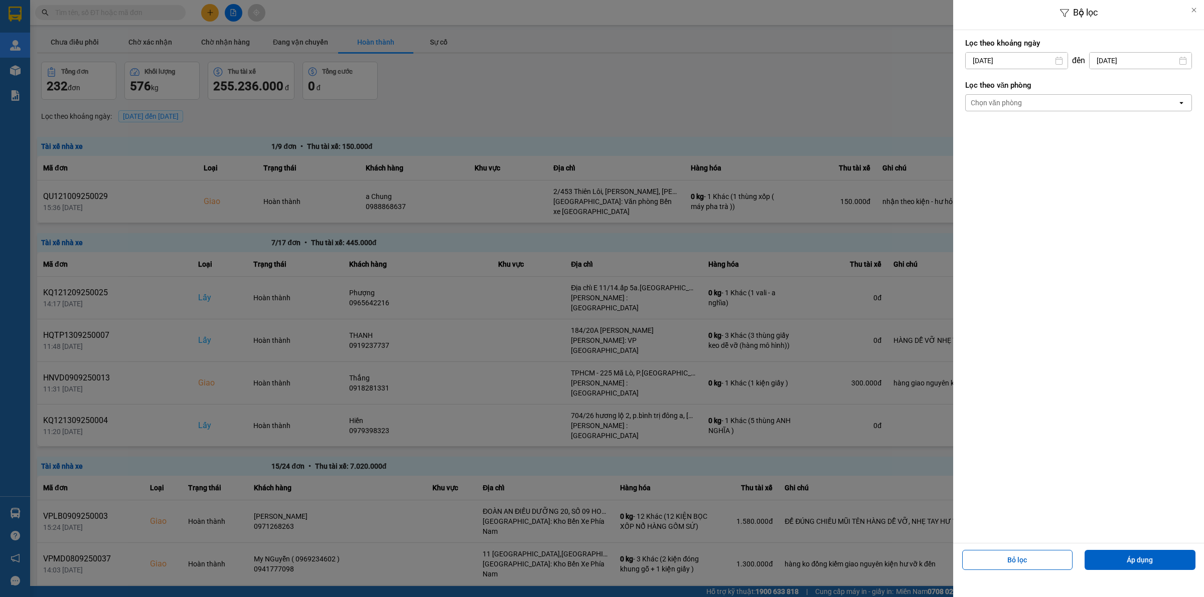
click at [1029, 112] on div "Lọc theo văn phòng Chọn văn phòng open" at bounding box center [1078, 95] width 227 height 37
click at [1036, 103] on div "Chọn văn phòng" at bounding box center [1072, 103] width 212 height 16
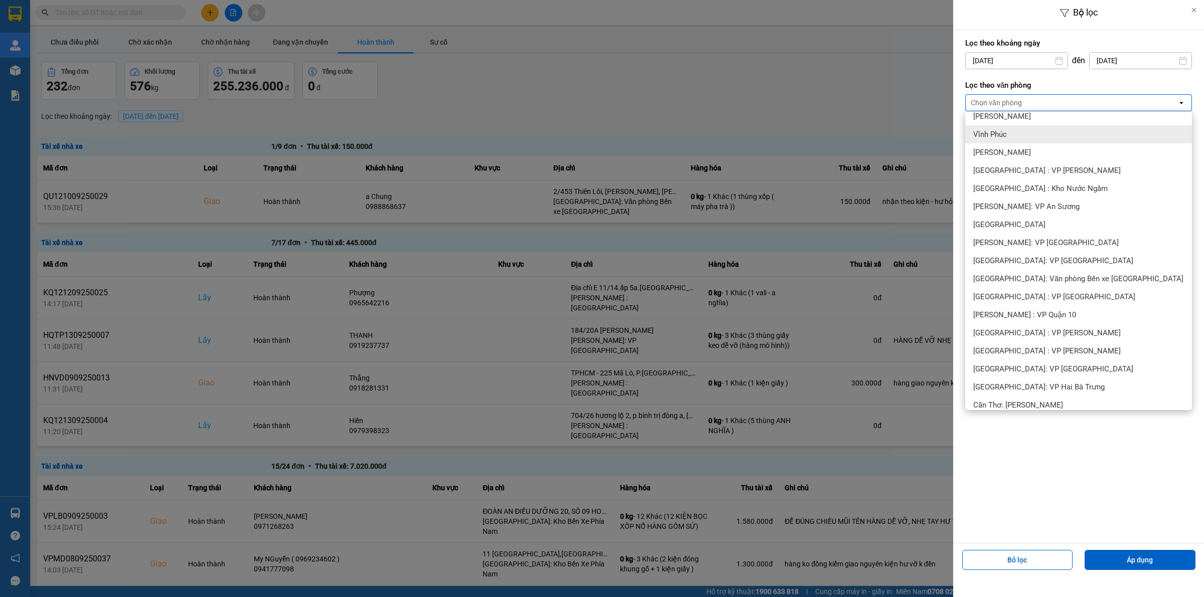
scroll to position [188, 0]
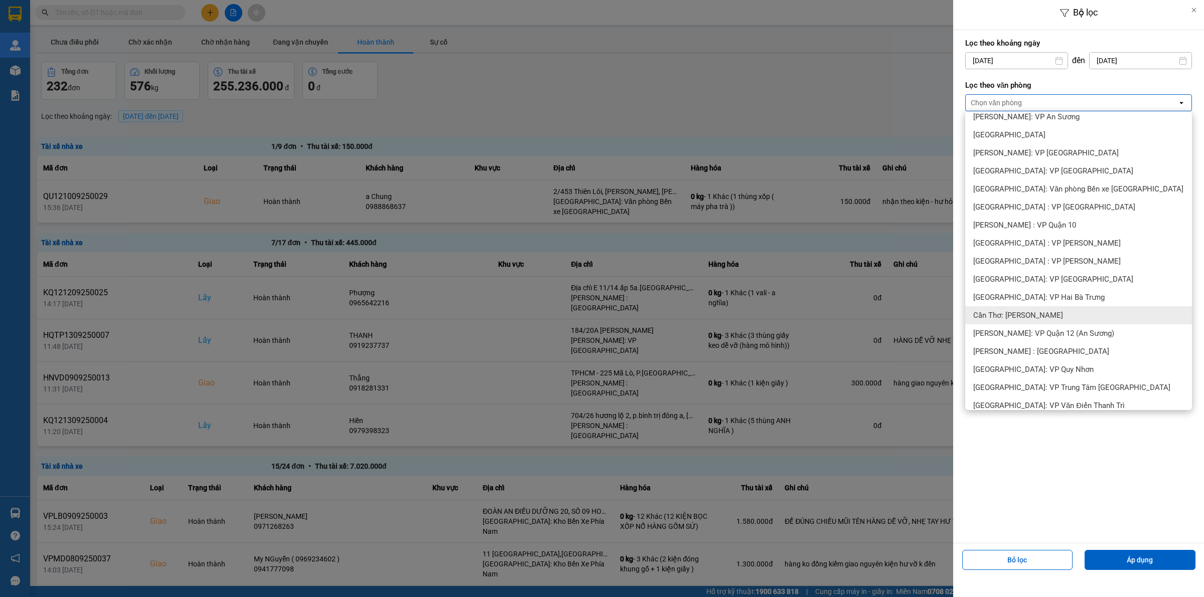
click at [1046, 312] on span "Cần Thơ: [PERSON_NAME]" at bounding box center [1018, 315] width 90 height 10
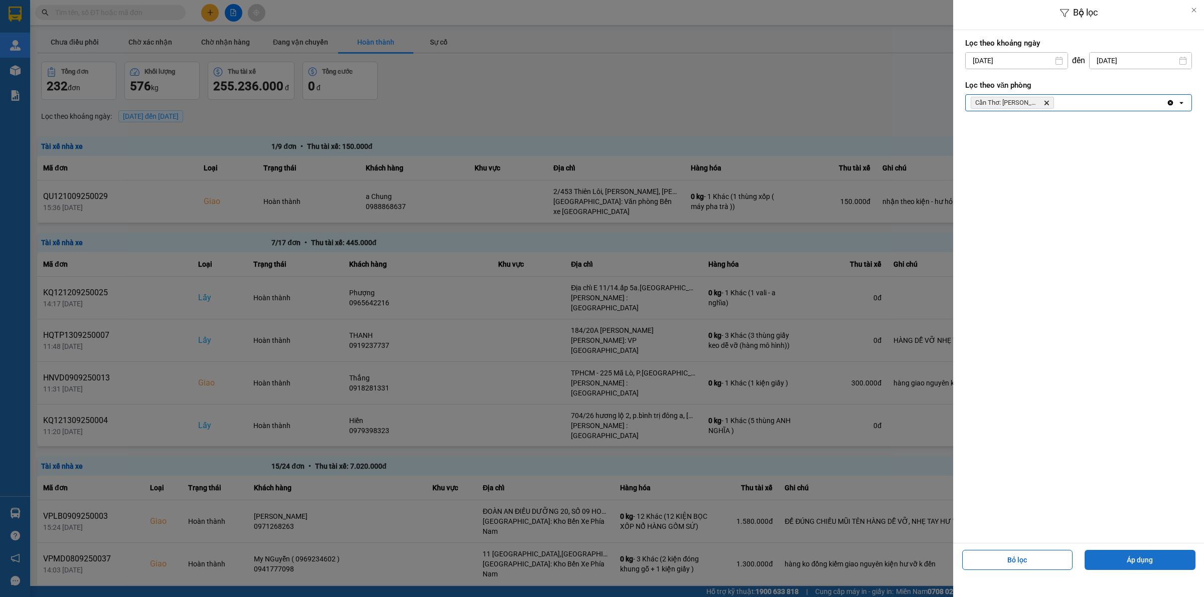
click at [1125, 567] on button "Áp dụng" at bounding box center [1139, 560] width 111 height 20
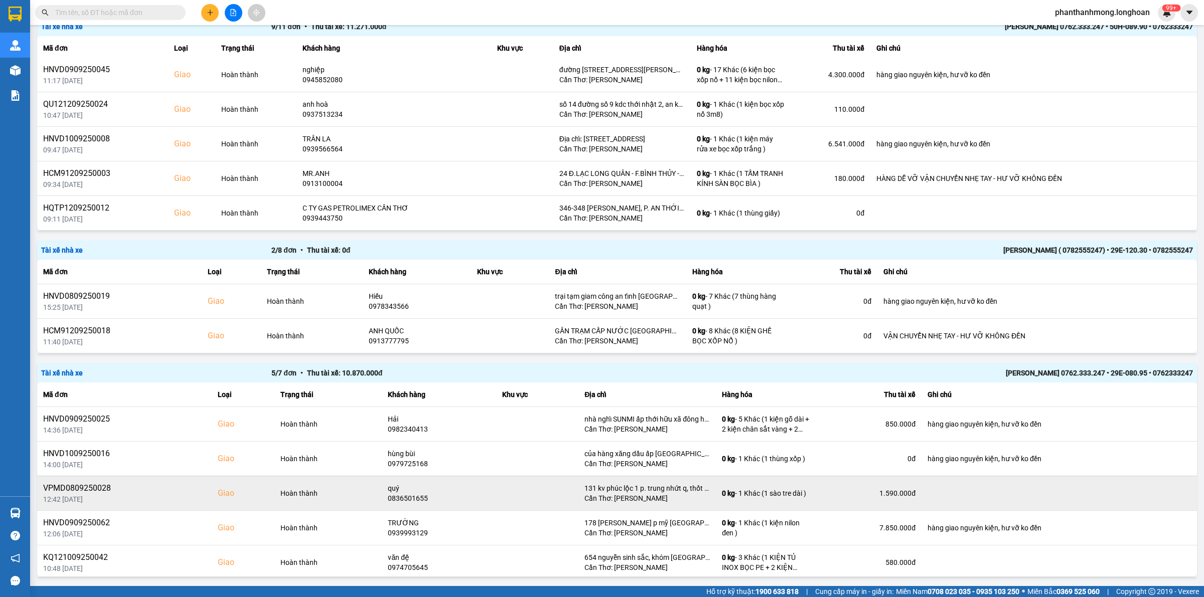
scroll to position [237, 0]
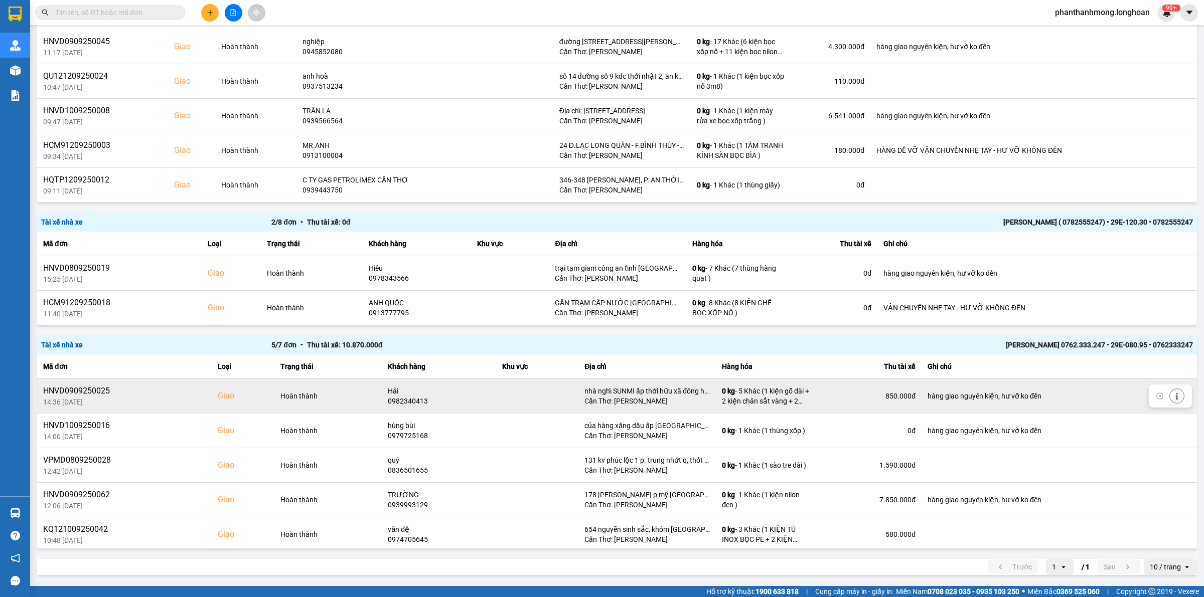
click at [399, 396] on div "0982340413" at bounding box center [439, 401] width 102 height 10
click at [401, 401] on div "0982340413" at bounding box center [439, 401] width 102 height 10
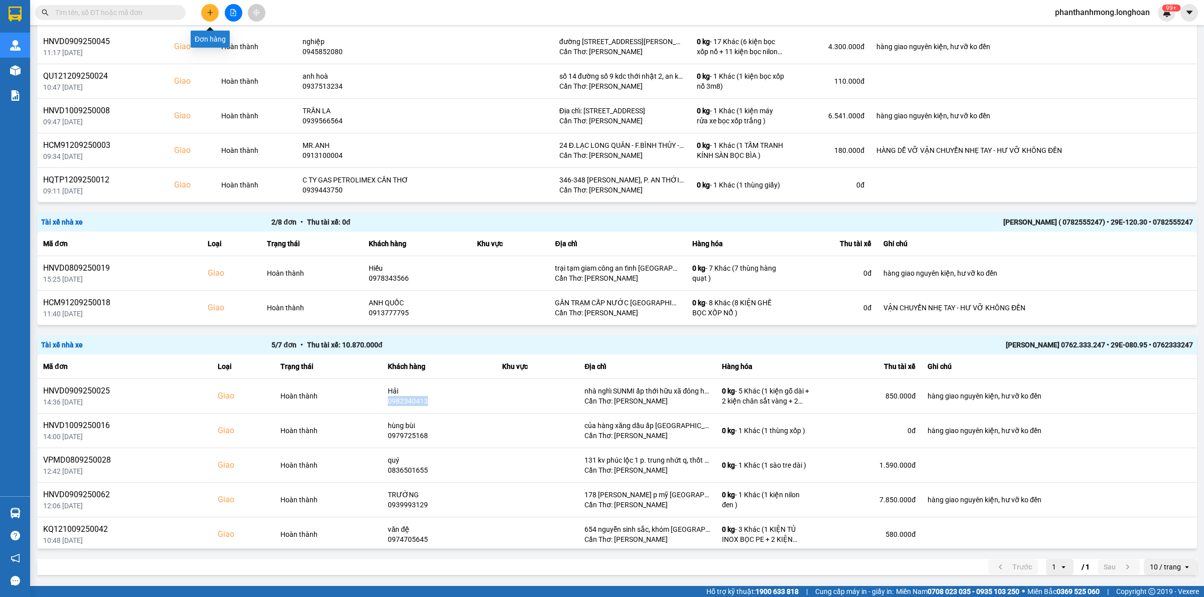
click at [204, 9] on button at bounding box center [210, 13] width 18 height 18
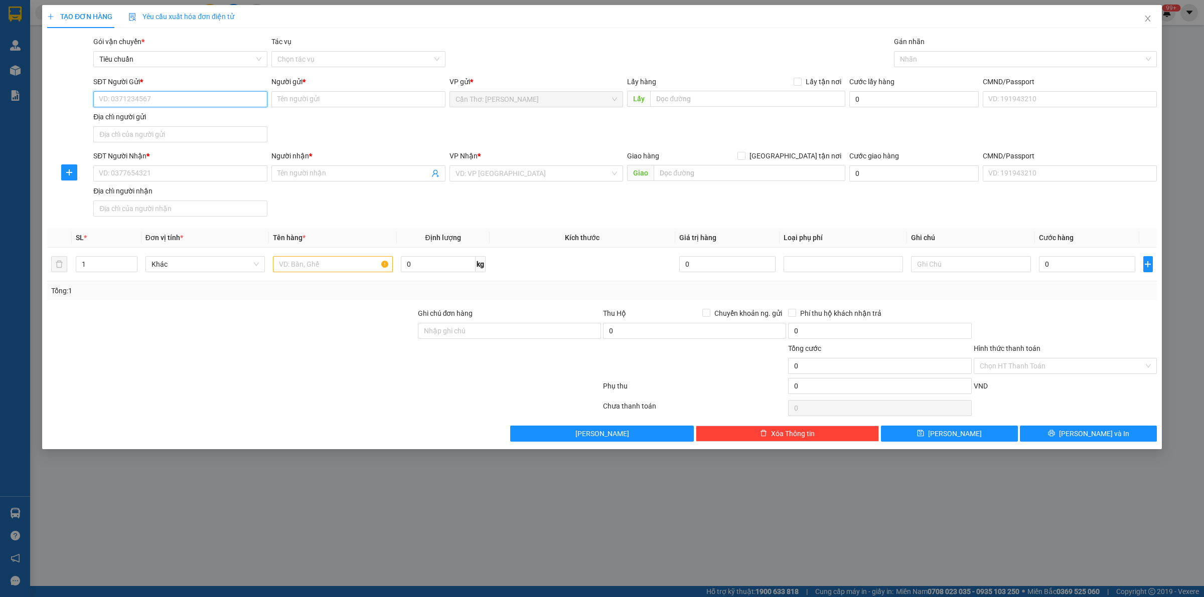
drag, startPoint x: 210, startPoint y: 92, endPoint x: 304, endPoint y: 111, distance: 96.3
click at [209, 92] on input "SĐT Người Gửi *" at bounding box center [180, 99] width 174 height 16
paste input "0982340413"
type input "0982340413"
click at [316, 101] on input "Người gửi *" at bounding box center [358, 99] width 174 height 16
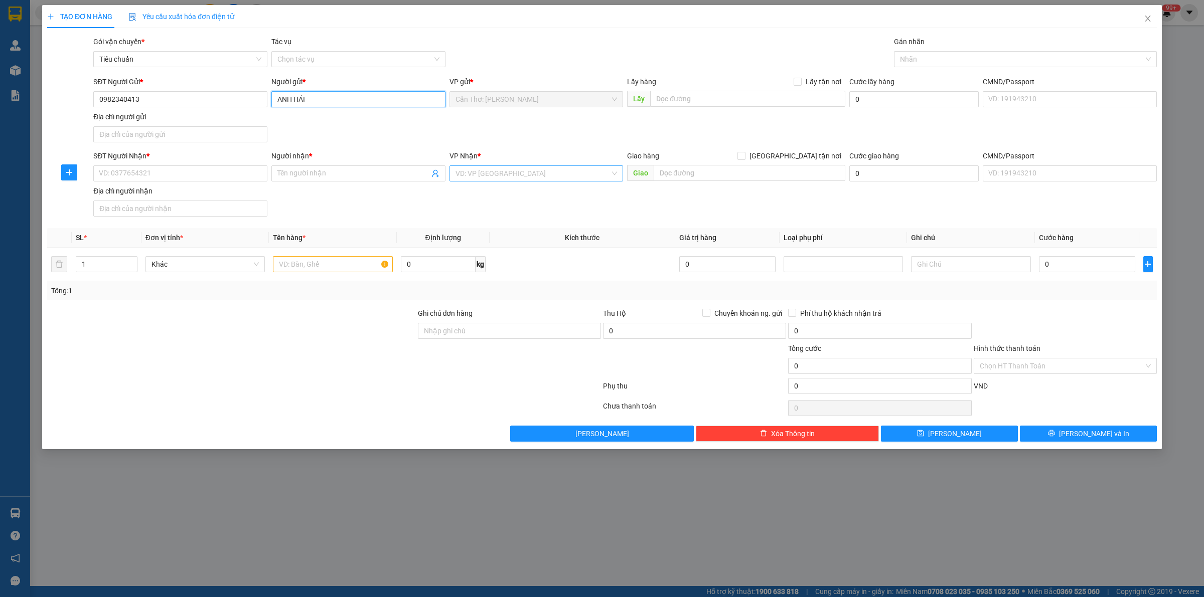
type input "ANH HẢI"
click at [524, 177] on input "search" at bounding box center [532, 173] width 155 height 15
click at [194, 99] on input "0982340413" at bounding box center [180, 99] width 174 height 16
click at [192, 99] on input "0982340413" at bounding box center [180, 99] width 174 height 16
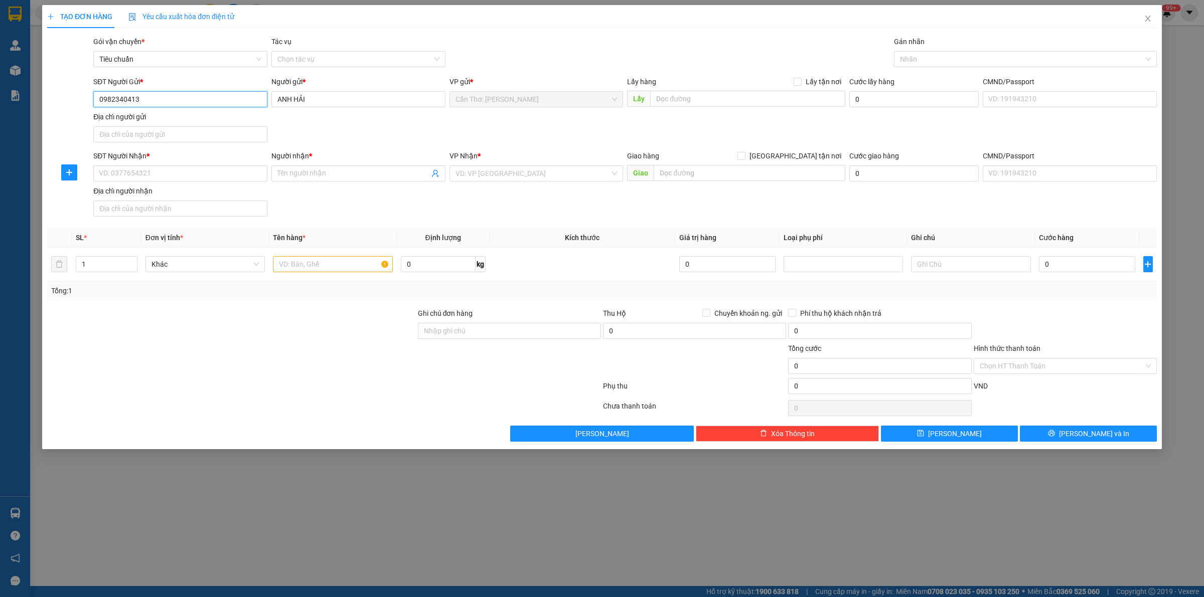
click at [192, 99] on input "0982340413" at bounding box center [180, 99] width 174 height 16
click at [181, 174] on input "SĐT Người Nhận *" at bounding box center [180, 174] width 174 height 16
paste input "0328218785"
type input "0328218785"
click at [355, 176] on input "Người nhận *" at bounding box center [353, 173] width 152 height 11
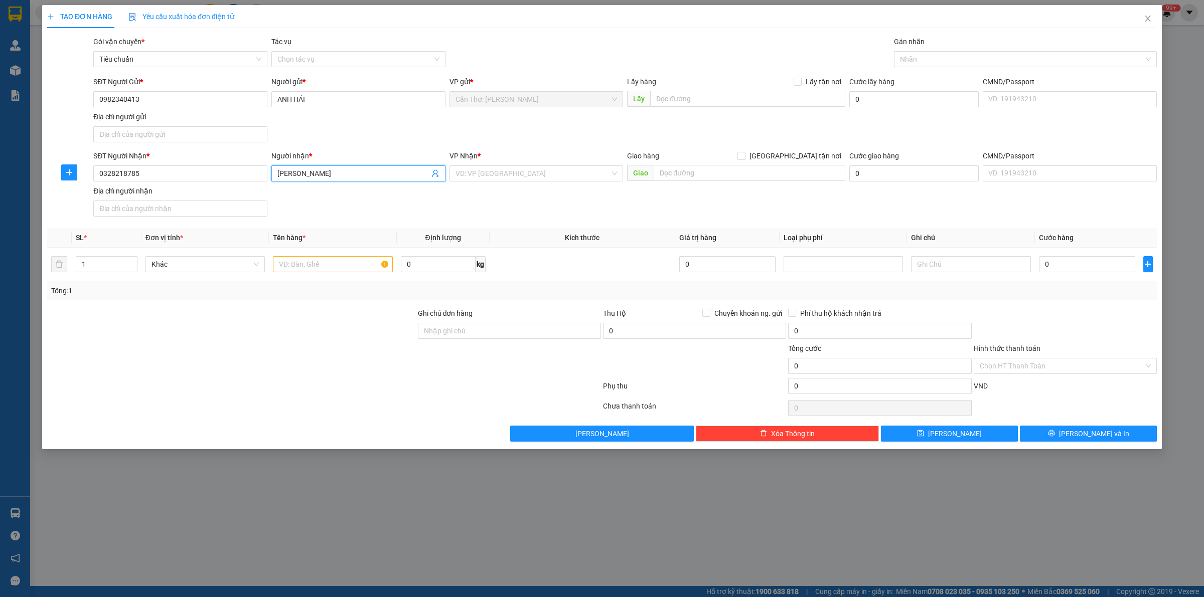
type input "[PERSON_NAME]"
click at [688, 176] on input "text" at bounding box center [750, 173] width 192 height 16
paste input "5/6 ấp Đông Lân, đường kênh T2, xã Bà Điểm, TPHCM."
type input "5/6 ấp Đông Lân, đường kênh T2, xã Bà Điểm, TPHCM."
click at [558, 177] on input "search" at bounding box center [532, 173] width 155 height 15
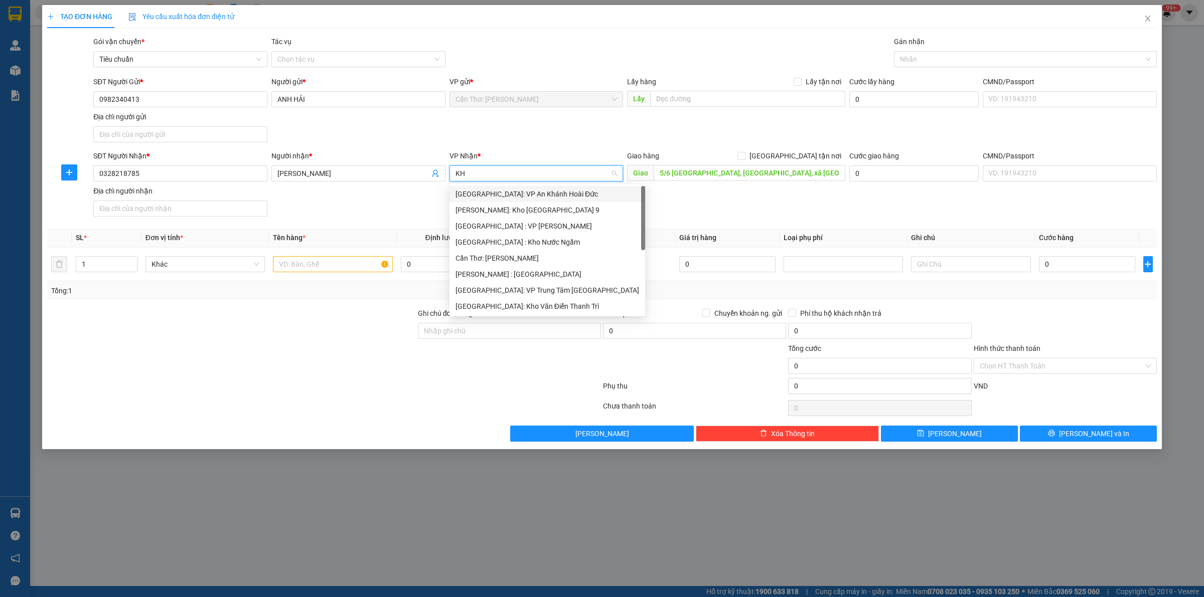
type input "KHO"
click at [537, 241] on div "[PERSON_NAME] : [GEOGRAPHIC_DATA]" at bounding box center [536, 242] width 162 height 11
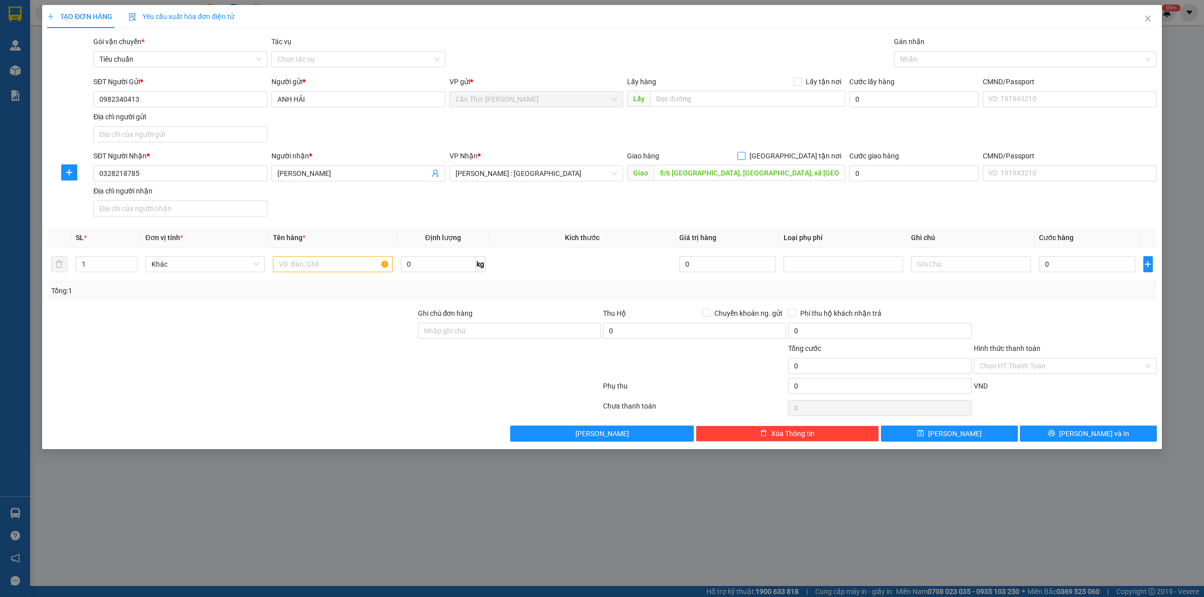
click at [744, 153] on input "[GEOGRAPHIC_DATA] tận nơi" at bounding box center [740, 155] width 7 height 7
checkbox input "true"
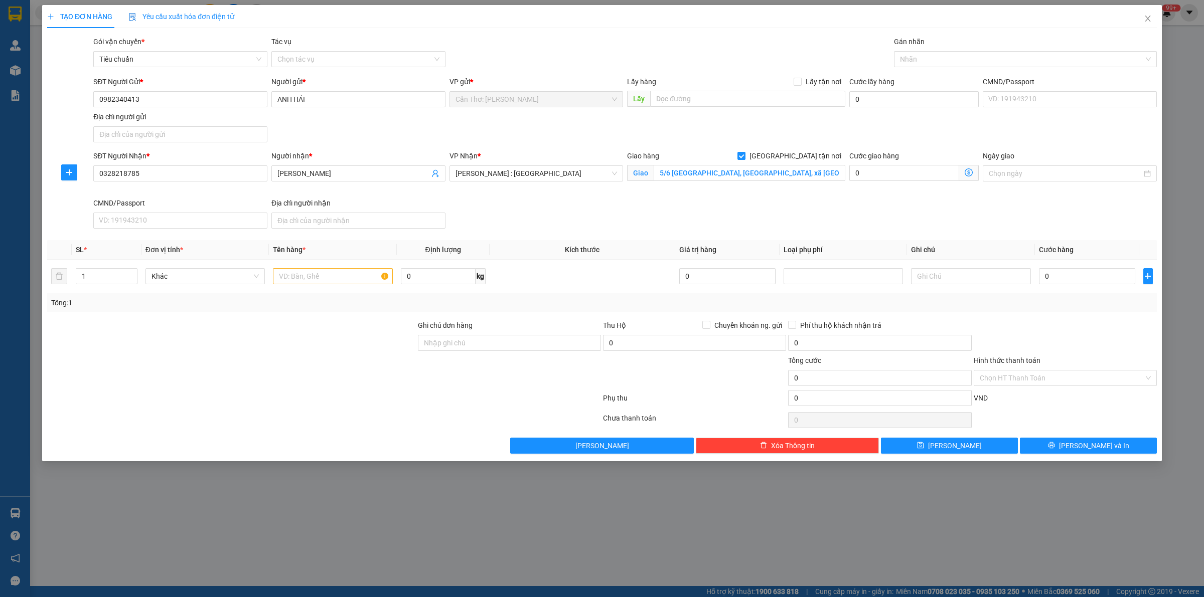
click at [921, 49] on div "Gán nhãn" at bounding box center [1025, 43] width 263 height 15
click at [914, 67] on div "Nhãn" at bounding box center [1025, 59] width 263 height 16
type input "GTN"
click at [920, 77] on div "[GEOGRAPHIC_DATA] tận nơi" at bounding box center [1025, 79] width 251 height 11
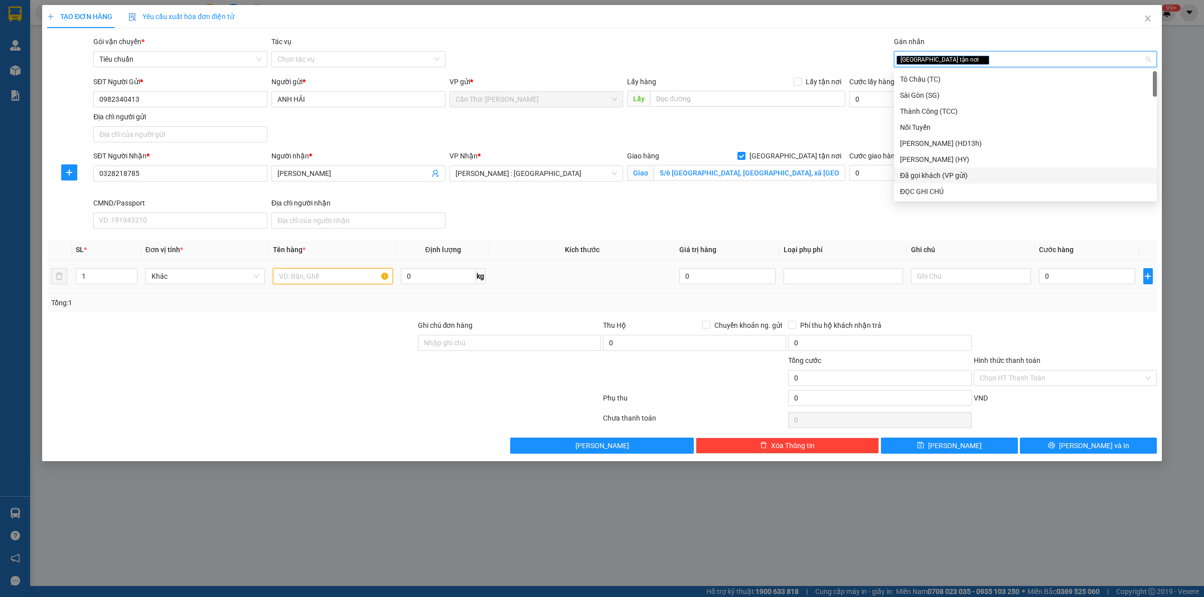
click at [304, 282] on input "text" at bounding box center [332, 276] width 119 height 16
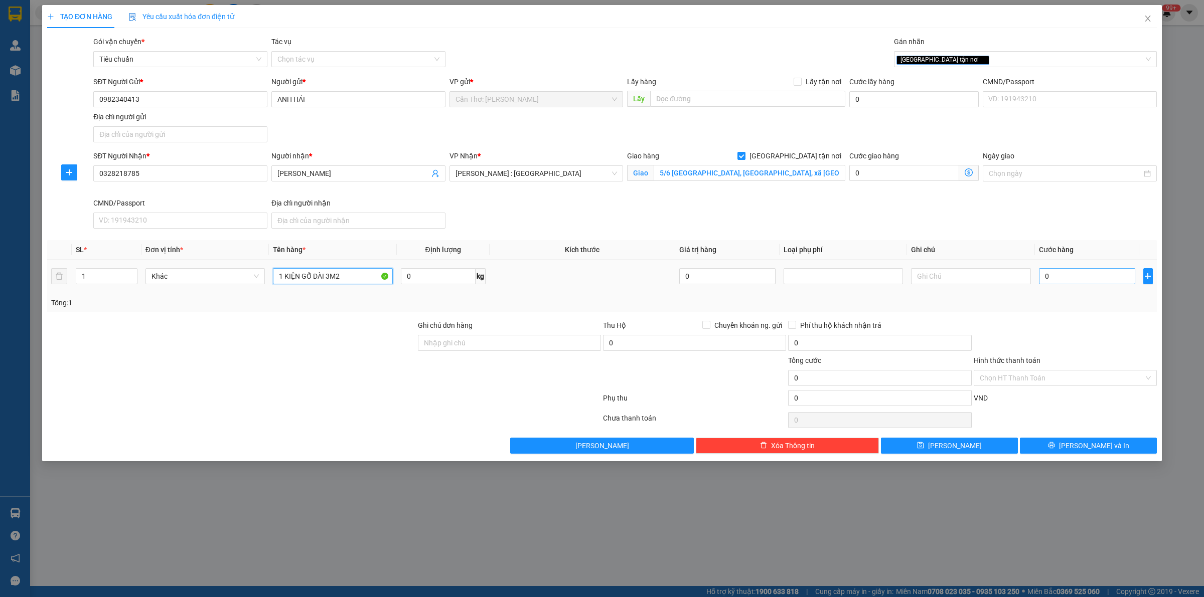
type input "1 KIỆN GỖ DÀI 3M2"
click at [1068, 284] on input "0" at bounding box center [1087, 276] width 96 height 16
type input "1"
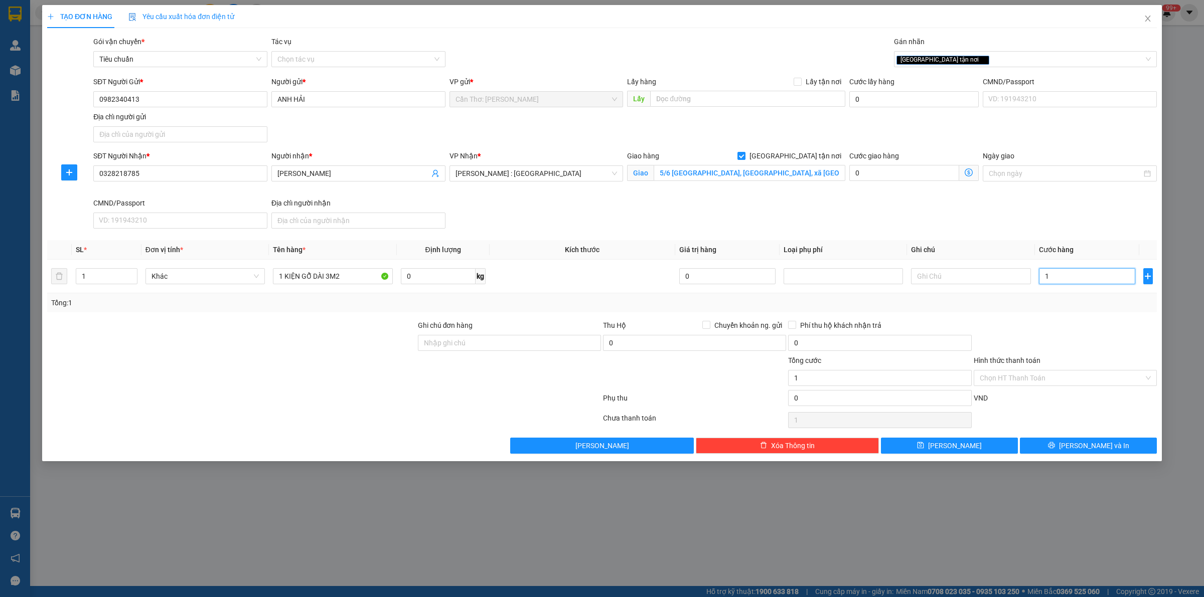
type input "12"
type input "120"
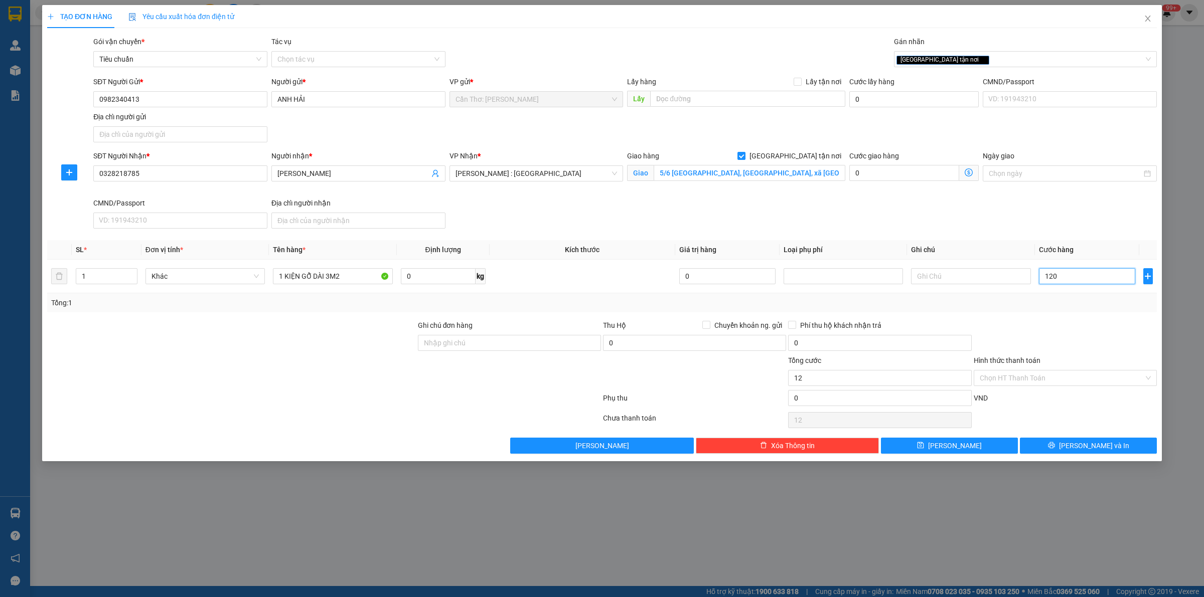
type input "120"
type input "1.200"
type input "12.000"
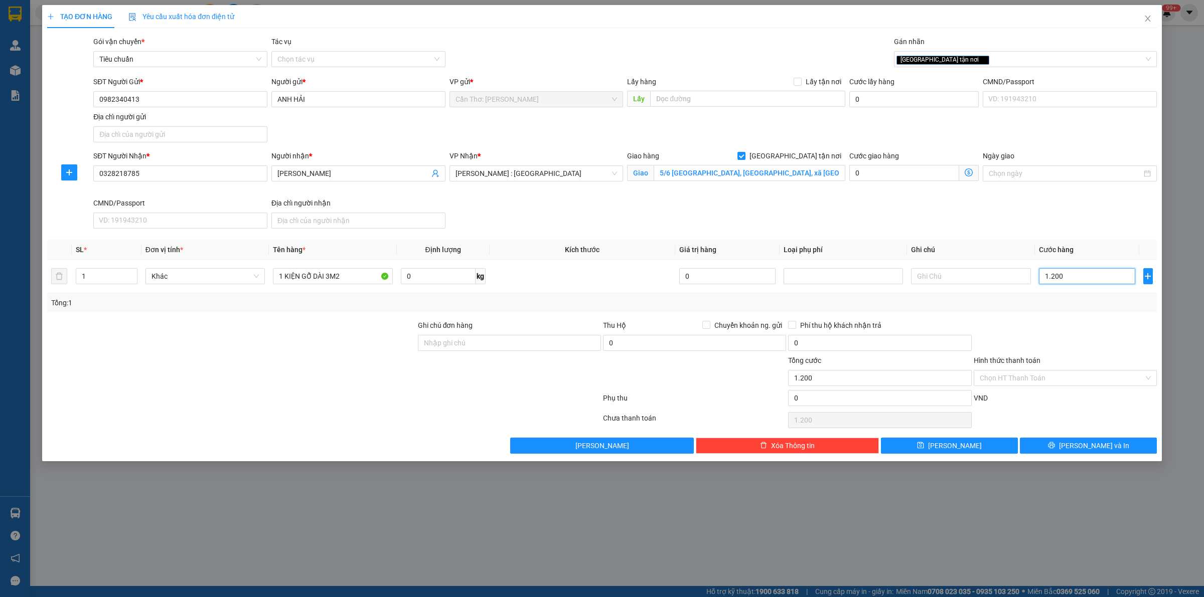
type input "12.000"
type input "120.000"
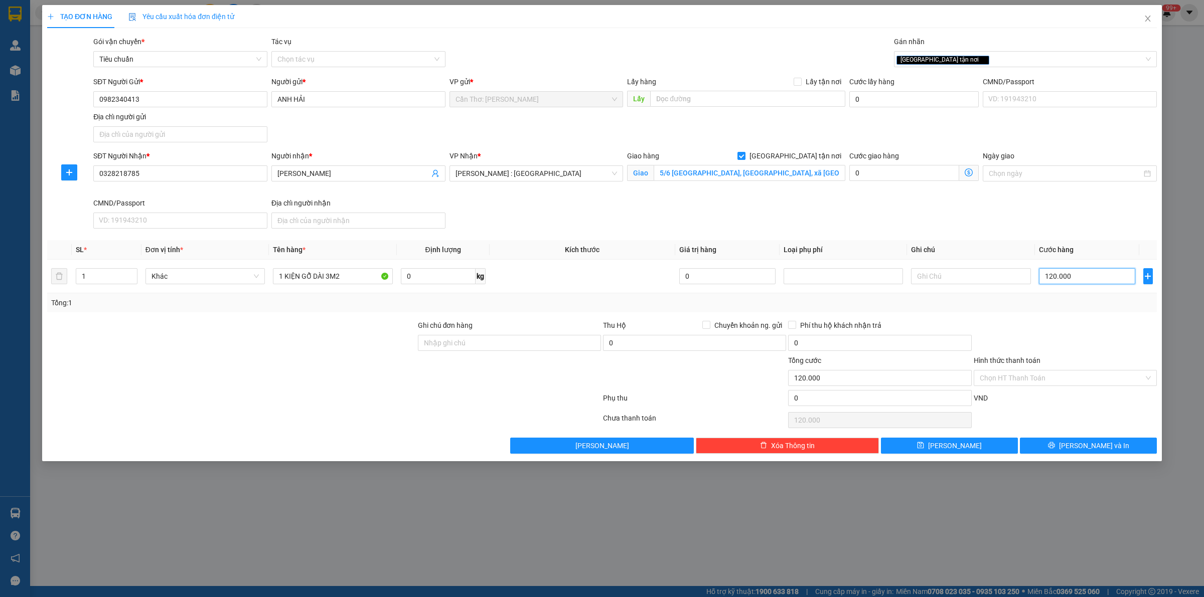
type input "120.000"
drag, startPoint x: 1057, startPoint y: 388, endPoint x: 1043, endPoint y: 386, distance: 13.6
click at [1057, 387] on div "Hình thức thanh toán Chọn HT Thanh Toán" at bounding box center [1065, 372] width 183 height 35
click at [1039, 389] on div "Hình thức thanh toán Chọn HT Thanh Toán" at bounding box center [1065, 372] width 183 height 35
click at [1027, 381] on input "Hình thức thanh toán" at bounding box center [1062, 378] width 164 height 15
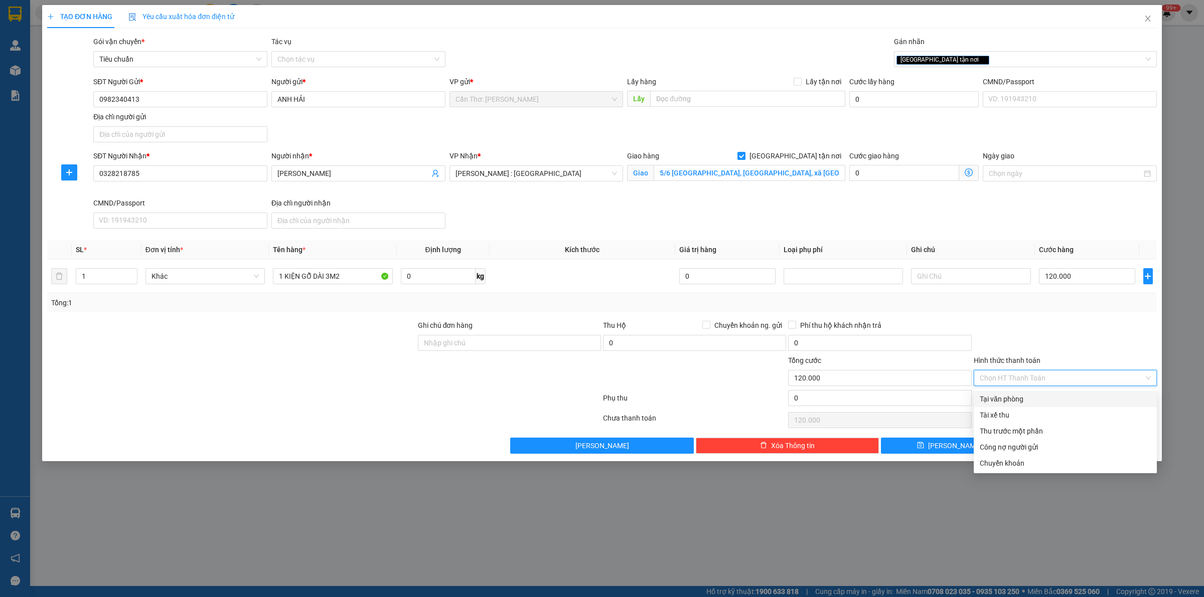
click at [1016, 399] on div "Tại văn phòng" at bounding box center [1065, 399] width 171 height 11
type input "0"
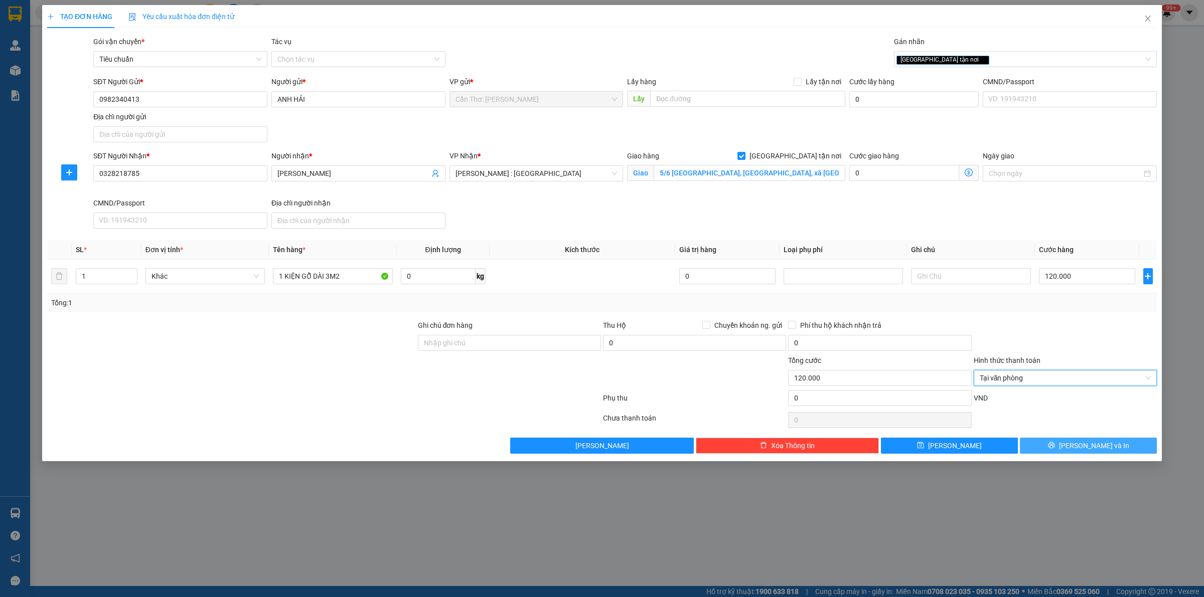
click at [1065, 444] on button "Lưu và In" at bounding box center [1088, 446] width 137 height 16
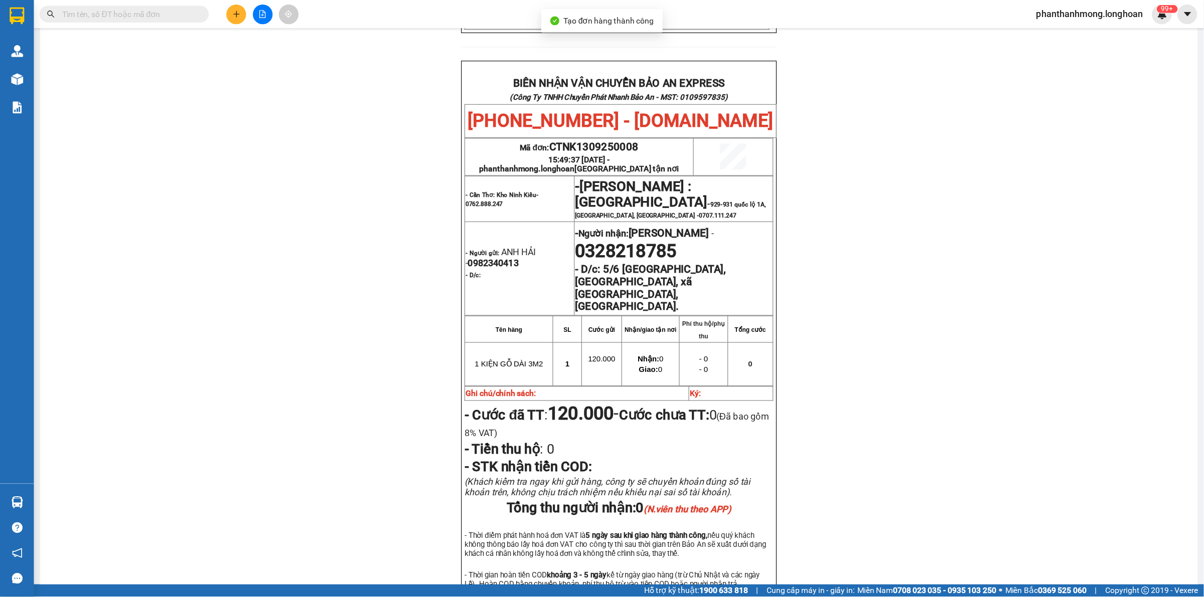
scroll to position [448, 0]
click at [546, 125] on span "CTNK1309250008" at bounding box center [527, 130] width 79 height 11
copy span "CTNK1309250008"
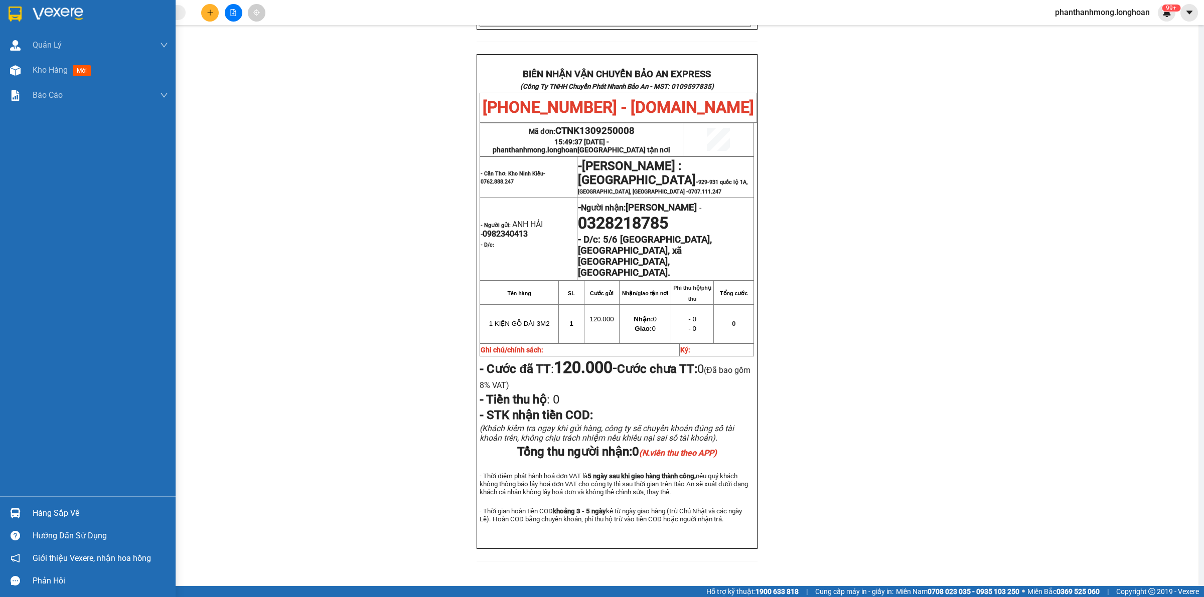
drag, startPoint x: 4, startPoint y: 14, endPoint x: 16, endPoint y: 11, distance: 13.0
click at [4, 14] on div at bounding box center [88, 16] width 176 height 33
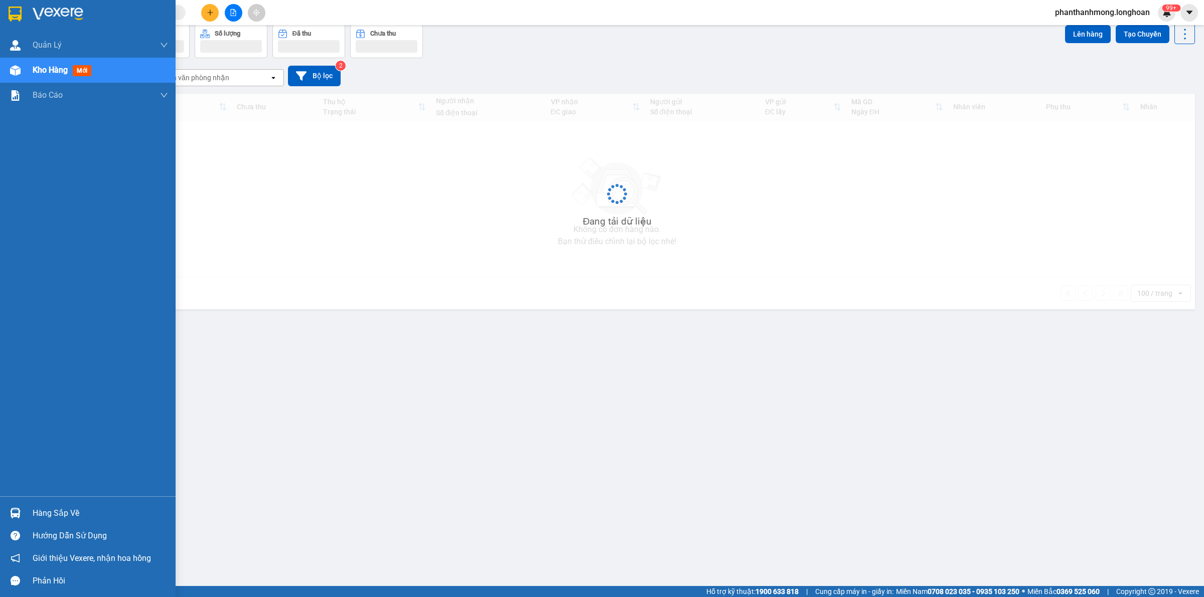
scroll to position [46, 0]
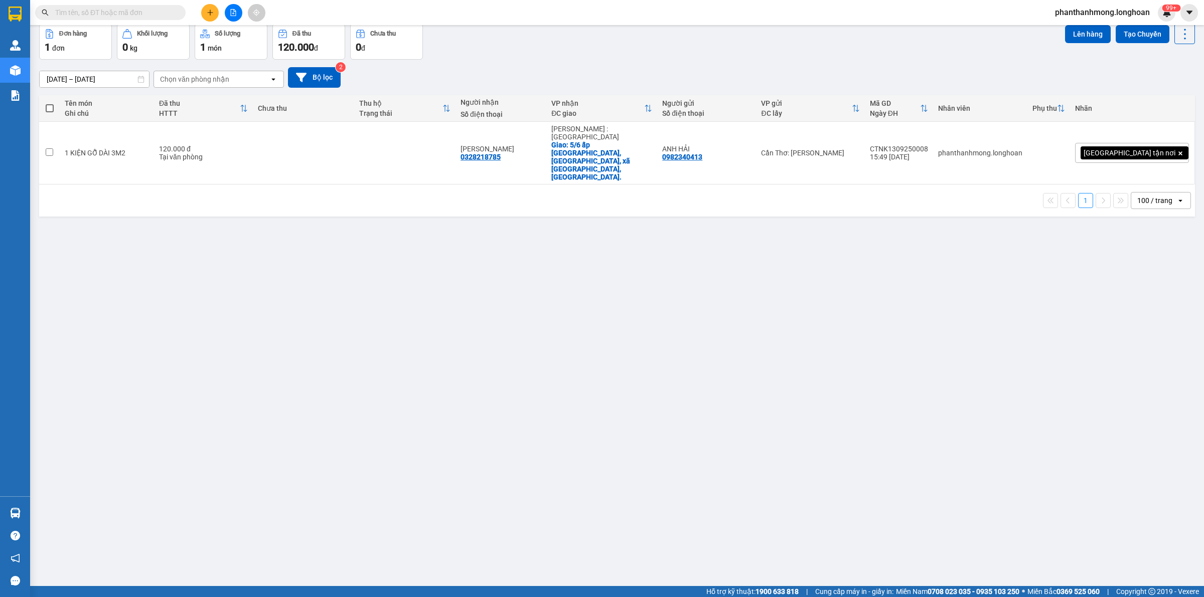
click at [95, 15] on input "text" at bounding box center [114, 12] width 118 height 11
paste input "0939276762"
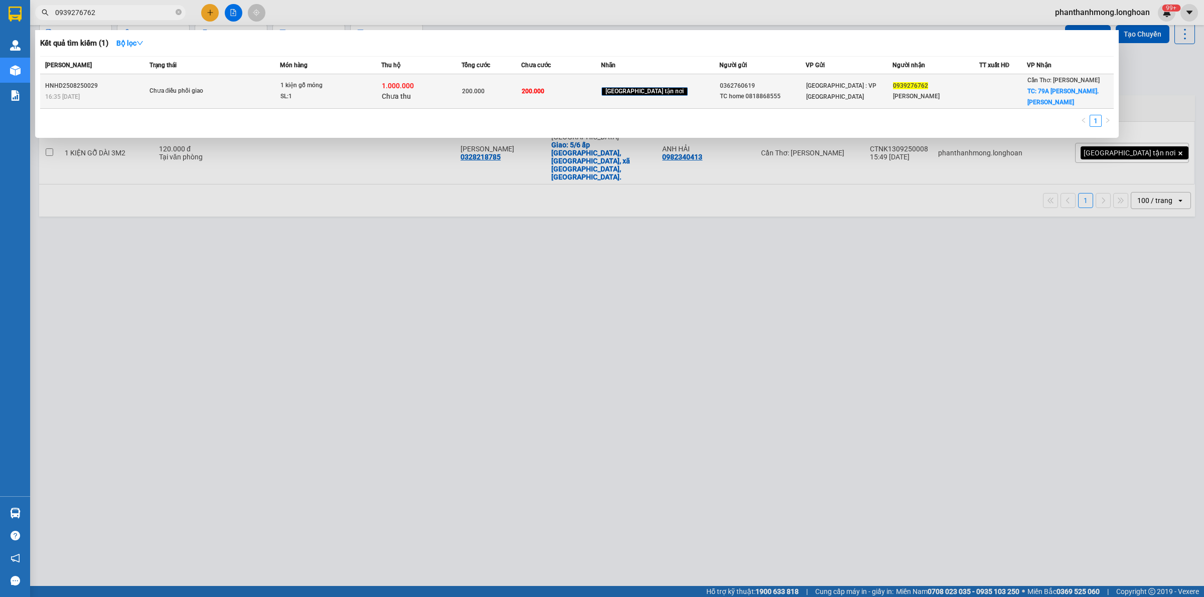
type input "0939276762"
click at [237, 76] on td "Chưa điều phối giao" at bounding box center [213, 91] width 133 height 35
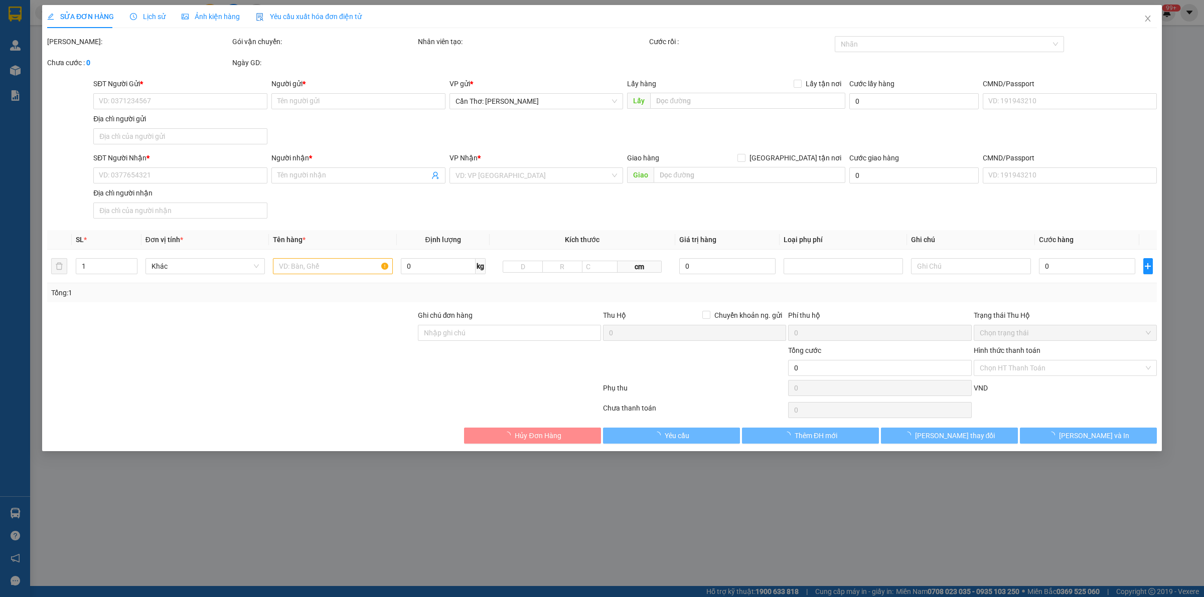
type input "0362760619"
type input "TC home 0818868555"
type input "0939276762"
type input "Chương Lê"
checkbox input "true"
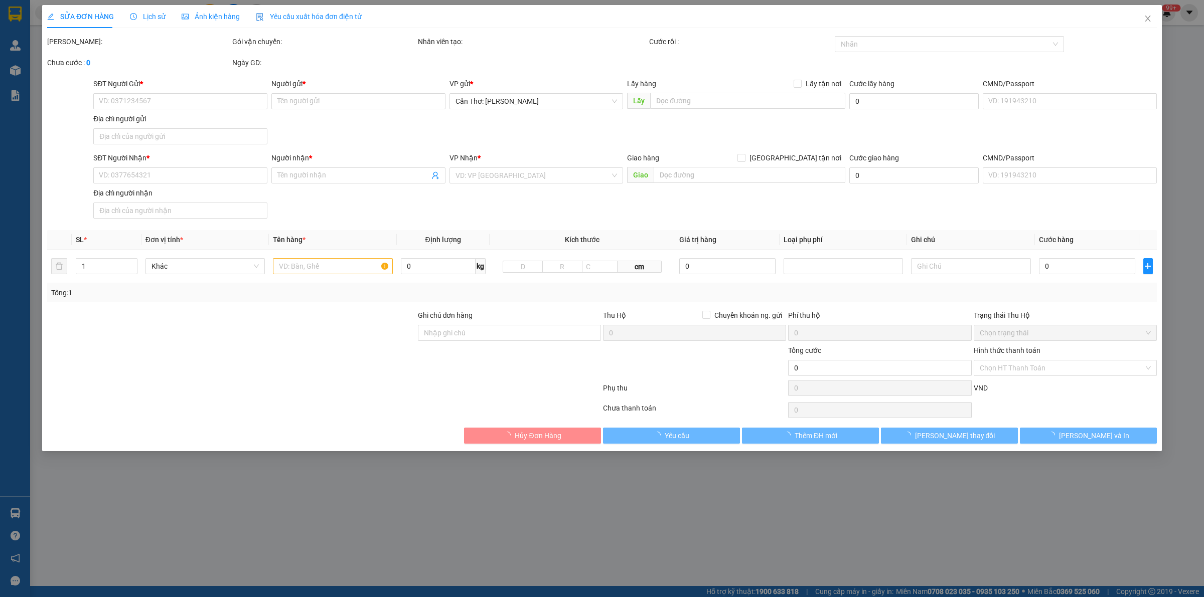
type input "79A Đoàn Thị Điểm. Dương Đông,. Phú Quốc, Kiên Giang"
type input "gửi gửi gọi báo m3 giao"
type input "200.000"
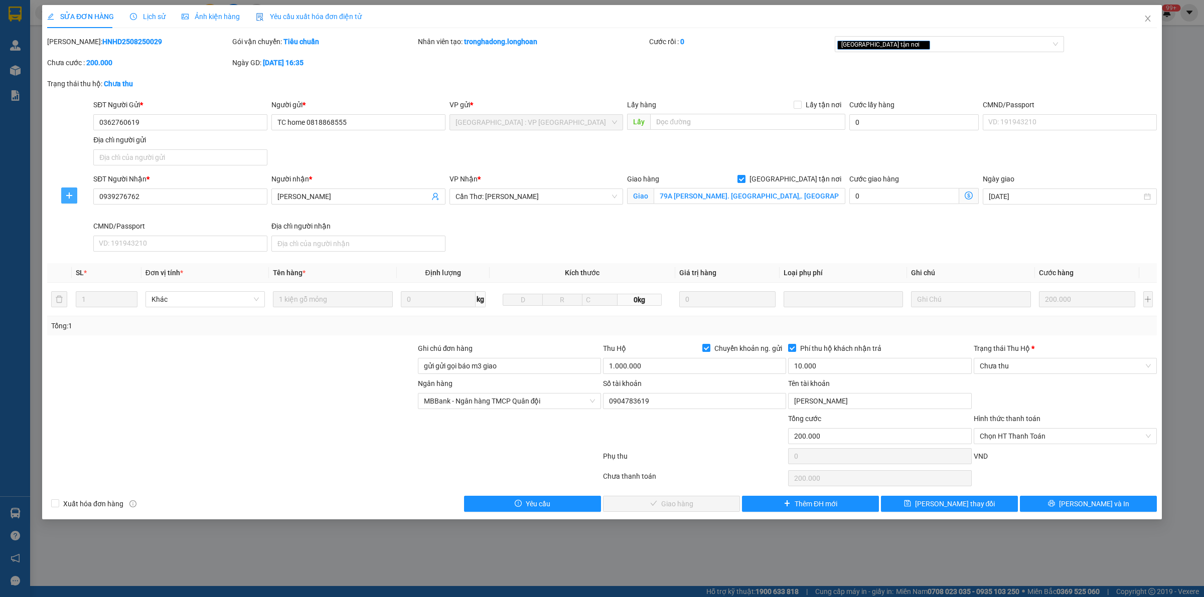
click at [69, 191] on button "button" at bounding box center [69, 196] width 16 height 16
click at [81, 217] on span "Chuyển kho" at bounding box center [87, 216] width 41 height 11
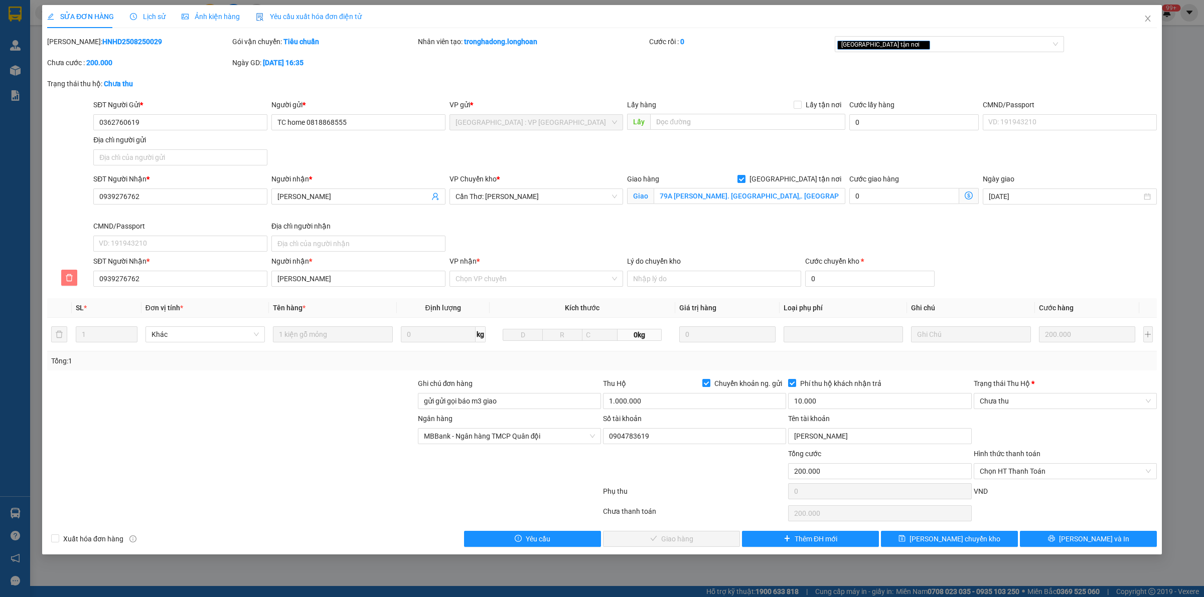
click at [67, 271] on button "button" at bounding box center [69, 278] width 16 height 16
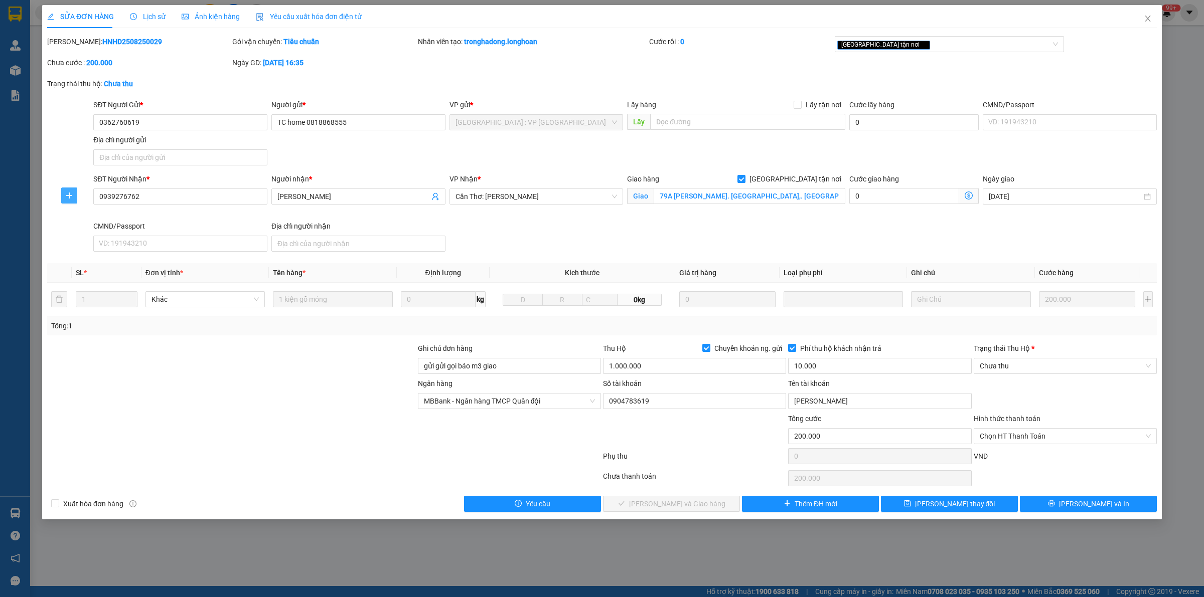
click at [68, 198] on icon "plus" at bounding box center [69, 196] width 8 height 8
click at [74, 229] on span "Chuyển hoàn" at bounding box center [87, 232] width 41 height 11
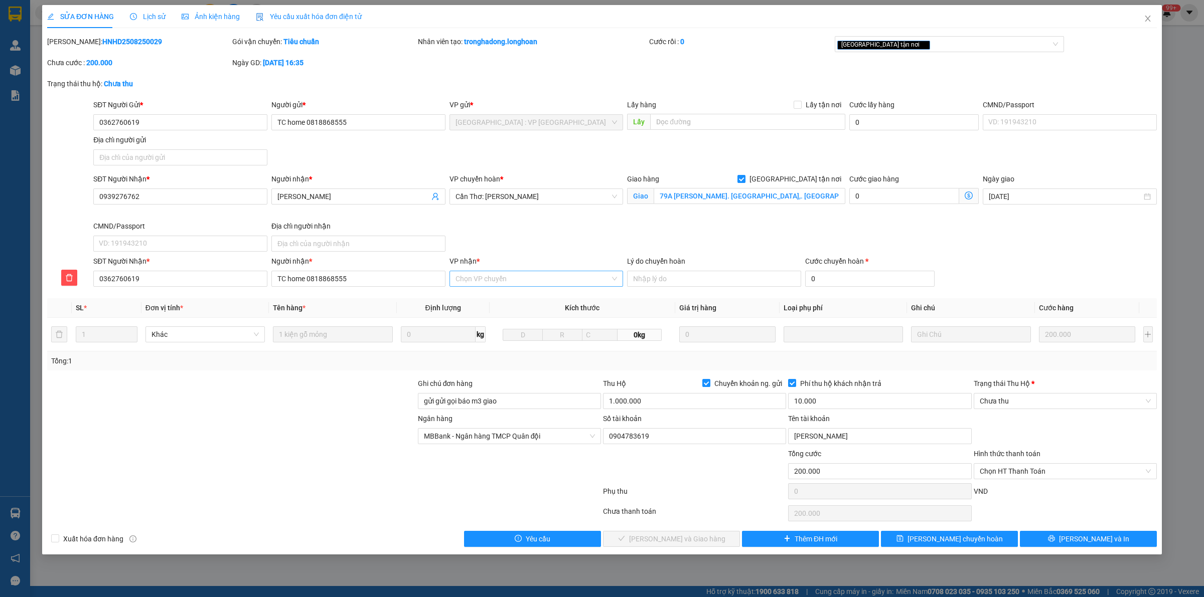
click at [492, 281] on input "VP nhận *" at bounding box center [532, 278] width 155 height 15
type input "HA DONG"
click at [510, 297] on div "[GEOGRAPHIC_DATA] : VP [GEOGRAPHIC_DATA]" at bounding box center [536, 299] width 162 height 11
click at [705, 385] on input "Chuyển khoản ng. gửi" at bounding box center [705, 382] width 7 height 7
checkbox input "false"
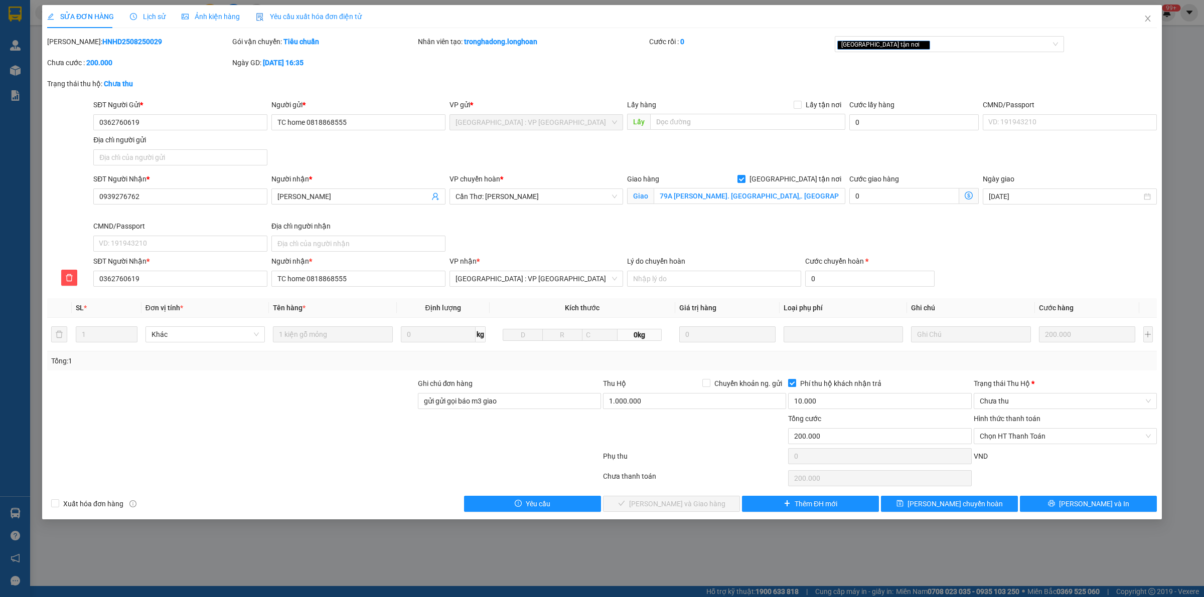
click at [793, 383] on input "Phí thu hộ khách nhận trả" at bounding box center [791, 382] width 7 height 7
checkbox input "false"
click at [799, 405] on input "10.000" at bounding box center [879, 401] width 183 height 16
type input "0"
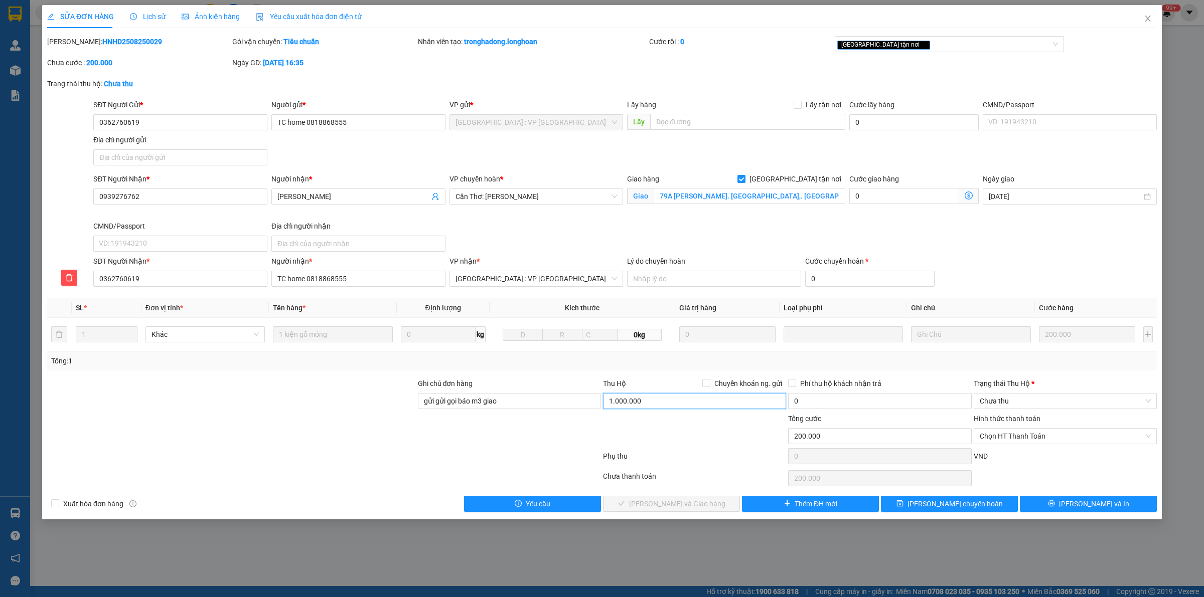
click at [706, 409] on input "1.000.000" at bounding box center [694, 401] width 183 height 16
type input "0"
click at [502, 406] on input "gửi gửi gọi báo m3 giao" at bounding box center [509, 401] width 183 height 16
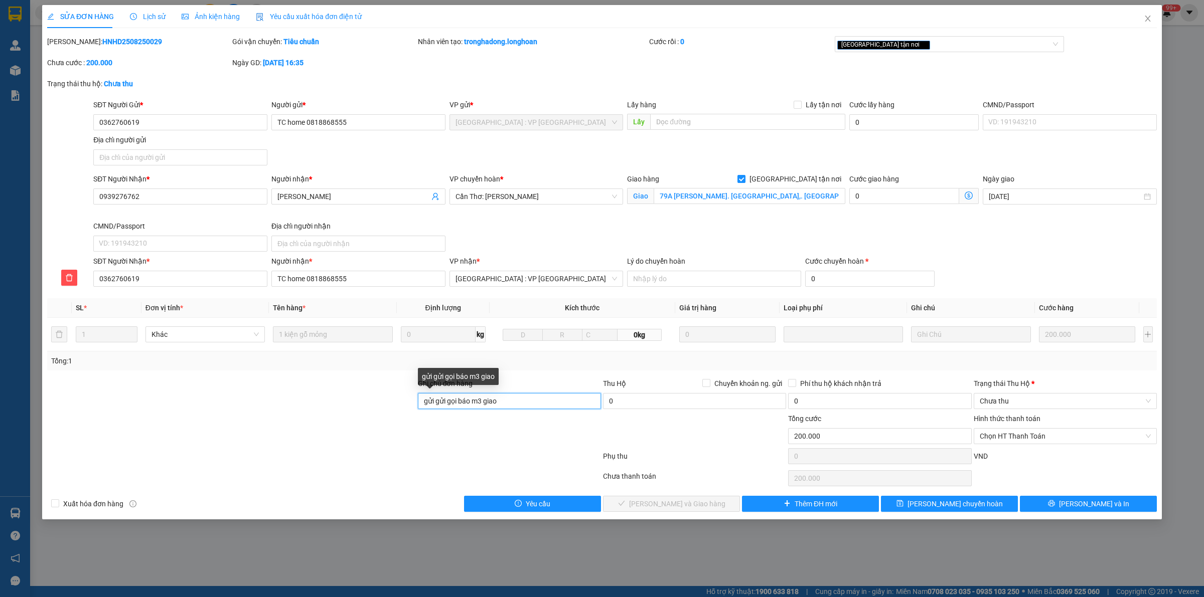
click at [502, 406] on input "gửi gửi gọi báo m3 giao" at bounding box center [509, 401] width 183 height 16
type input "HÀNG HOÀN"
click at [715, 282] on input "Lý do chuyển hoàn" at bounding box center [714, 279] width 174 height 16
type input "KHÁCH KHÔNG NHẬN"
click at [911, 46] on div "[GEOGRAPHIC_DATA] tận nơi" at bounding box center [944, 44] width 215 height 12
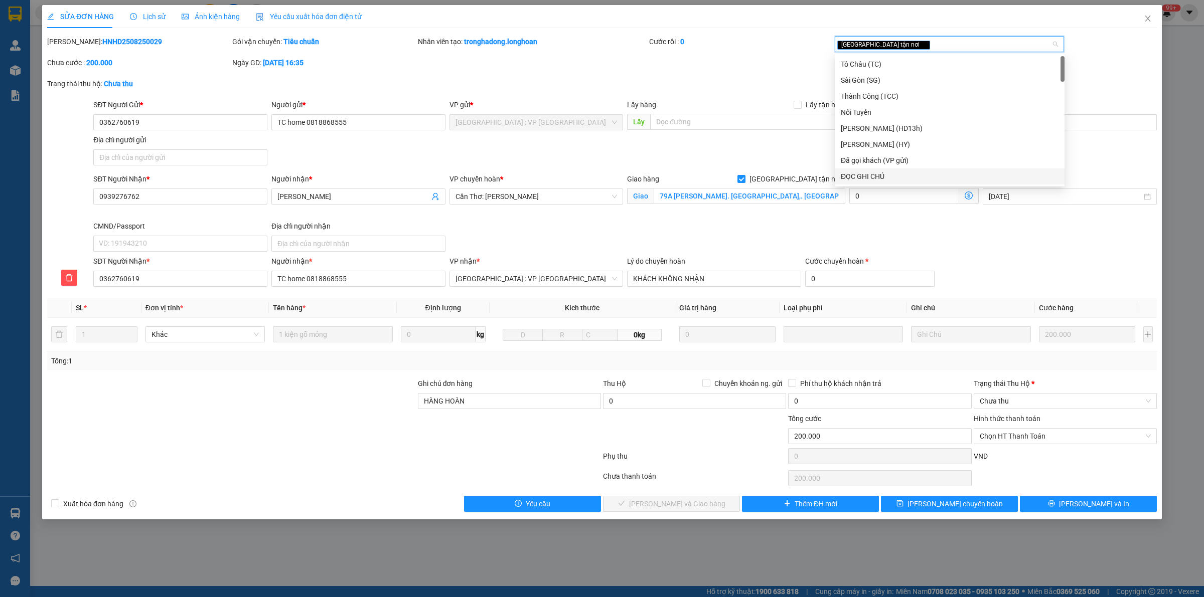
drag, startPoint x: 862, startPoint y: 176, endPoint x: 858, endPoint y: 224, distance: 48.3
click at [861, 176] on div "ĐỌC GHI CHÚ" at bounding box center [950, 176] width 218 height 11
click at [968, 505] on span "Lưu chuyển hoàn" at bounding box center [954, 504] width 95 height 11
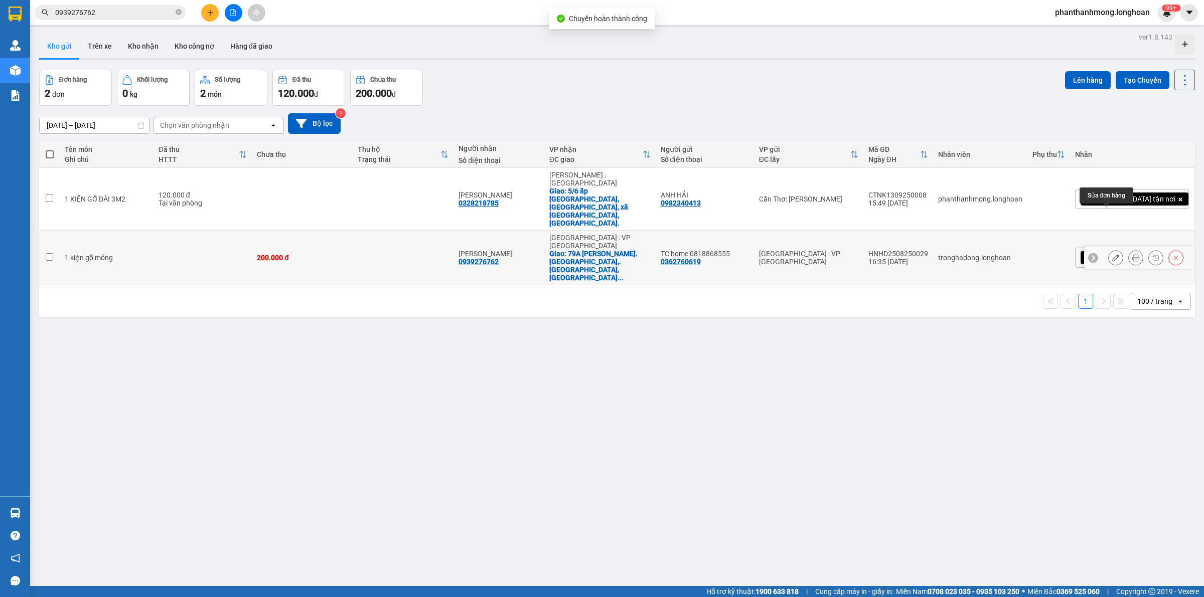
click at [1111, 250] on div at bounding box center [1115, 257] width 15 height 15
click at [1112, 254] on icon at bounding box center [1115, 257] width 7 height 7
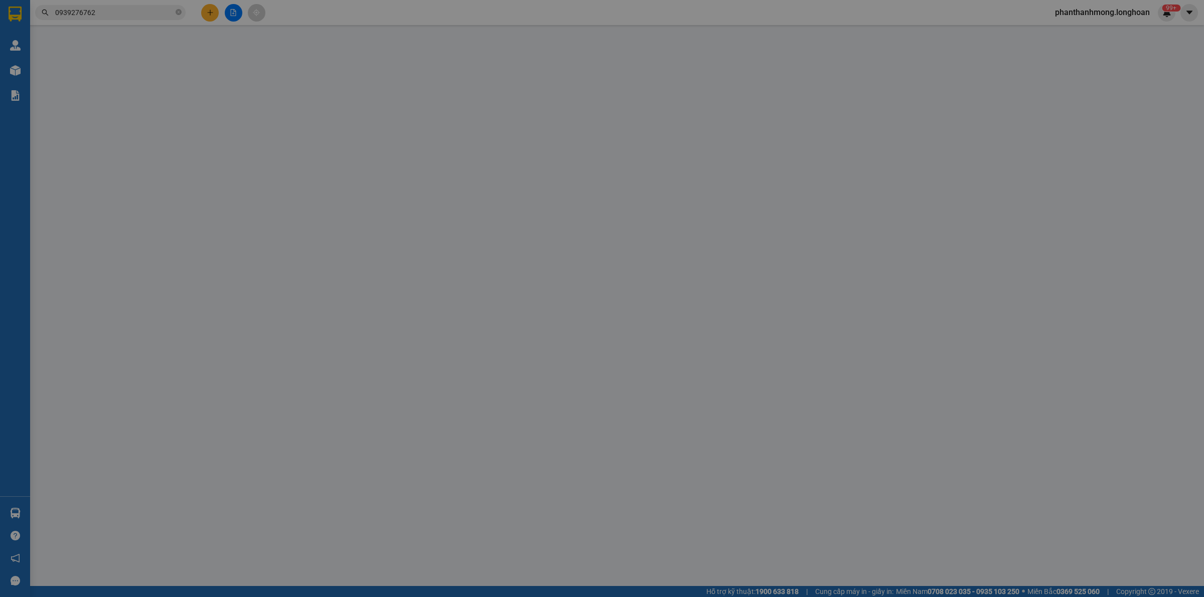
type input "0362760619"
type input "TC home 0818868555"
type input "0939276762"
type input "Chương Lê"
checkbox input "true"
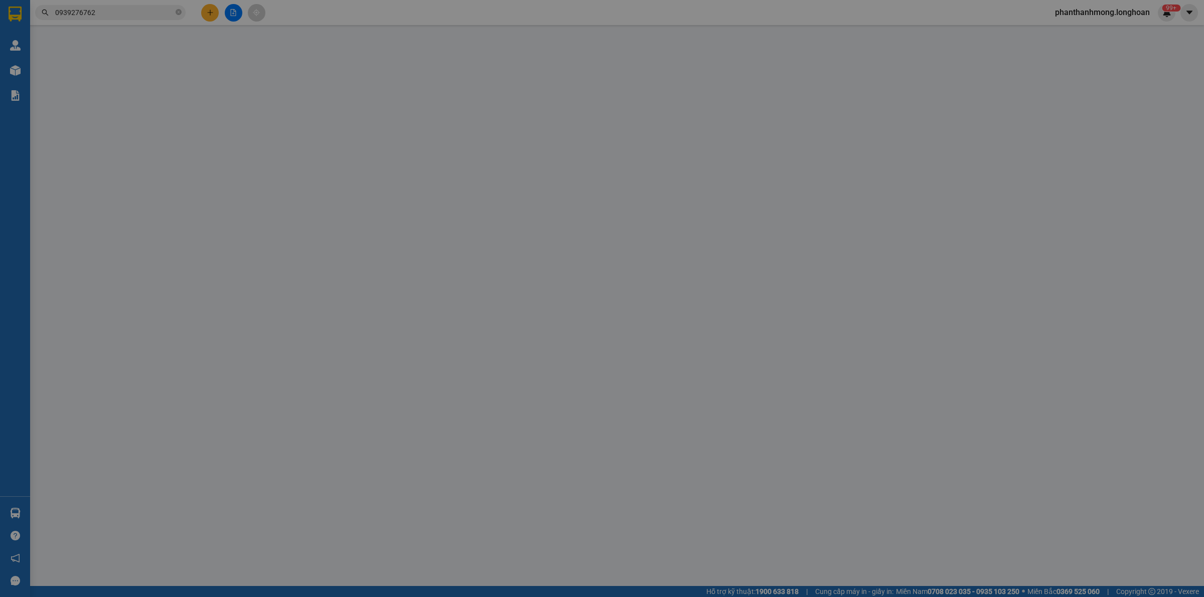
type input "79A Đoàn Thị Điểm. Dương Đông,. Phú Quốc, Kiên Giang"
type input "gửi gửi gọi báo m3 giao"
checkbox input "true"
type input "10.000"
type input "200.000"
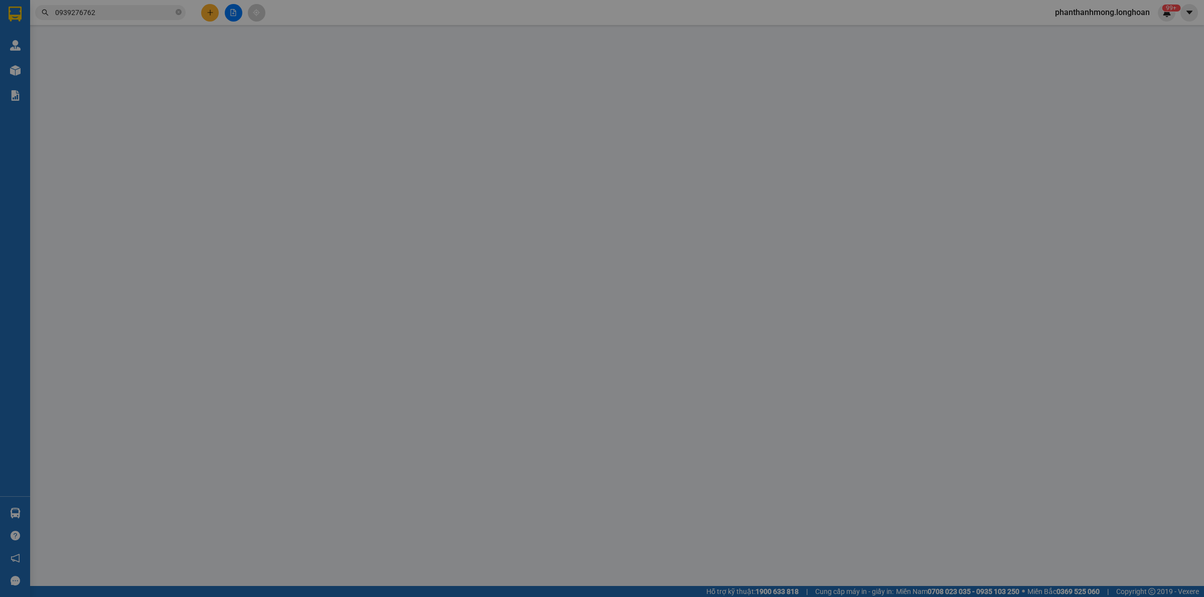
type input "200.000"
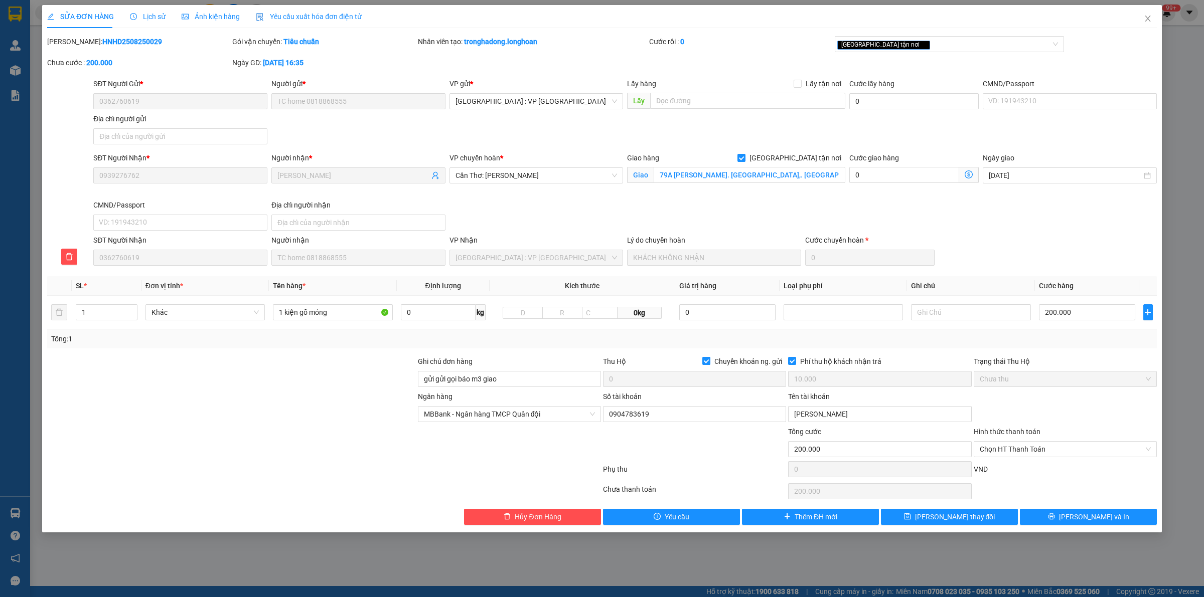
click at [704, 359] on label "Chuyển khoản ng. gửi" at bounding box center [744, 361] width 84 height 11
click at [670, 414] on input "0904783619" at bounding box center [694, 414] width 183 height 16
click at [671, 412] on input "0904783619" at bounding box center [694, 414] width 183 height 16
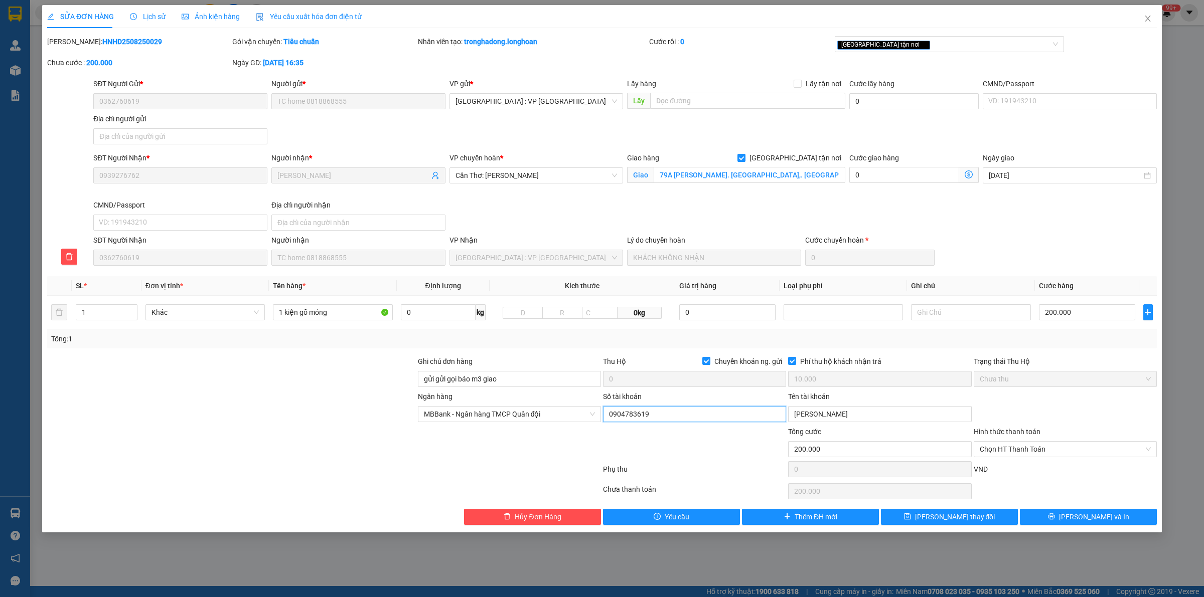
type input "0904783619"
click at [670, 413] on input "0904783619" at bounding box center [694, 414] width 183 height 16
click at [705, 364] on input "Chuyển khoản ng. gửi" at bounding box center [705, 360] width 7 height 7
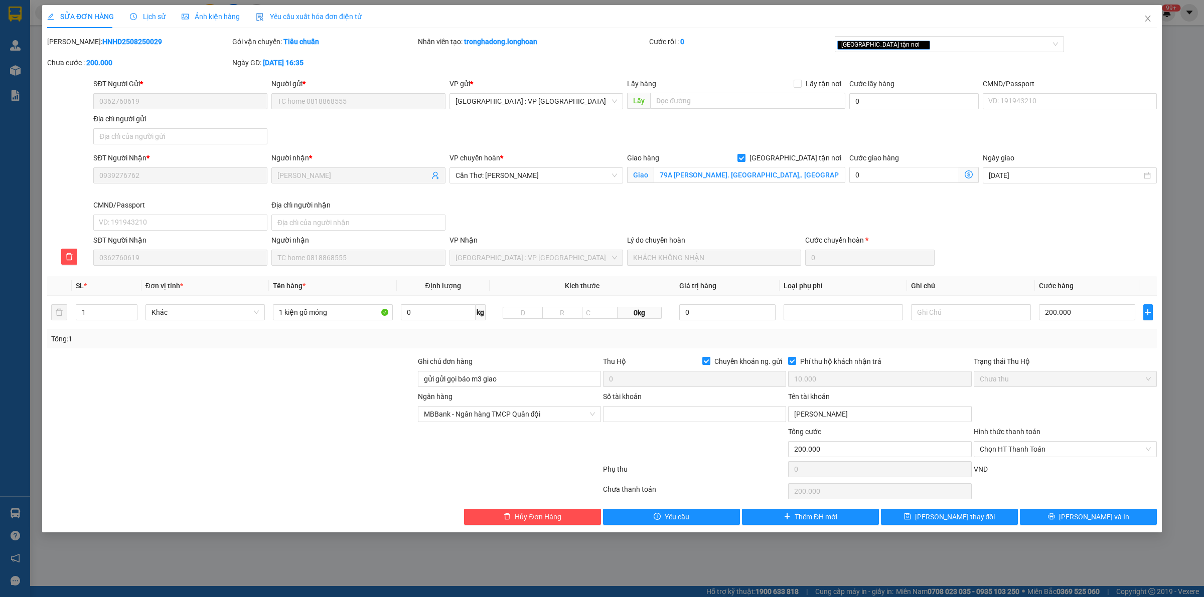
checkbox input "false"
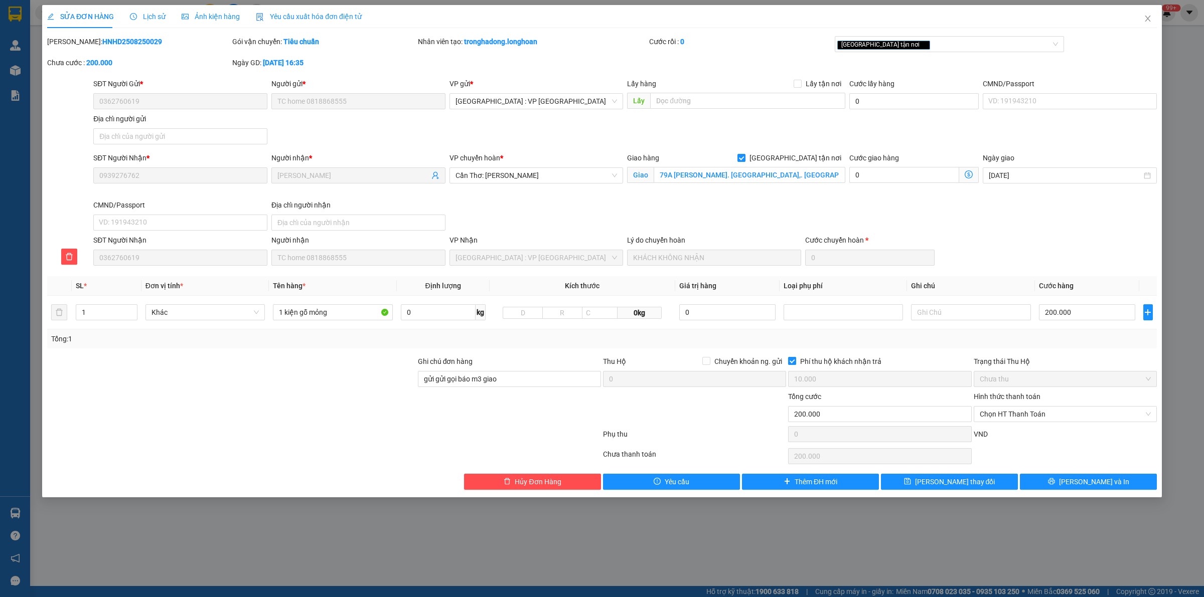
click at [802, 364] on span "Phí thu hộ khách nhận trả" at bounding box center [840, 361] width 89 height 11
click at [795, 364] on input "Phí thu hộ khách nhận trả" at bounding box center [791, 360] width 7 height 7
click at [793, 362] on input "Phí thu hộ khách nhận trả" at bounding box center [791, 360] width 7 height 7
click at [793, 363] on input "Phí thu hộ khách nhận trả" at bounding box center [791, 360] width 7 height 7
checkbox input "false"
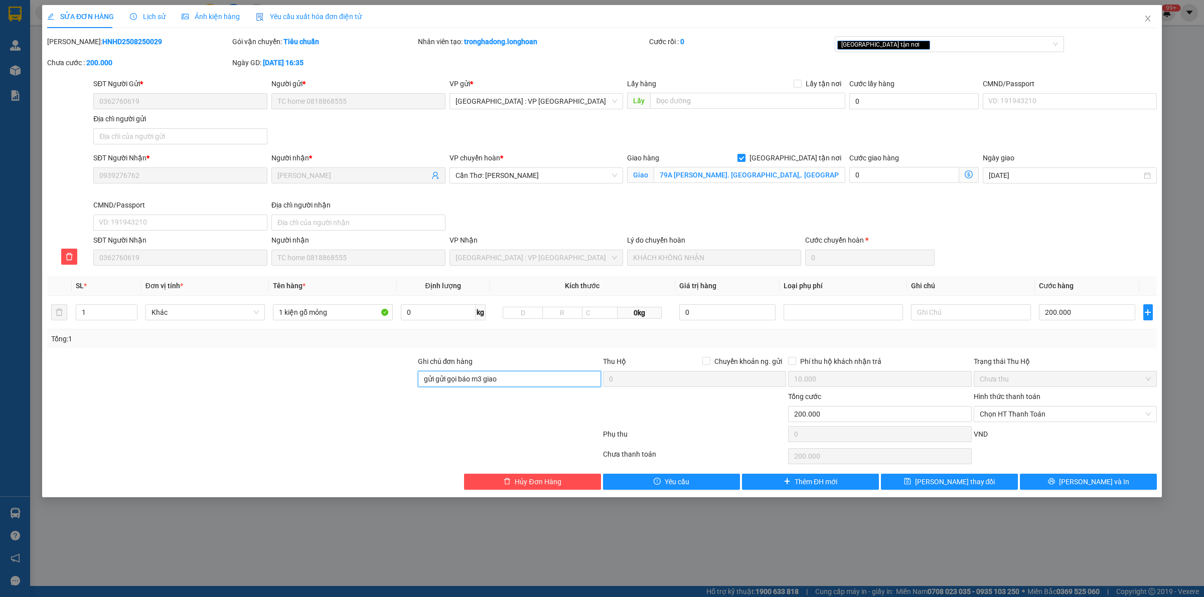
click at [502, 380] on input "gửi gửi gọi báo m3 giao" at bounding box center [509, 379] width 183 height 16
type input "HÀNG HOÀN"
click at [1052, 483] on button "Lưu và In" at bounding box center [1088, 482] width 137 height 16
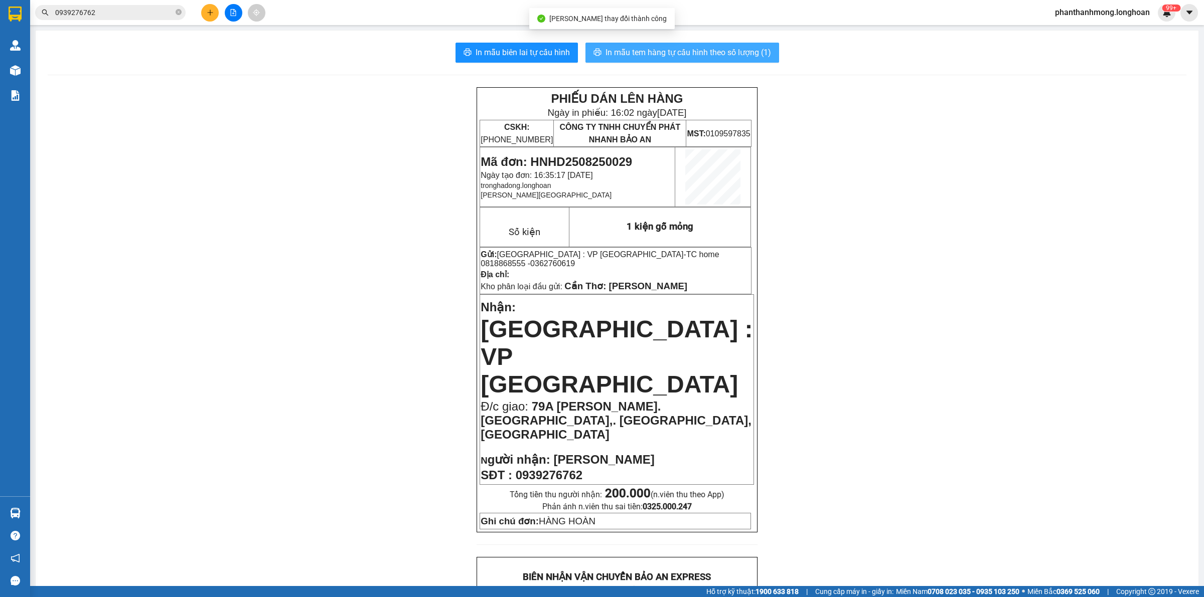
click at [651, 51] on span "In mẫu tem hàng tự cấu hình theo số lượng (1)" at bounding box center [688, 52] width 166 height 13
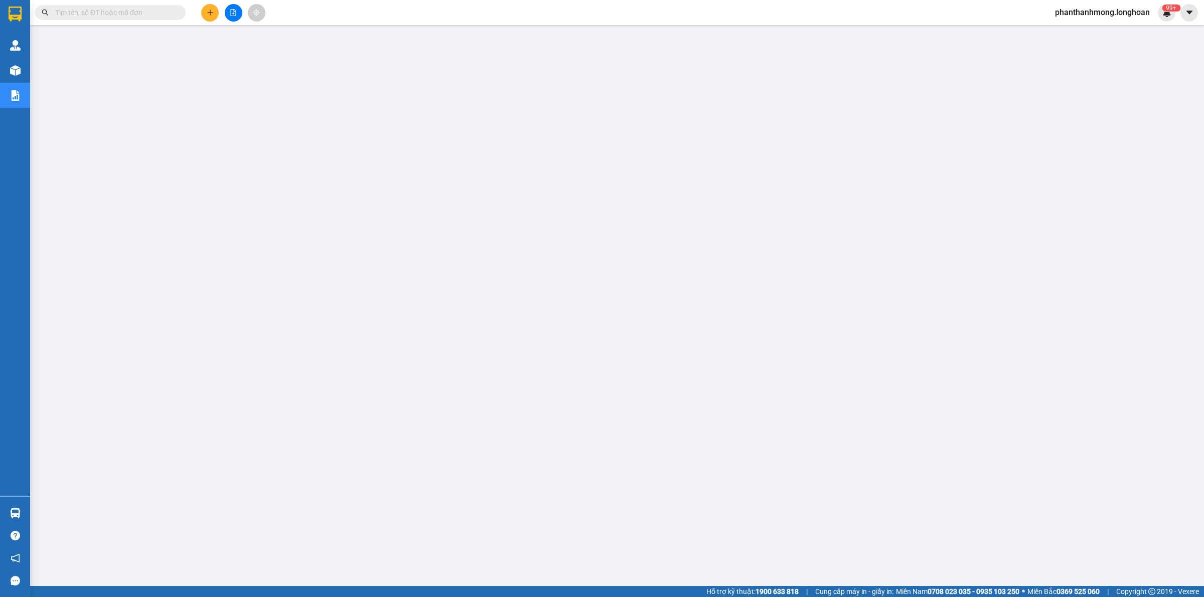
click at [142, 12] on input "text" at bounding box center [114, 12] width 118 height 11
paste input "0982340413"
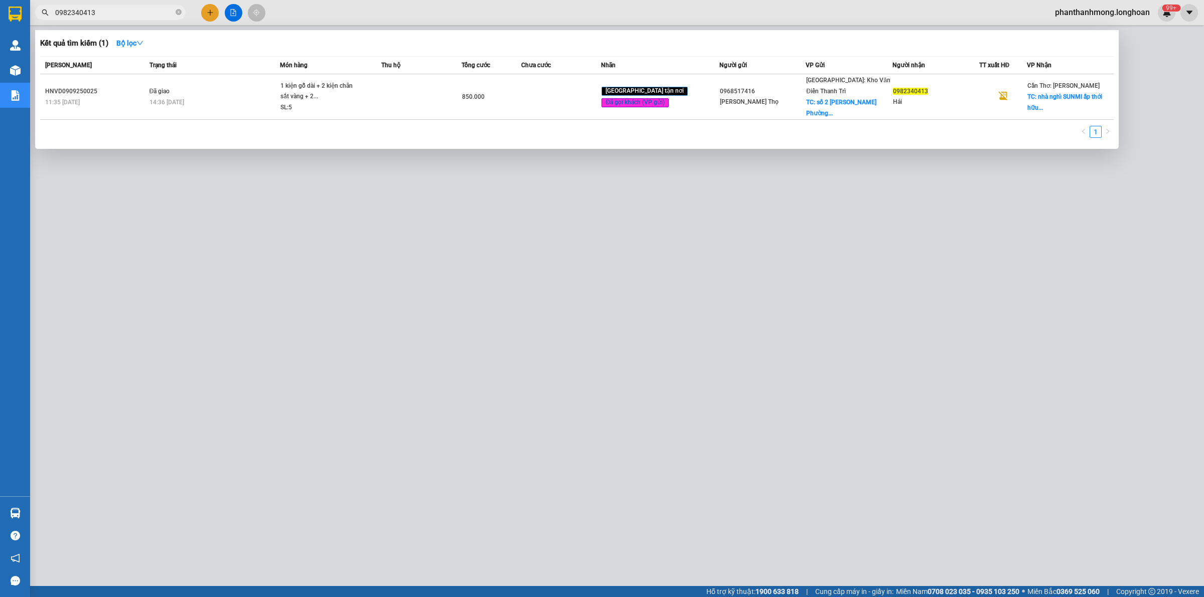
type input "0982340413"
click at [340, 269] on div at bounding box center [602, 298] width 1204 height 597
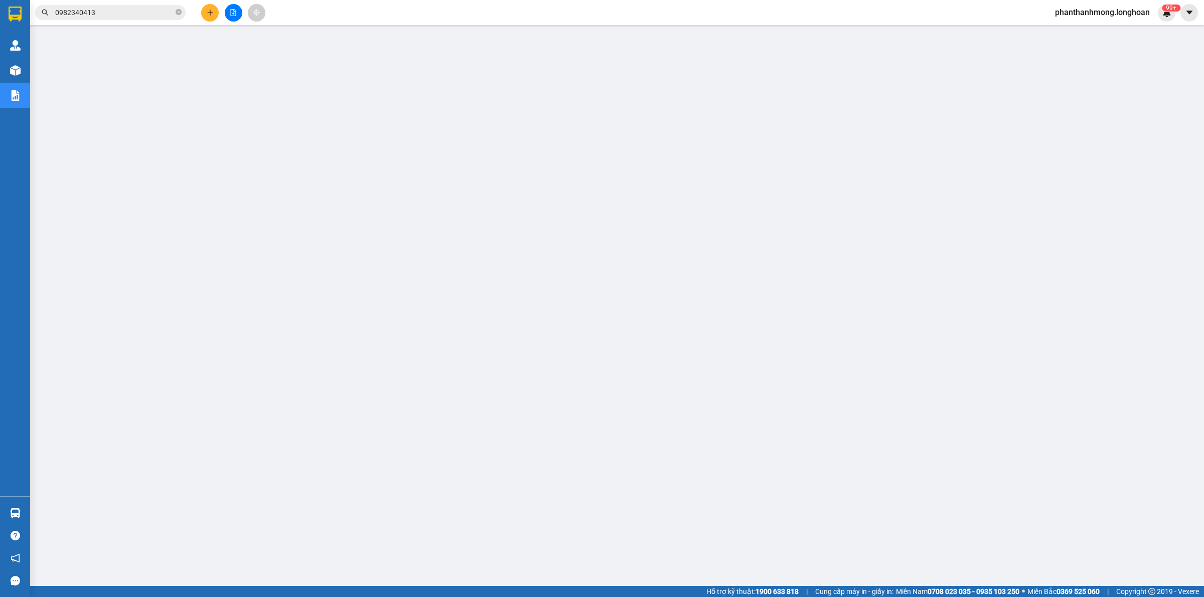
click at [112, 15] on input "0982340413" at bounding box center [114, 12] width 118 height 11
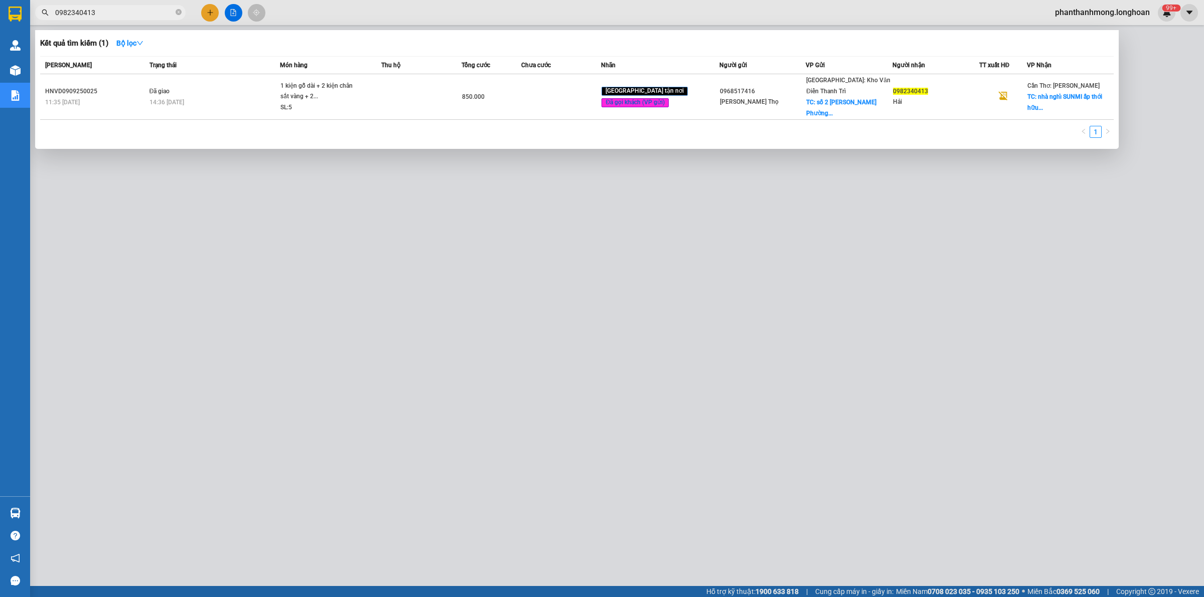
click at [112, 15] on input "0982340413" at bounding box center [114, 12] width 118 height 11
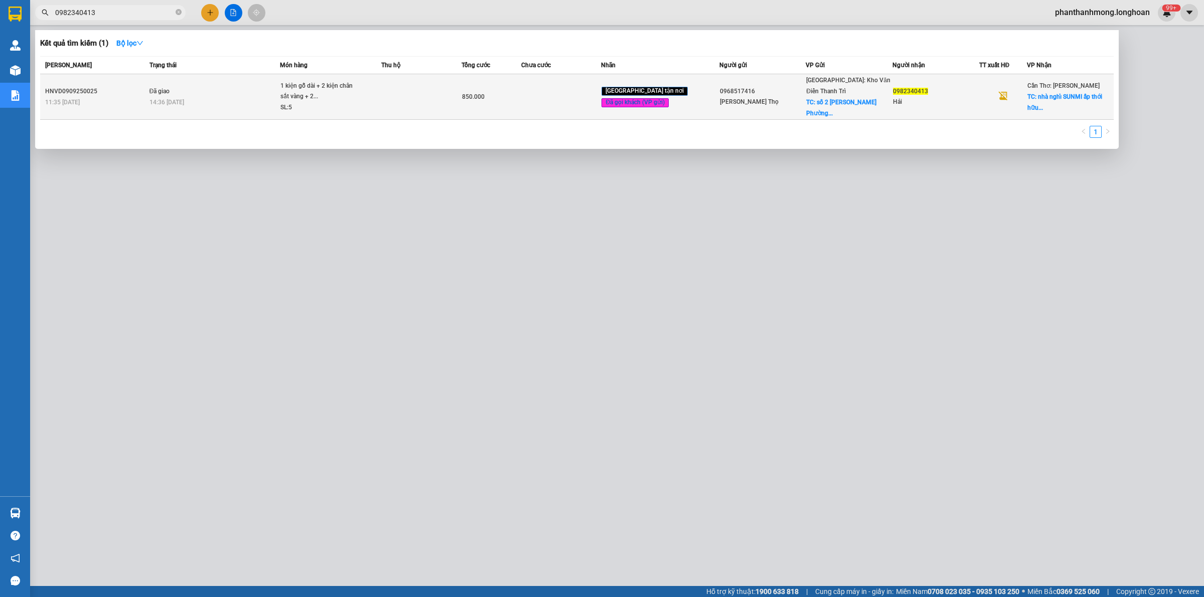
click at [224, 83] on td "Đã giao 14:36 - 13/09" at bounding box center [213, 97] width 133 height 46
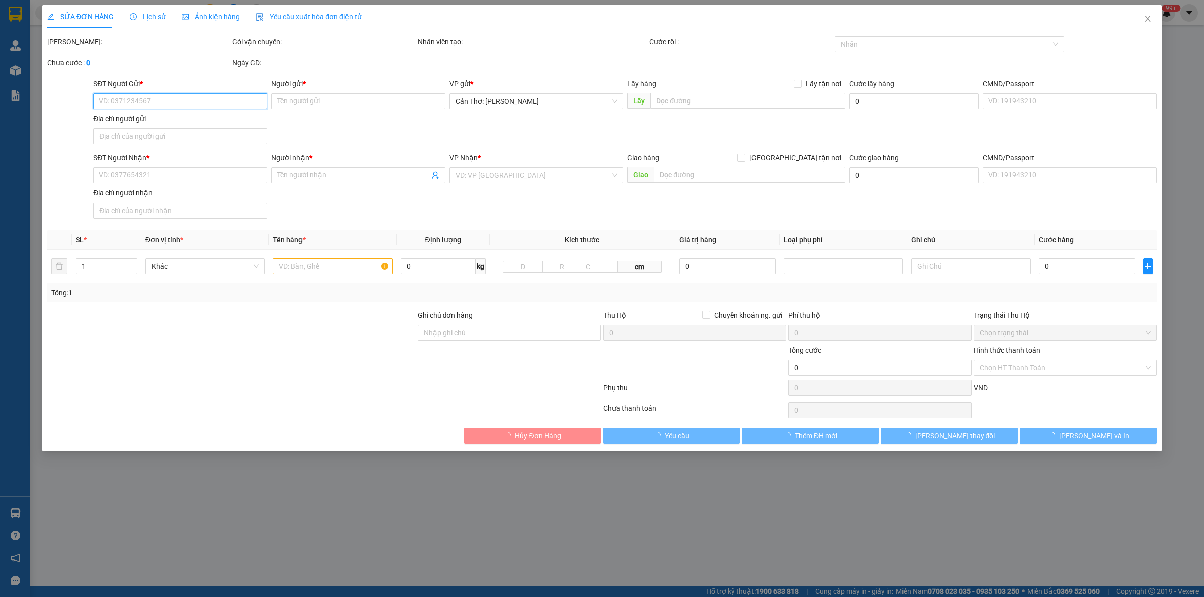
type input "0968517416"
type input "Trần Quý Thọ"
checkbox input "true"
type input "số 2 Đặng thùy trâm Phường Nghĩa đô HN"
type input "50.000"
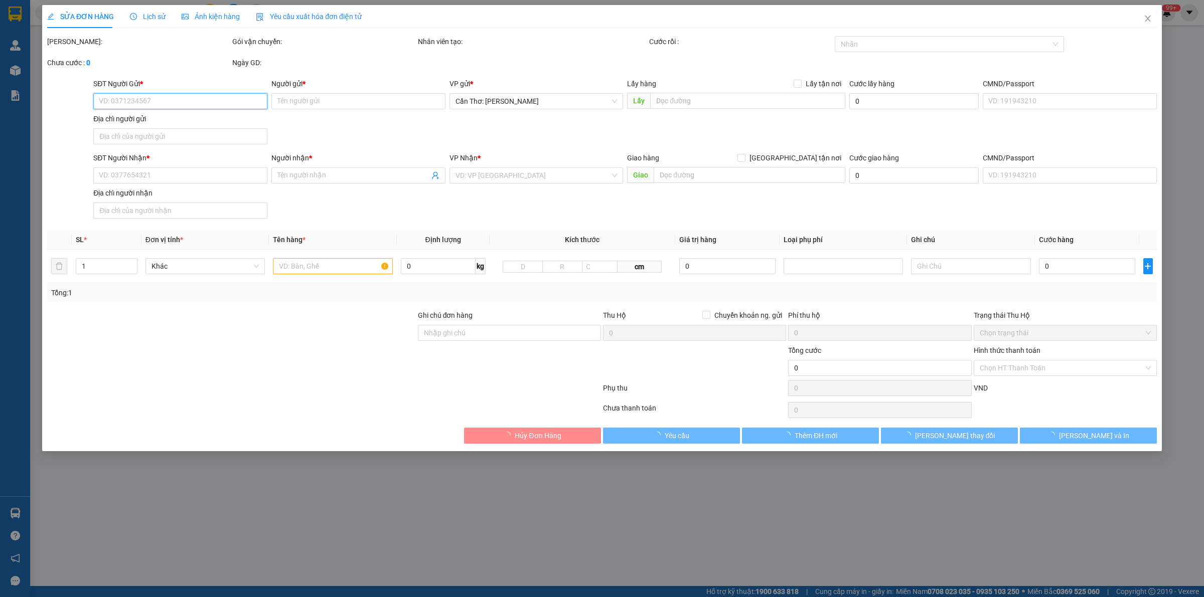
type input "0982340413"
type input "Hải"
checkbox input "true"
type input "nhà nghỉ SUNMI ấp thới hữu xã đông hiệp huyện cờ đỏ tp Cần Thơ"
type input "hàng giao nguyên kiện, hư vỡ ko đền"
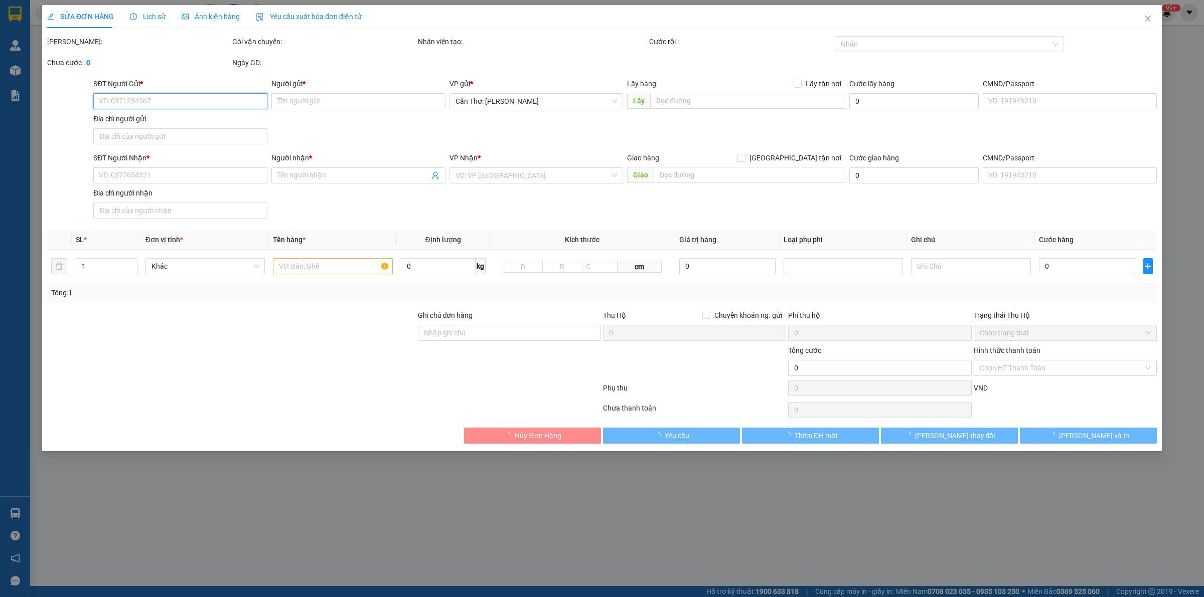
type input "850.000"
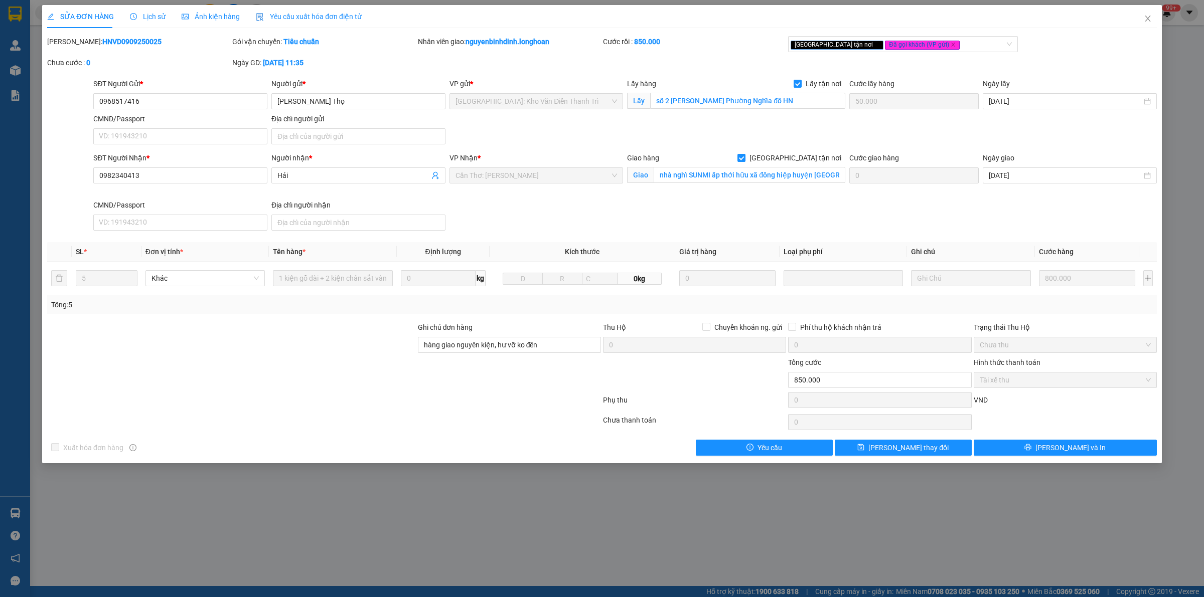
click at [118, 46] on b "HNVD0909250025" at bounding box center [131, 42] width 59 height 8
copy b "HNVD0909250025"
click at [217, 180] on input "0982340413" at bounding box center [180, 176] width 174 height 16
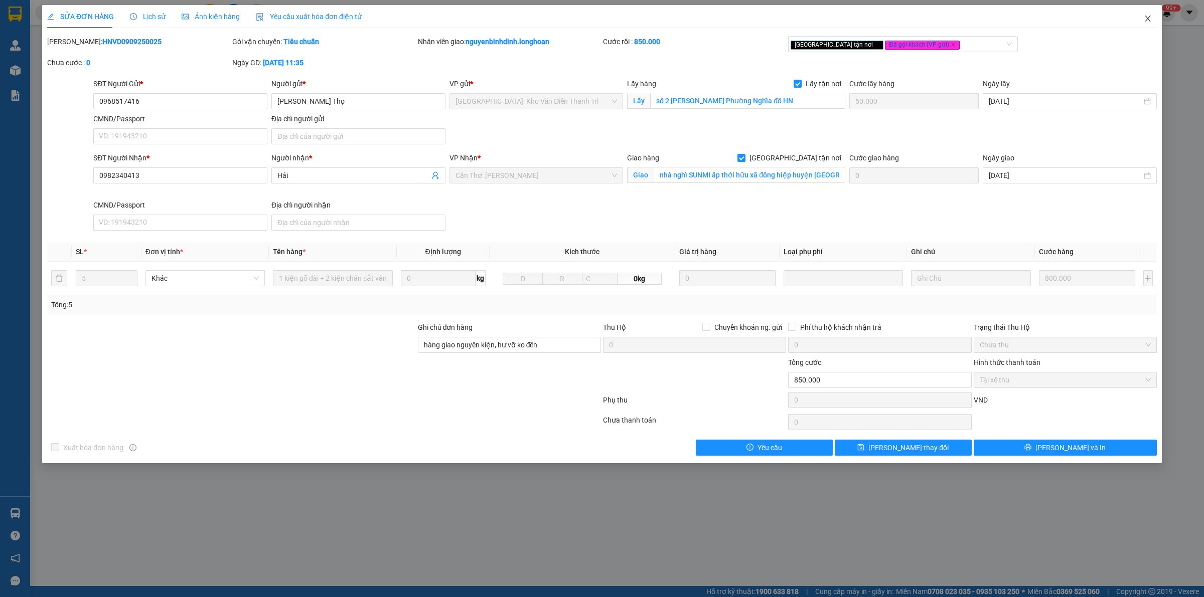
click at [1145, 19] on span "Close" at bounding box center [1148, 19] width 28 height 28
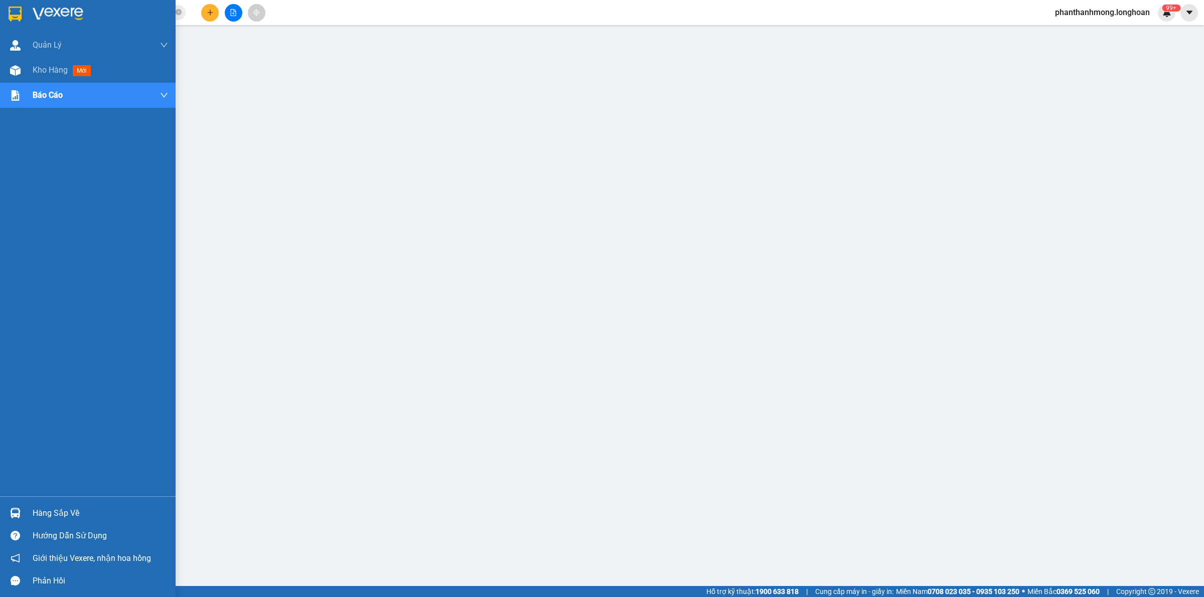
click at [11, 13] on img at bounding box center [15, 14] width 13 height 15
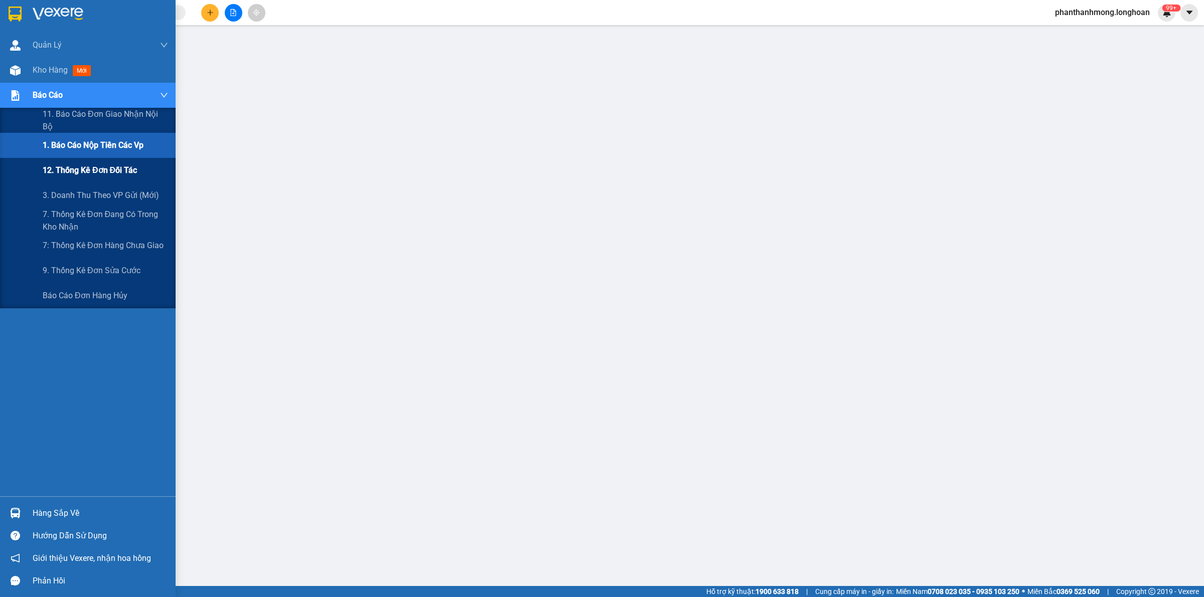
click at [86, 165] on span "12. Thống kê đơn đối tác" at bounding box center [90, 170] width 94 height 13
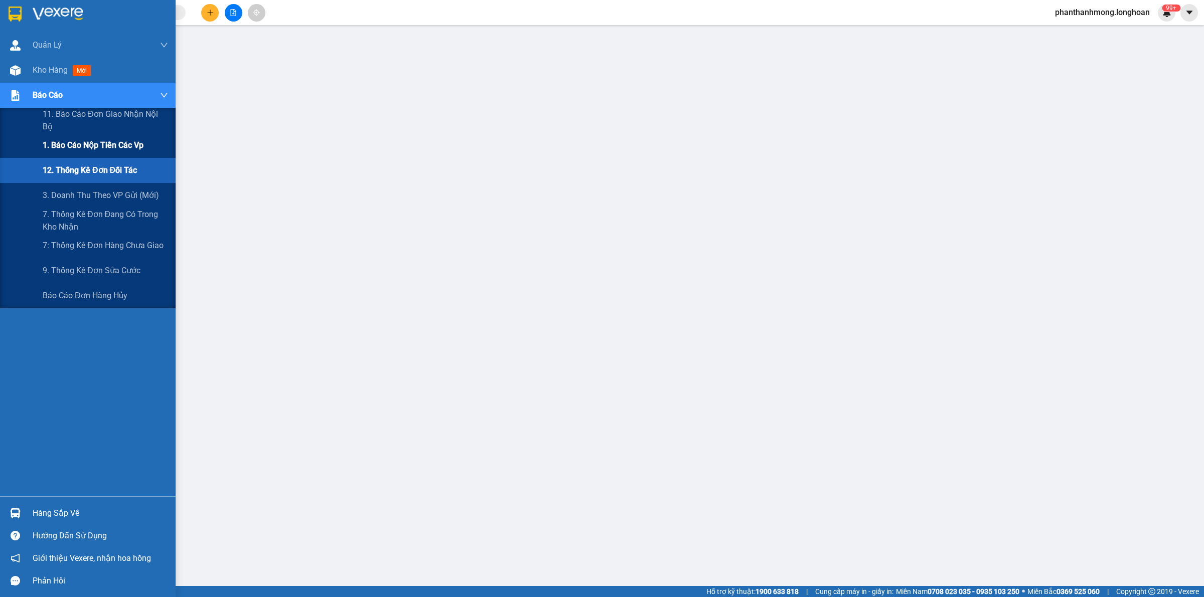
click at [90, 144] on span "1. Báo cáo nộp tiền các vp" at bounding box center [93, 145] width 101 height 13
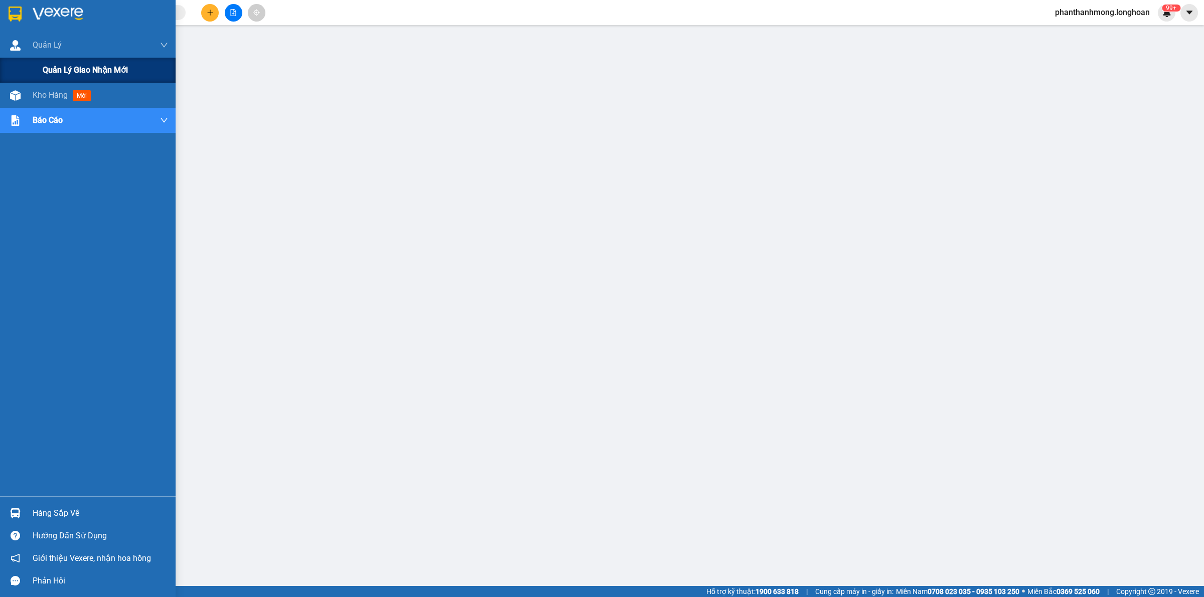
click at [47, 68] on span "Quản lý giao nhận mới" at bounding box center [85, 70] width 85 height 13
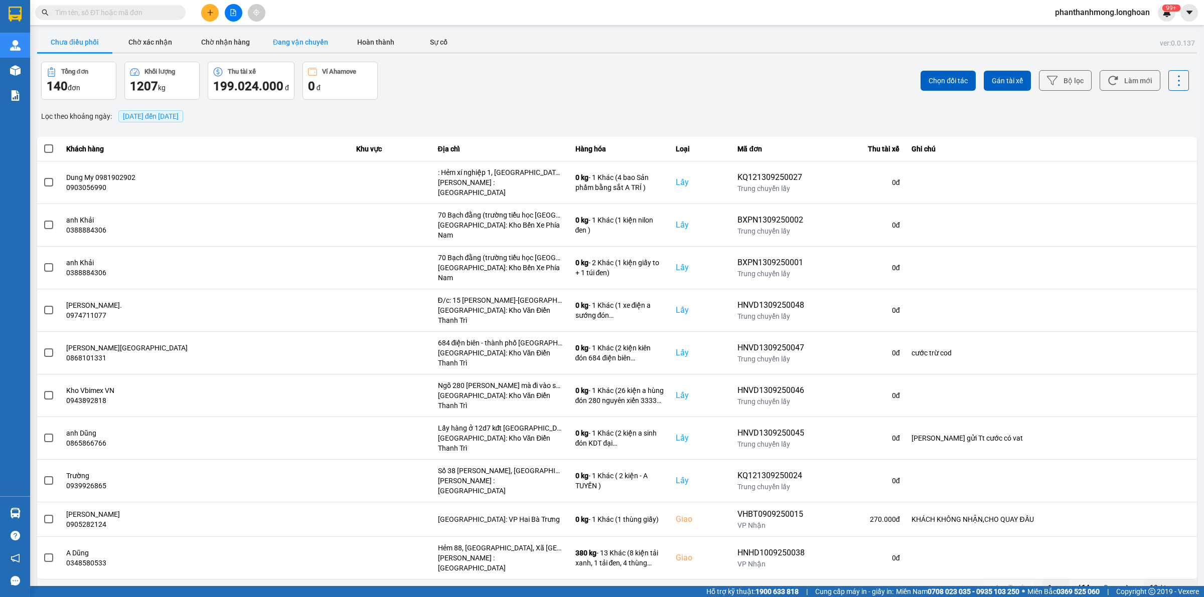
click at [290, 43] on button "Đang vận chuyển" at bounding box center [300, 42] width 75 height 20
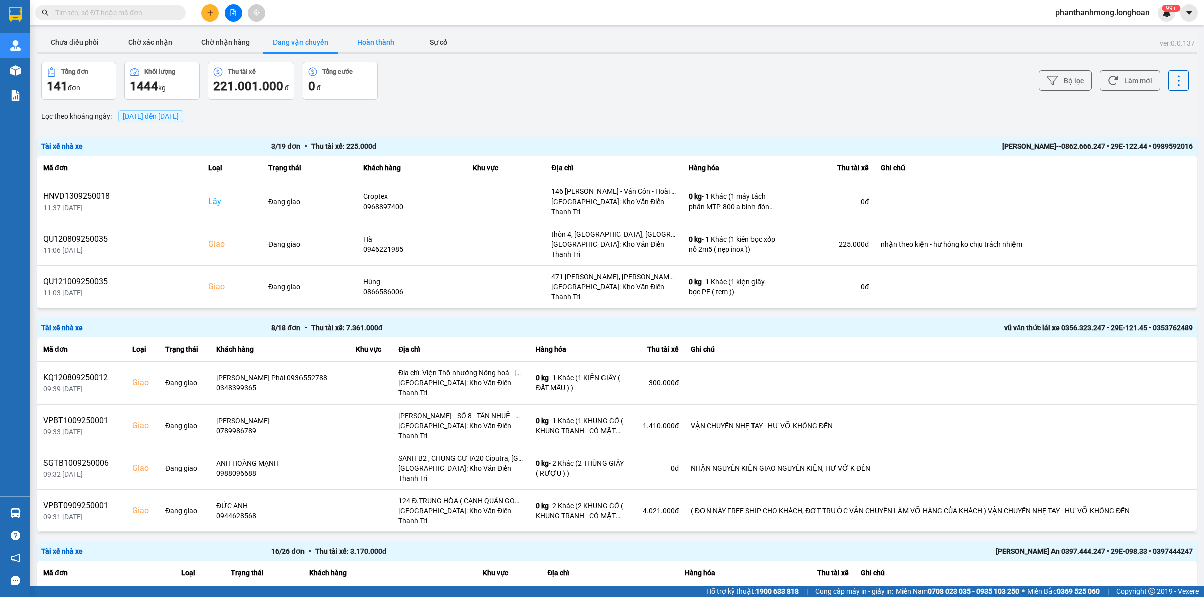
click at [379, 38] on button "Hoàn thành" at bounding box center [375, 42] width 75 height 20
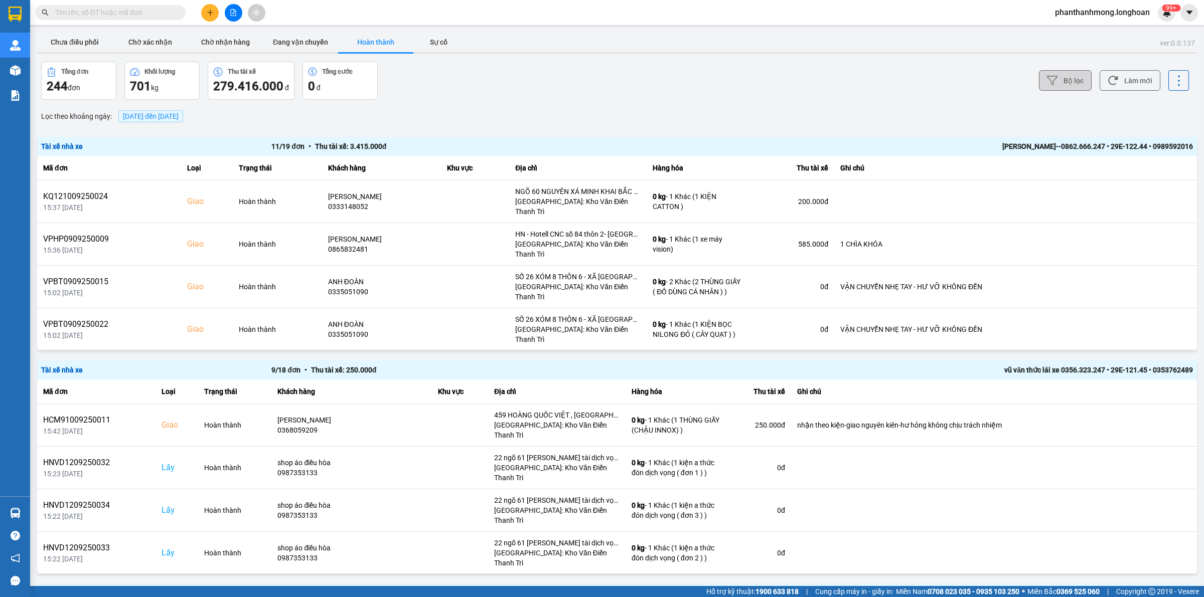
click at [1073, 87] on button "Bộ lọc" at bounding box center [1065, 80] width 53 height 21
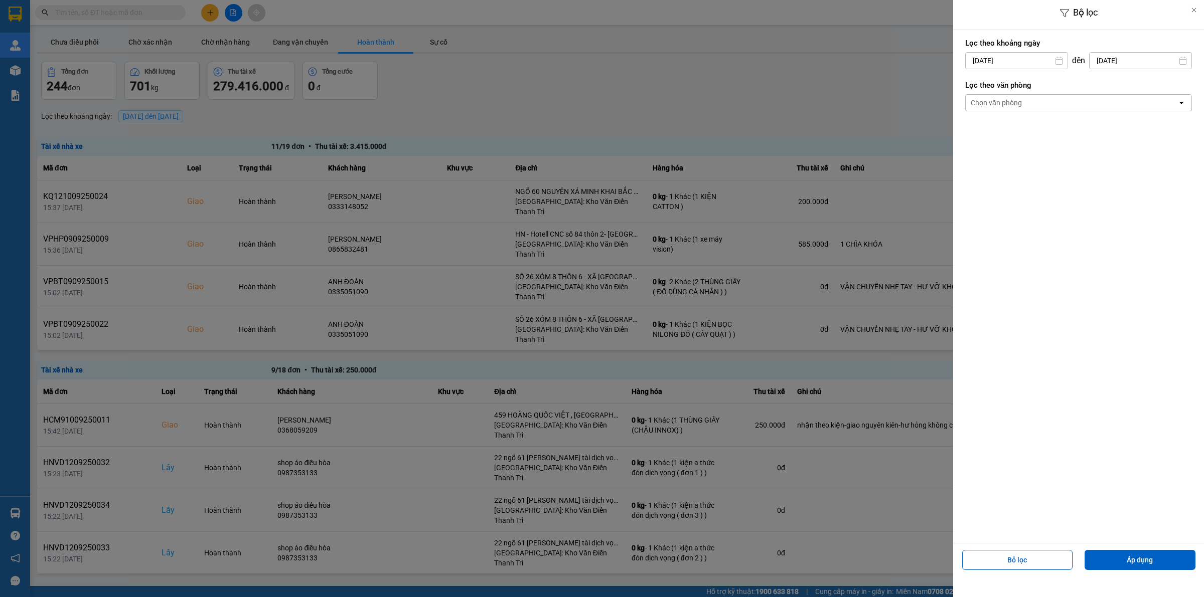
click at [1036, 61] on input "[DATE]" at bounding box center [1017, 61] width 102 height 16
click at [1014, 153] on div "10" at bounding box center [1011, 156] width 14 height 12
click at [1039, 104] on div "Chọn văn phòng" at bounding box center [1072, 103] width 212 height 16
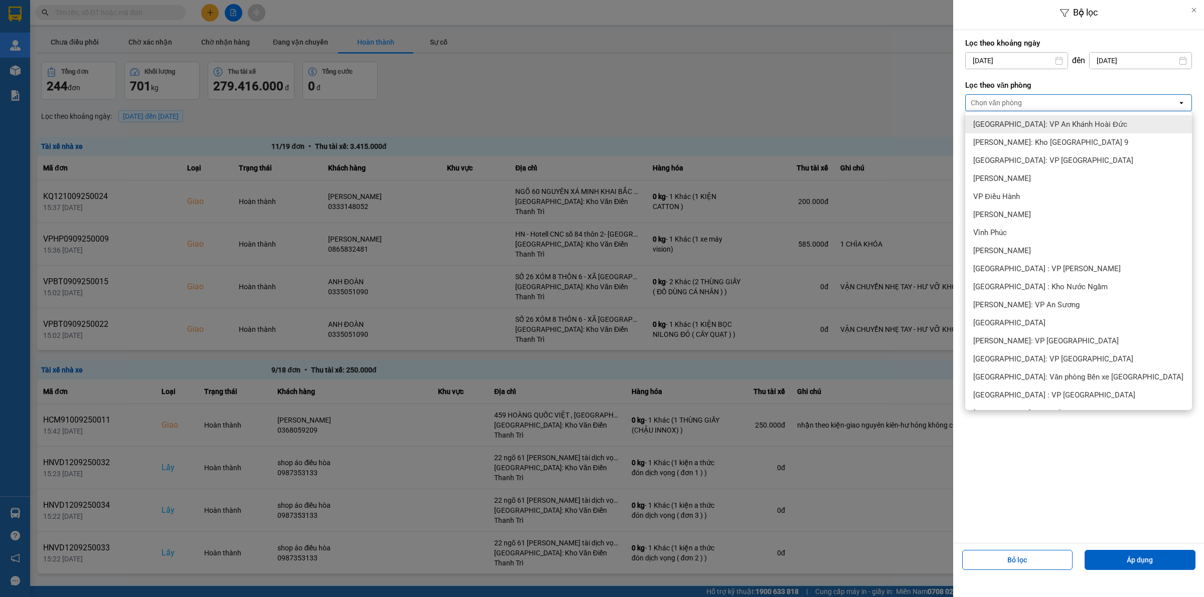
click at [1041, 59] on input "[DATE]" at bounding box center [1017, 61] width 102 height 16
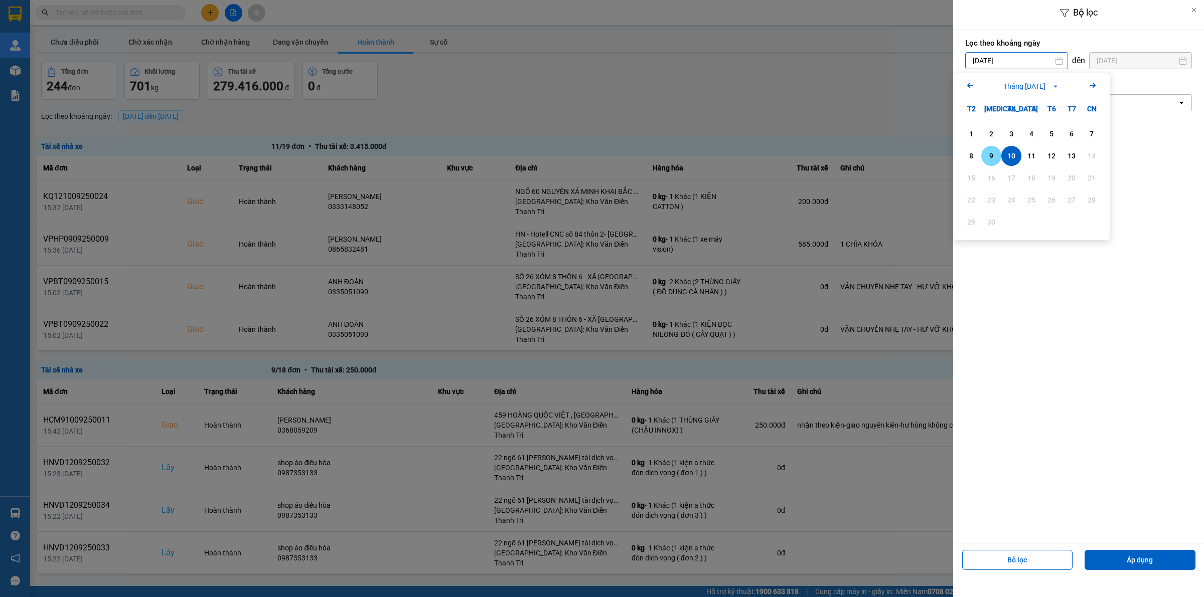
click at [992, 156] on div "9" at bounding box center [991, 156] width 14 height 12
click at [1125, 58] on input "[DATE]" at bounding box center [1141, 61] width 102 height 16
drag, startPoint x: 1192, startPoint y: 53, endPoint x: 1166, endPoint y: 61, distance: 27.0
click at [1190, 53] on div "Lọc theo khoảng [DATE] Press the down arrow key to interact with the calendar a…" at bounding box center [1078, 74] width 251 height 89
click at [1022, 63] on input "[DATE]" at bounding box center [1017, 61] width 102 height 16
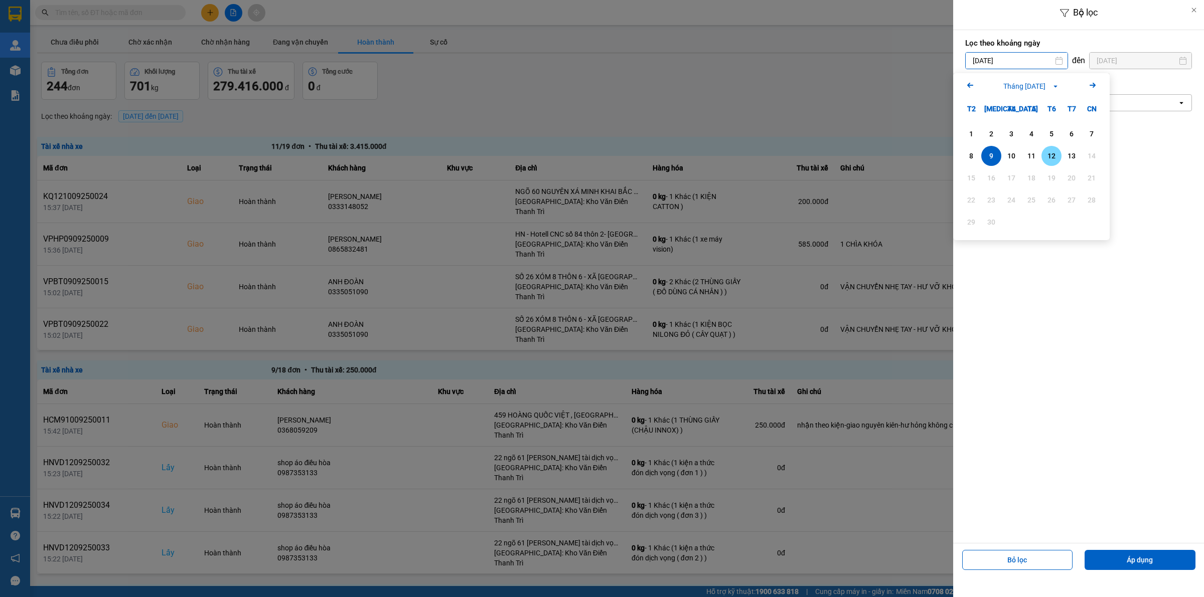
click at [1052, 154] on div "12" at bounding box center [1051, 156] width 14 height 12
type input "[DATE]"
click at [1113, 69] on div "Lọc theo khoảng [DATE] Press the down arrow key to interact with the calendar a…" at bounding box center [1078, 53] width 227 height 37
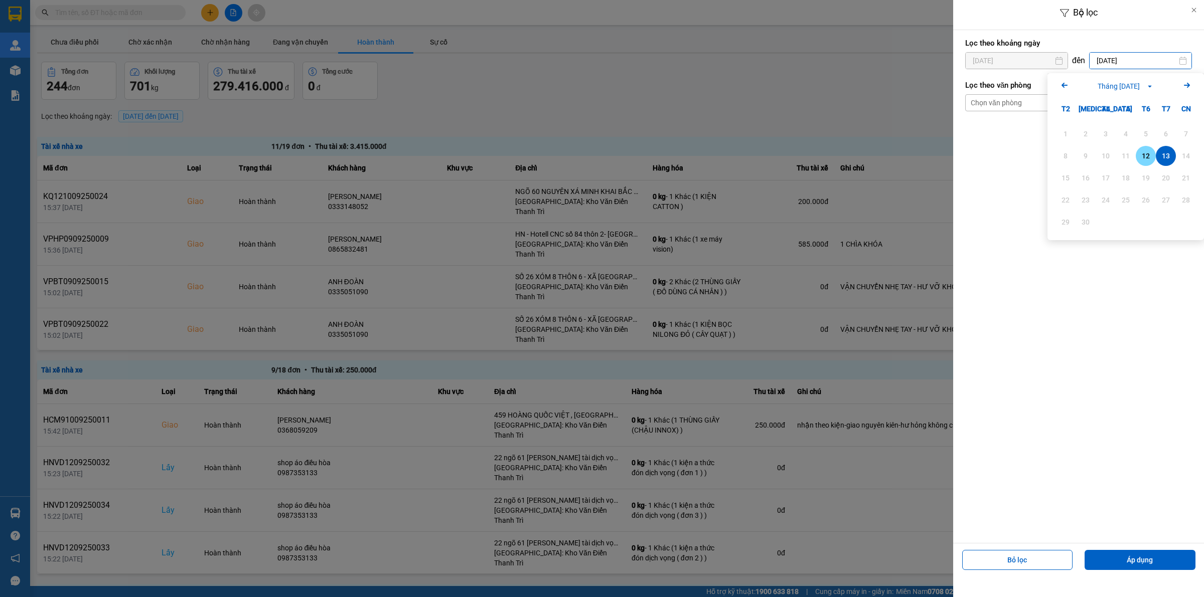
click at [1141, 154] on div "12" at bounding box center [1146, 156] width 14 height 12
type input "[DATE]"
click at [1036, 106] on div "Chọn văn phòng" at bounding box center [1072, 103] width 212 height 16
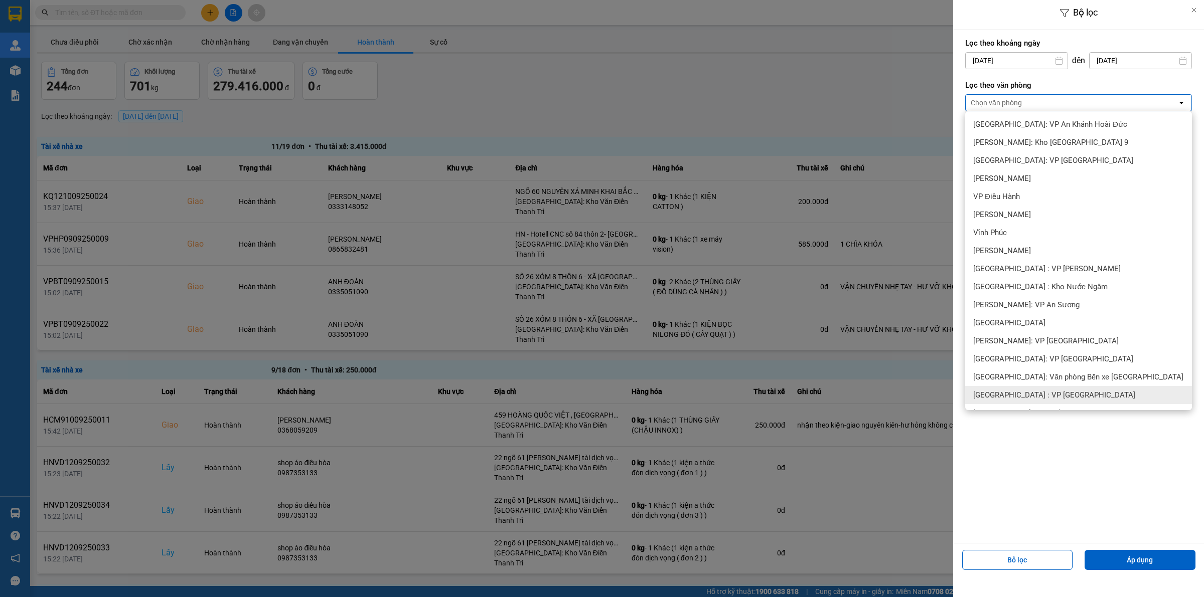
scroll to position [188, 0]
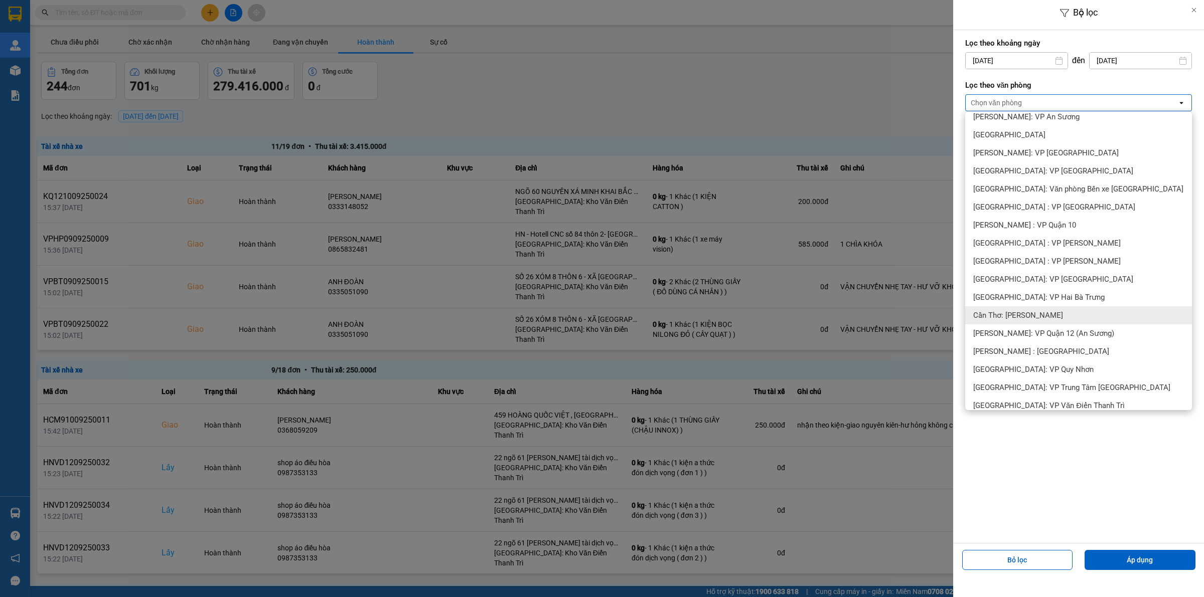
click at [1035, 319] on span "Cần Thơ: [PERSON_NAME]" at bounding box center [1018, 315] width 90 height 10
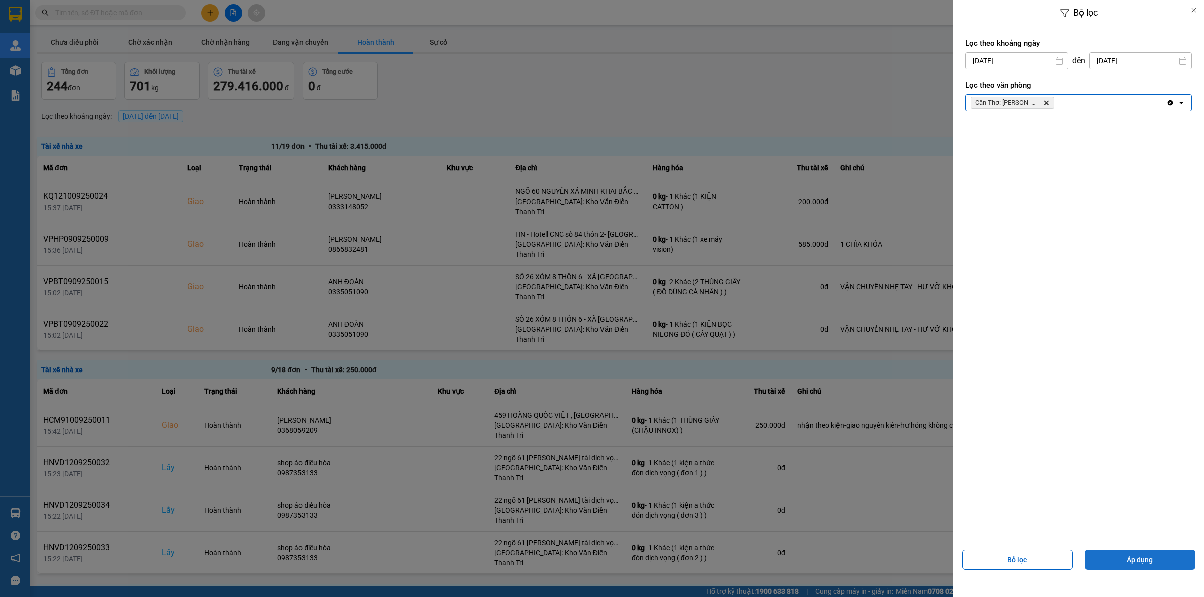
click at [1115, 552] on button "Áp dụng" at bounding box center [1139, 560] width 111 height 20
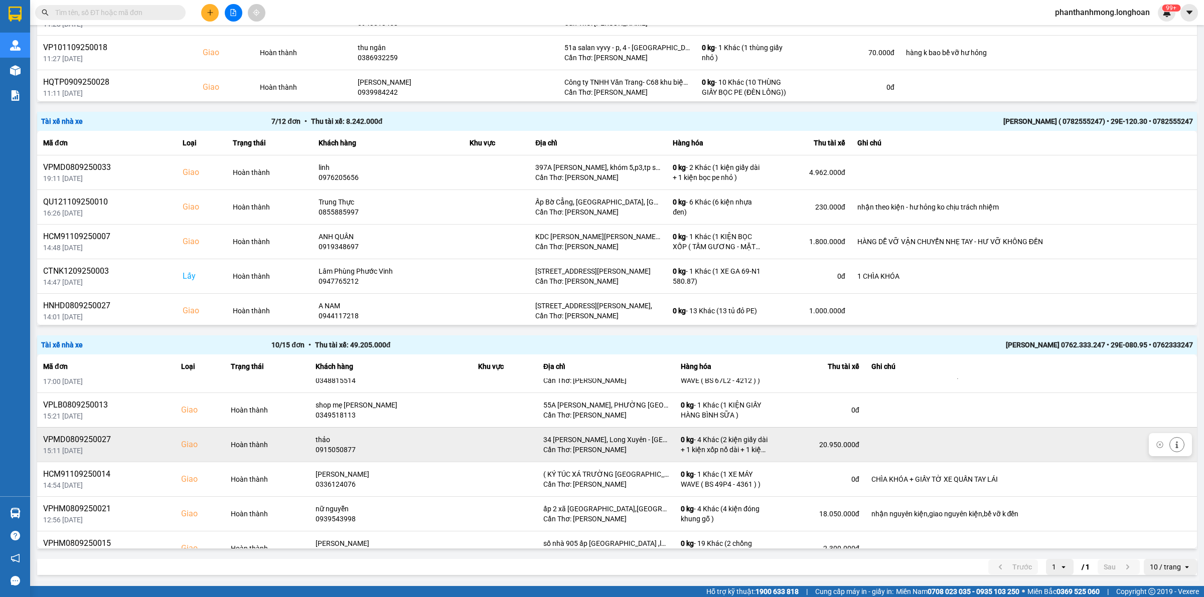
scroll to position [177, 0]
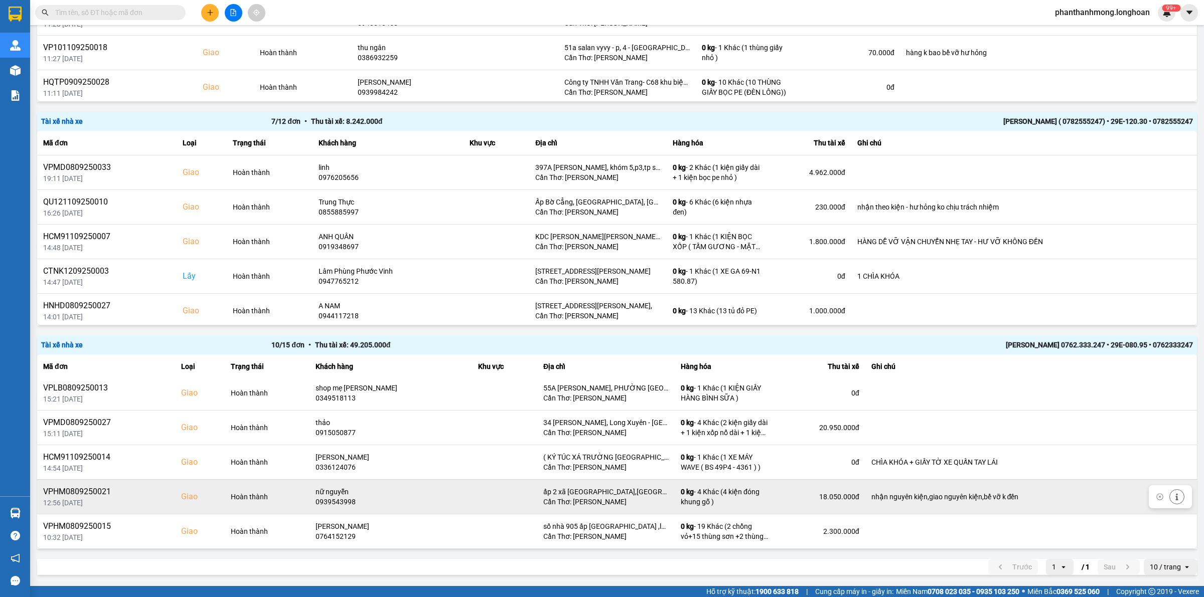
click at [99, 495] on div "VPHM0809250021" at bounding box center [106, 492] width 126 height 12
copy div "VPHM0809250021"
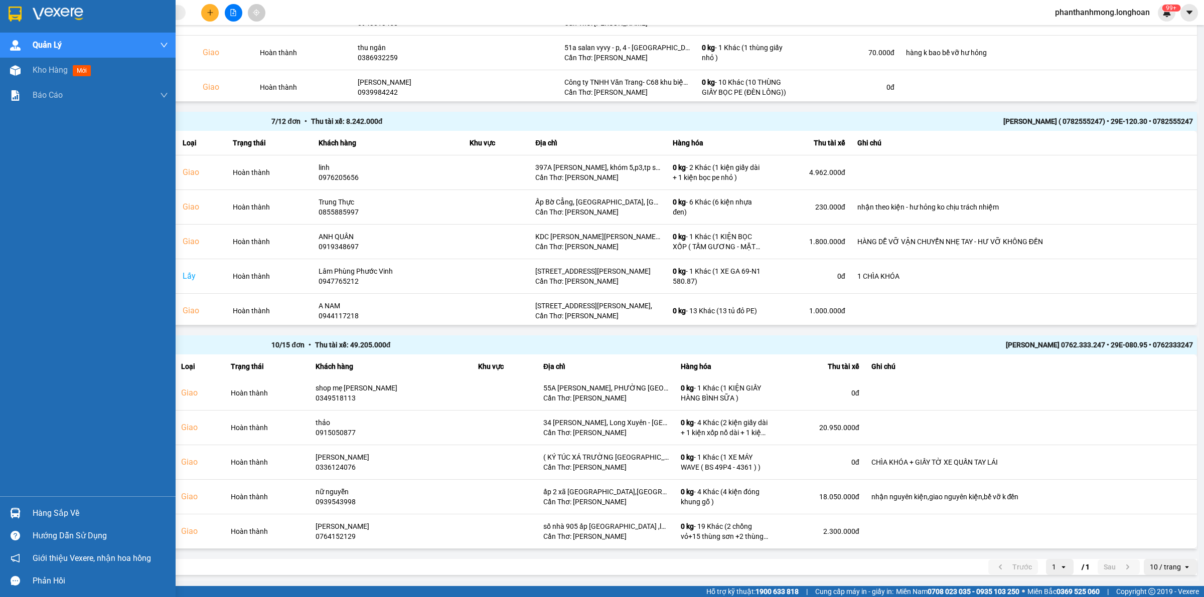
click at [8, 14] on div at bounding box center [16, 14] width 18 height 18
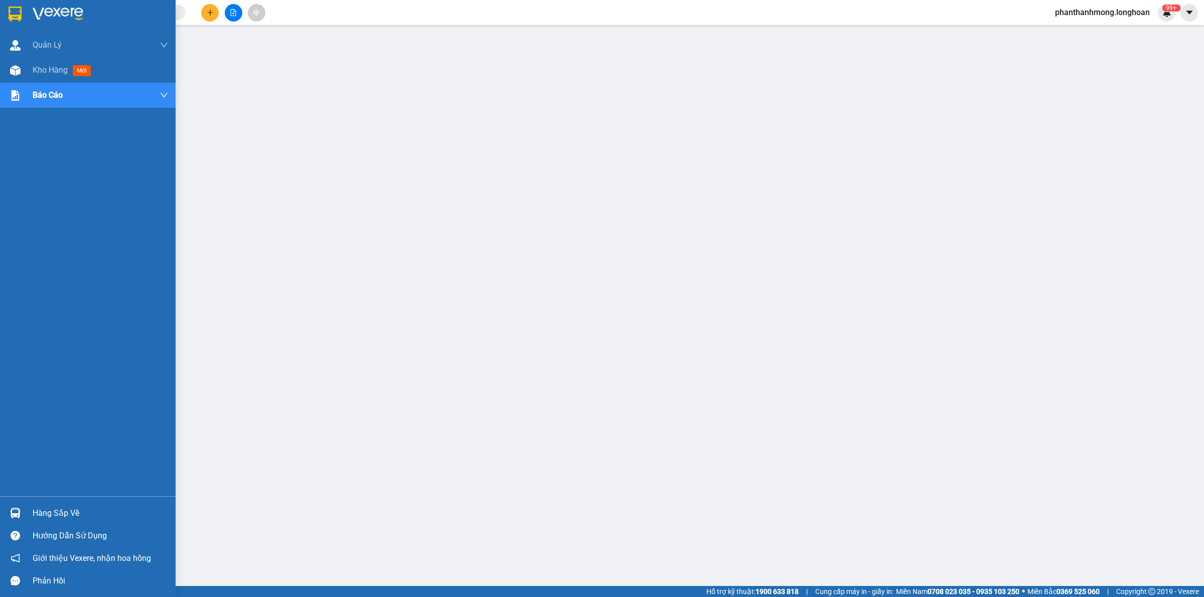
click at [11, 15] on img at bounding box center [15, 14] width 13 height 15
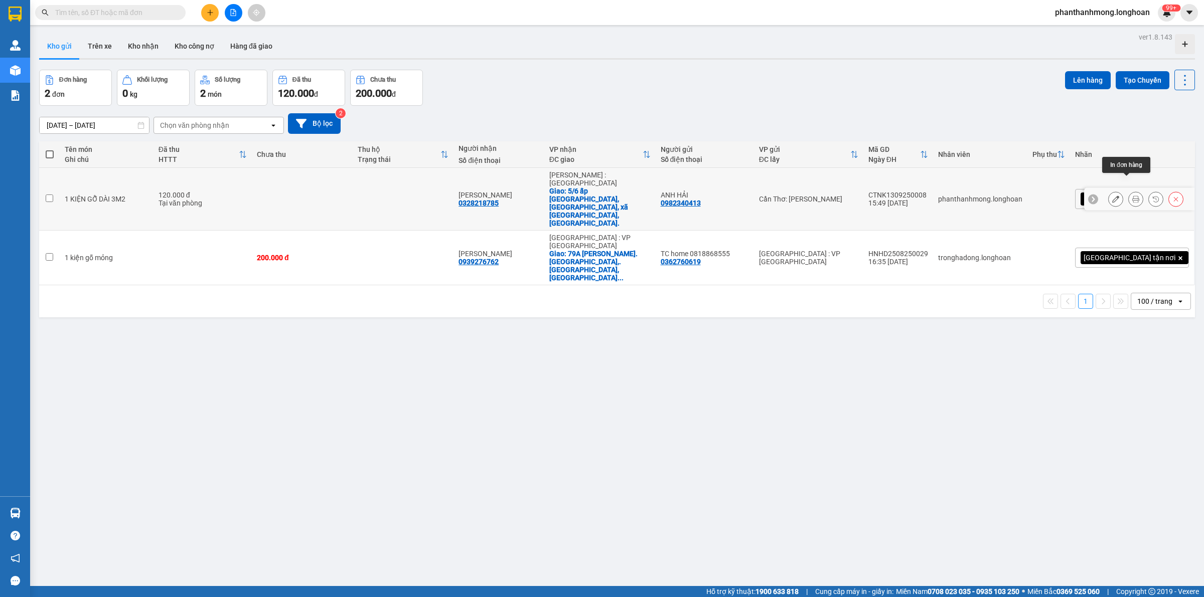
click at [1132, 196] on icon at bounding box center [1135, 199] width 7 height 7
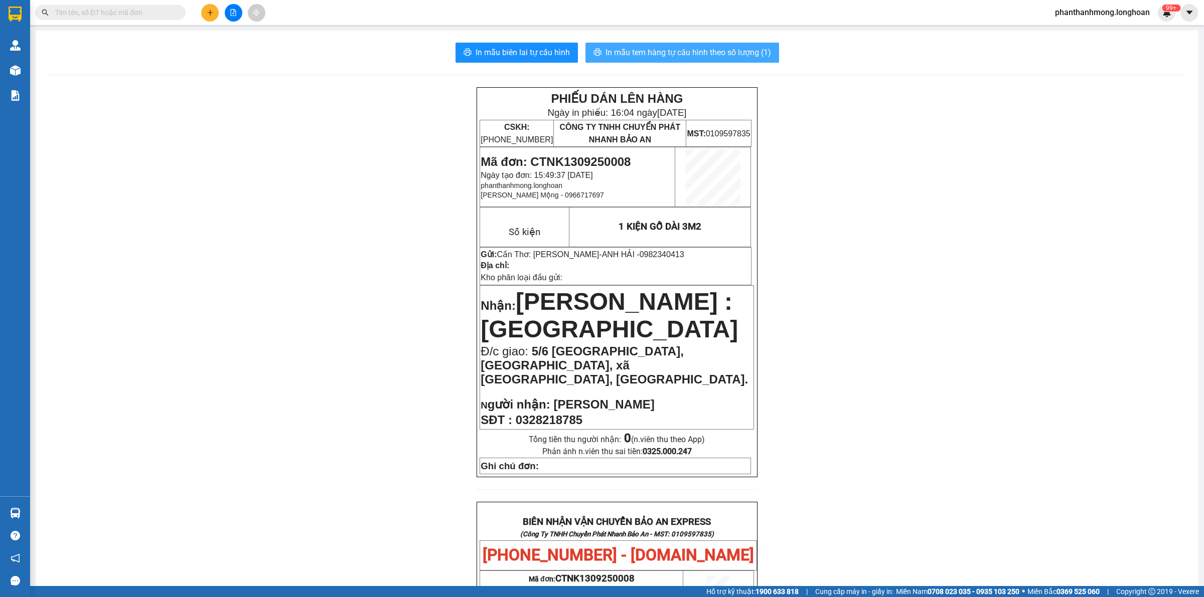
click at [718, 51] on span "In mẫu tem hàng tự cấu hình theo số lượng (1)" at bounding box center [688, 52] width 166 height 13
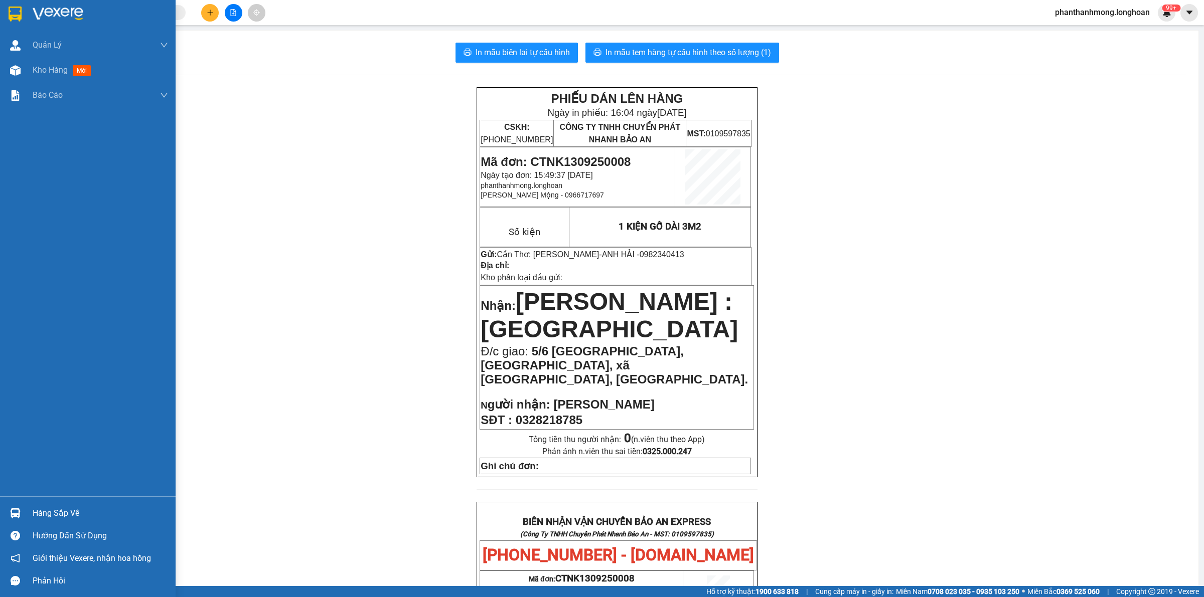
drag, startPoint x: 9, startPoint y: 11, endPoint x: 18, endPoint y: 18, distance: 11.1
click at [9, 11] on img at bounding box center [15, 14] width 13 height 15
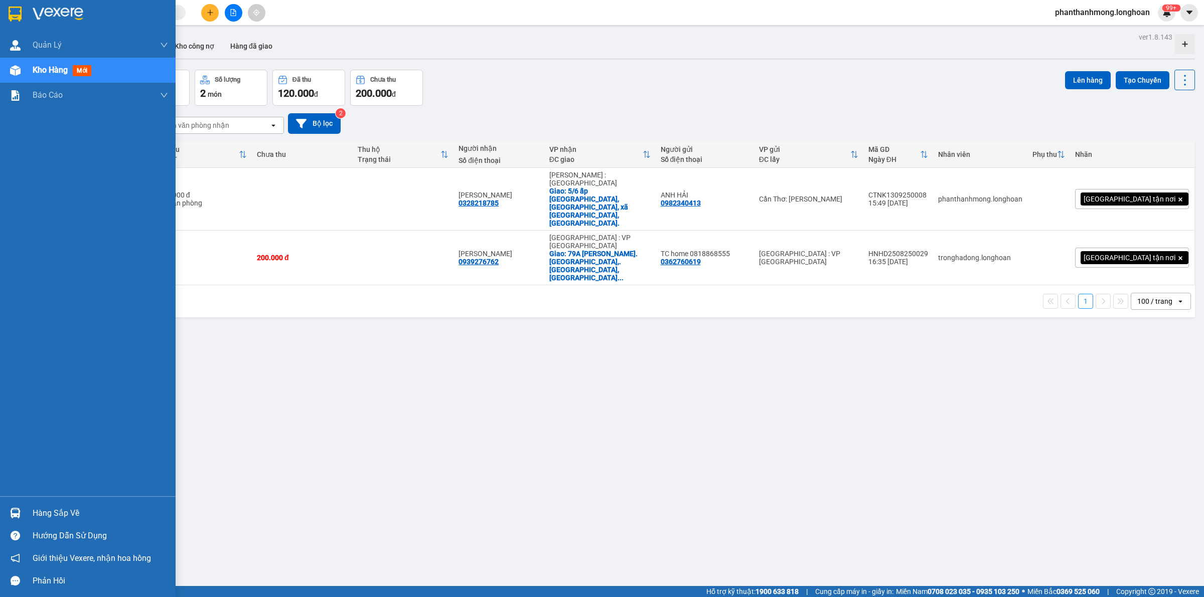
click at [7, 14] on div at bounding box center [16, 14] width 18 height 18
click at [26, 519] on div "Hàng sắp về" at bounding box center [88, 513] width 176 height 23
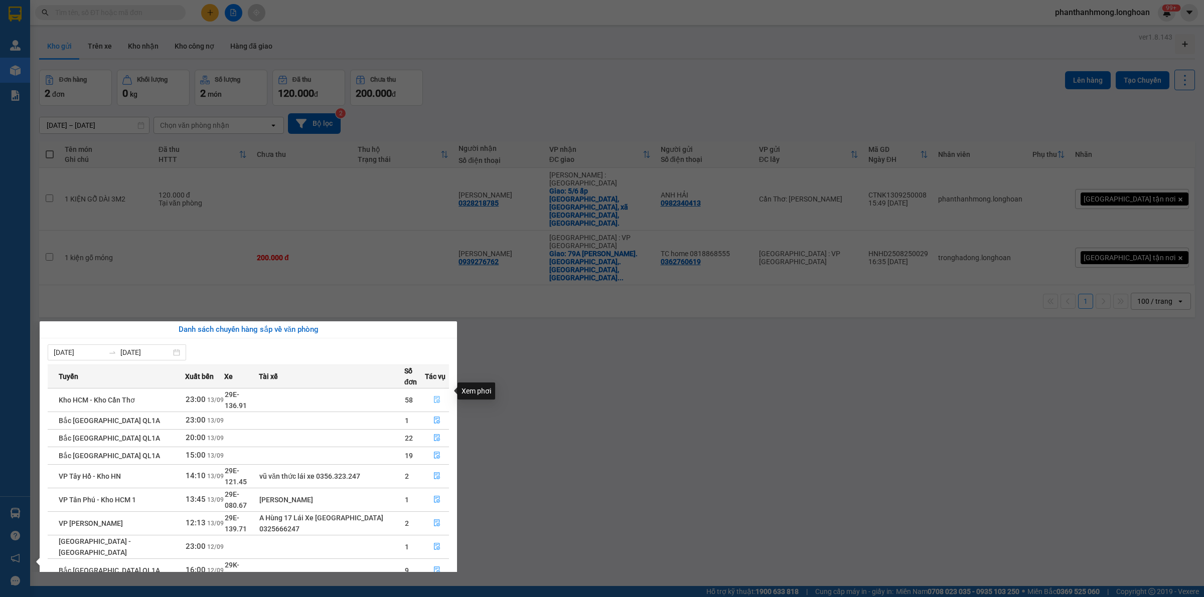
click at [436, 396] on icon "file-done" at bounding box center [436, 399] width 7 height 7
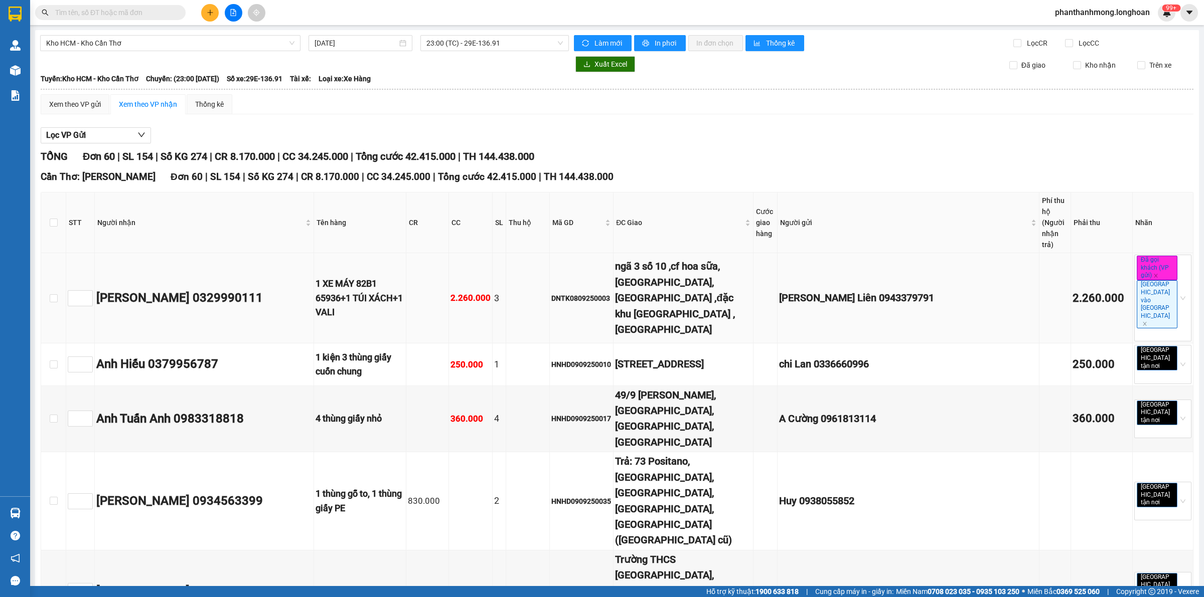
click at [231, 289] on div "Nguyễn Trí Tuyệt 0329990111" at bounding box center [204, 298] width 216 height 19
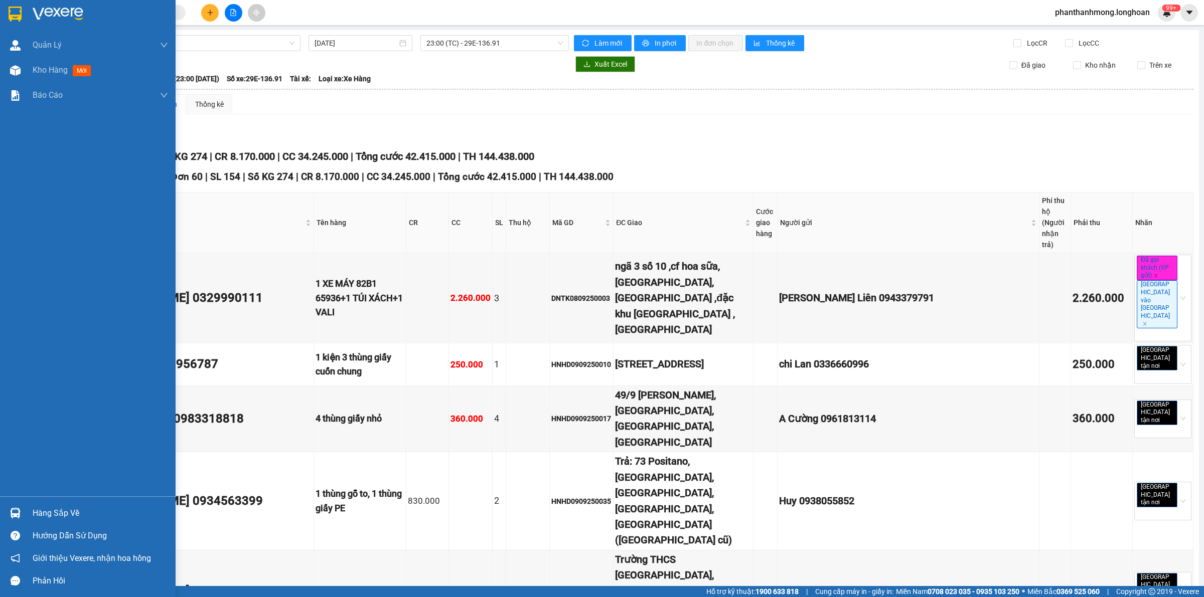
click at [5, 12] on div at bounding box center [88, 16] width 176 height 33
